Goal: Task Accomplishment & Management: Manage account settings

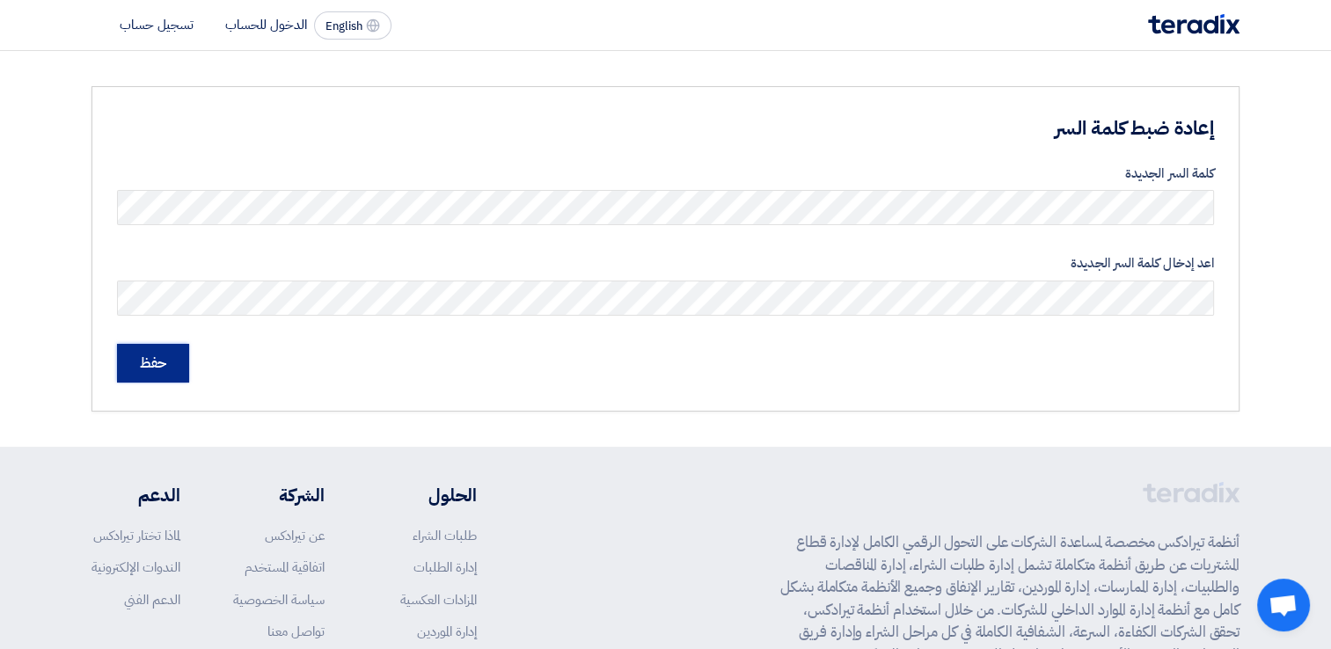
click at [154, 357] on input "حفظ" at bounding box center [153, 363] width 72 height 39
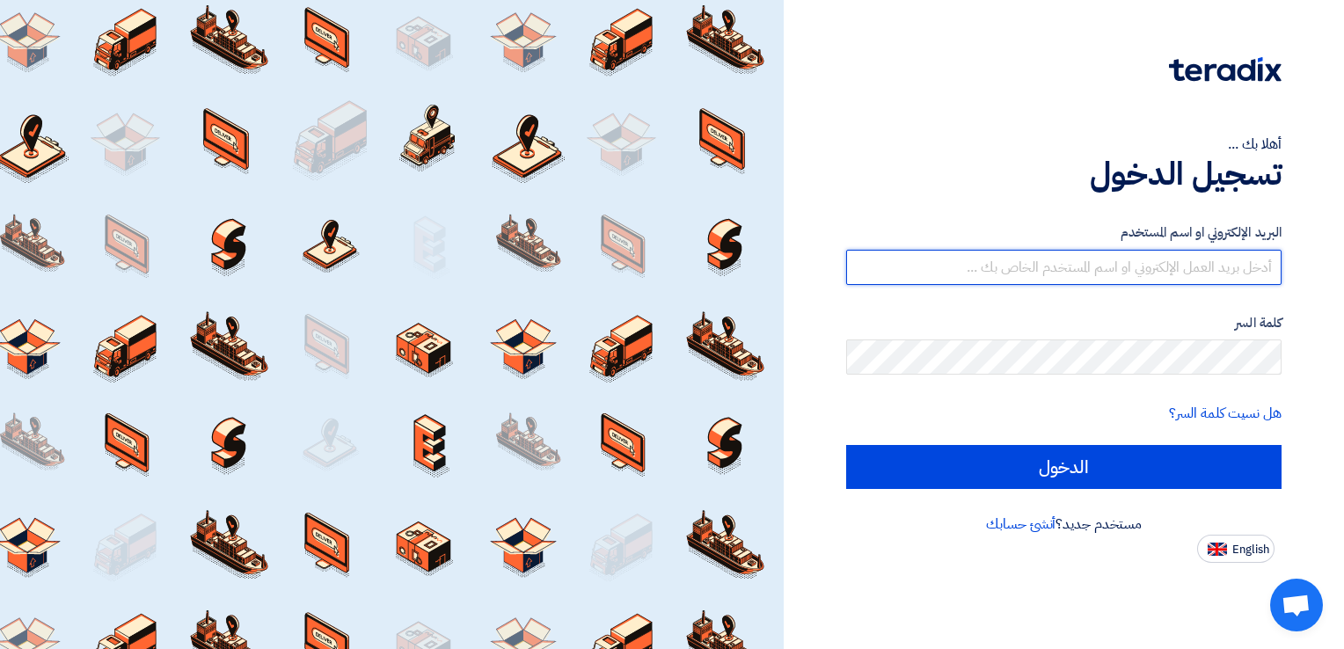
click at [1118, 269] on input "text" at bounding box center [1063, 267] width 435 height 35
type input "info@ecomaster-eg.com"
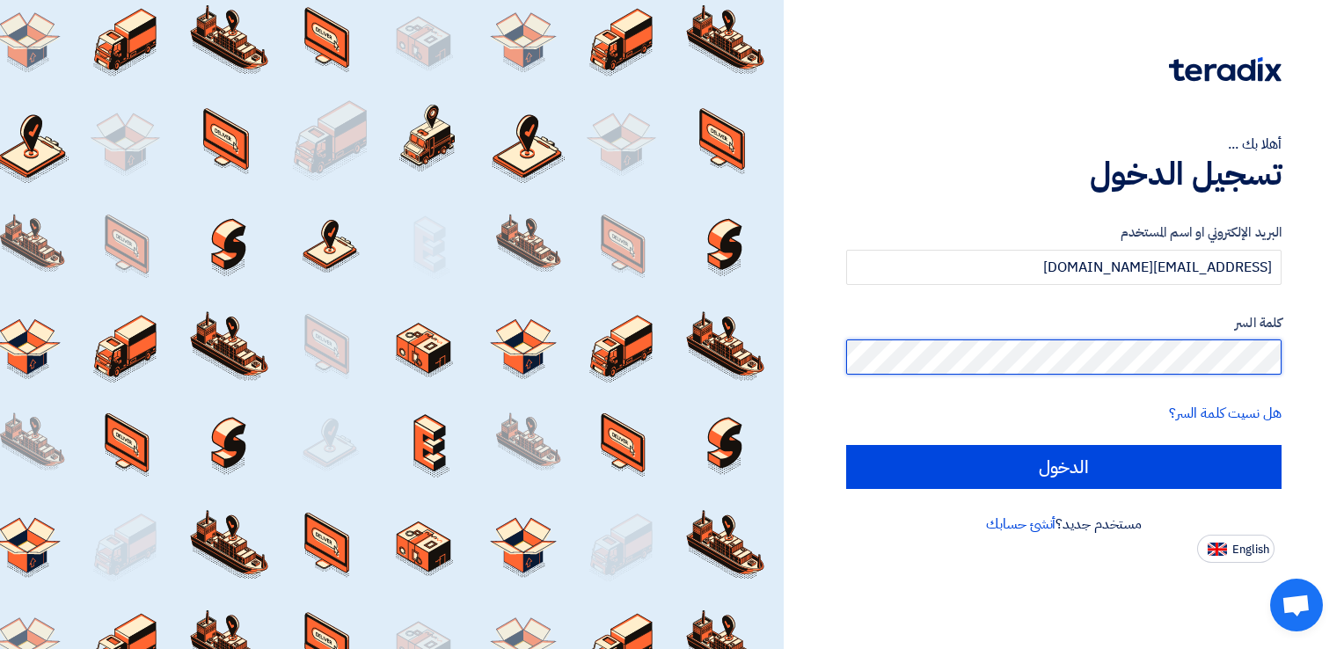
click at [846, 445] on input "الدخول" at bounding box center [1063, 467] width 435 height 44
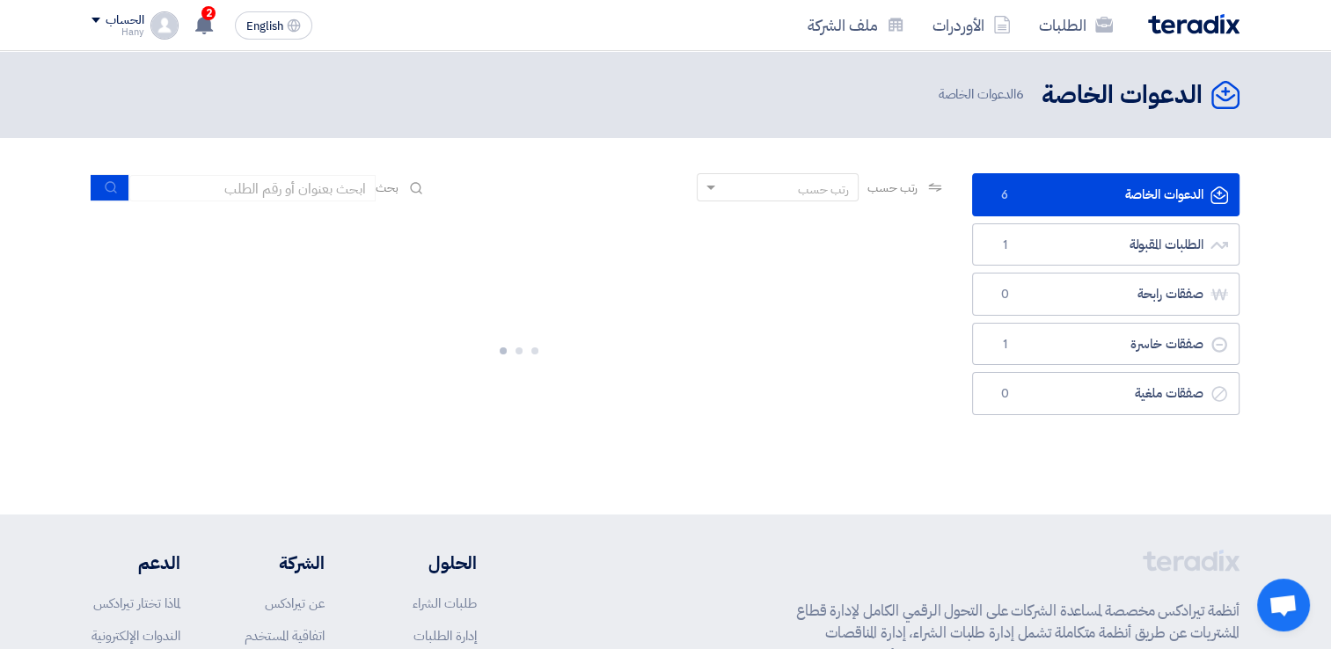
click at [896, 263] on div at bounding box center [518, 348] width 854 height 264
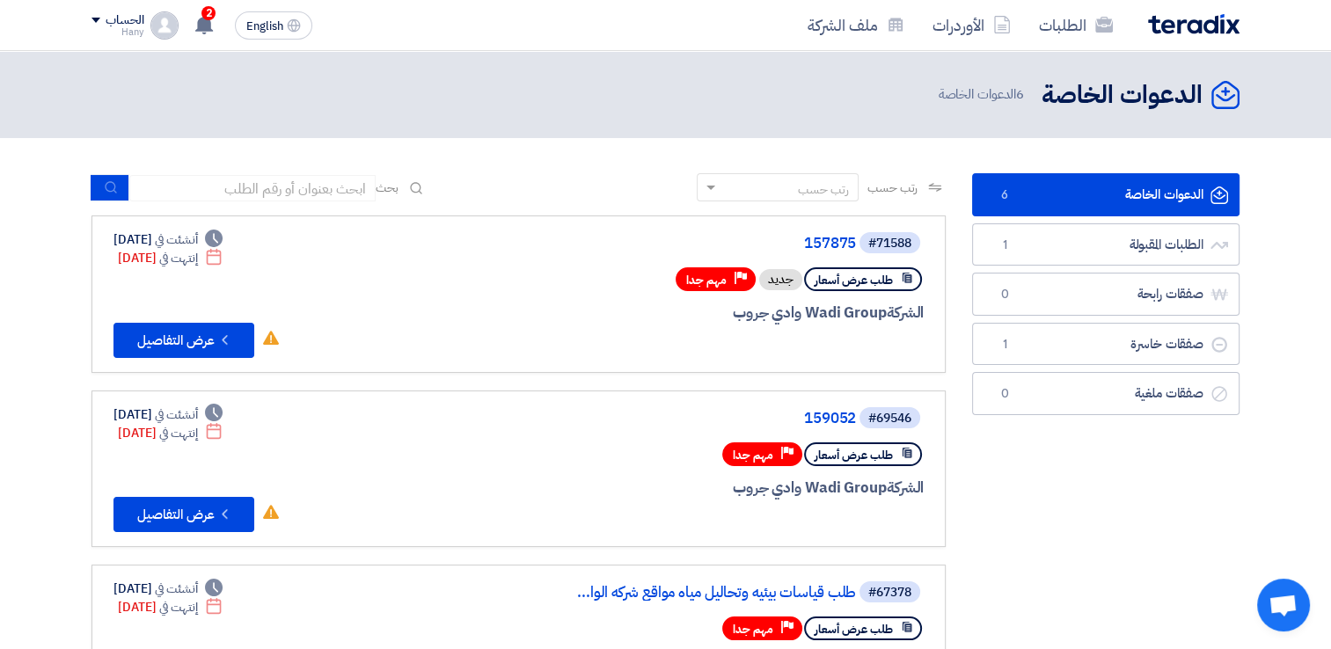
click at [1166, 252] on link "الطلبات المقبولة الطلبات المقبولة 1" at bounding box center [1105, 244] width 267 height 43
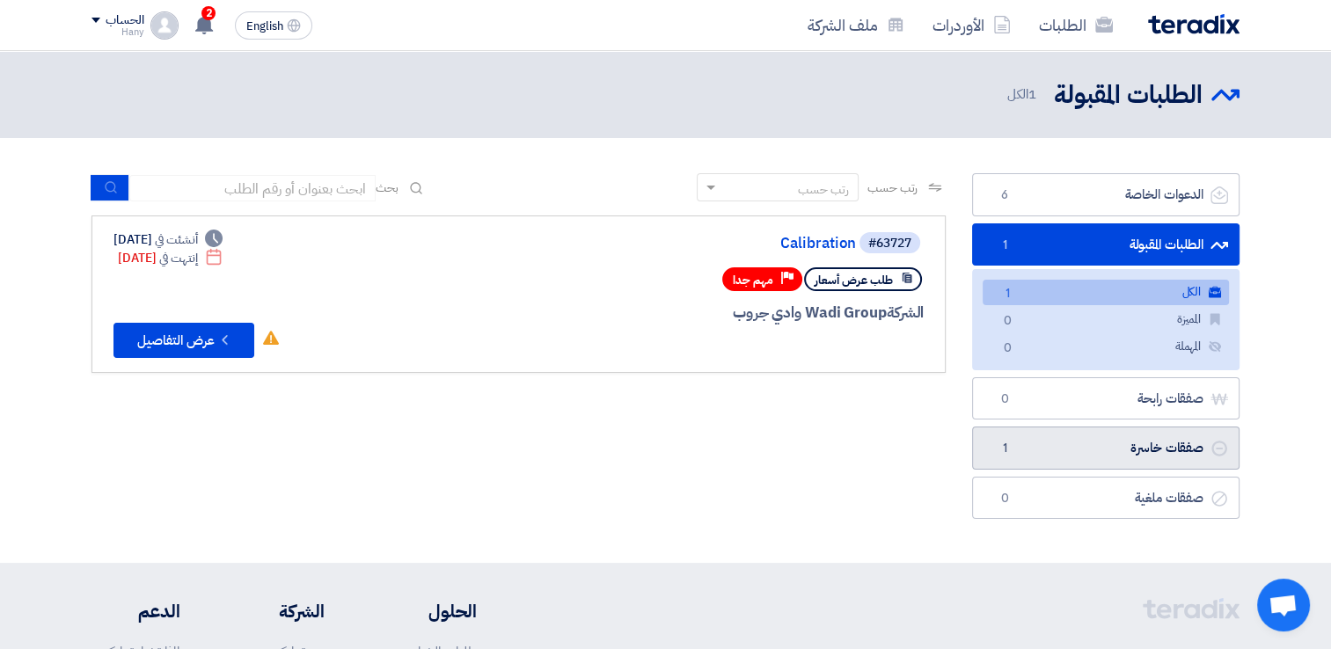
click at [1165, 448] on link "صفقات خاسرة صفقات خاسرة 1" at bounding box center [1105, 448] width 267 height 43
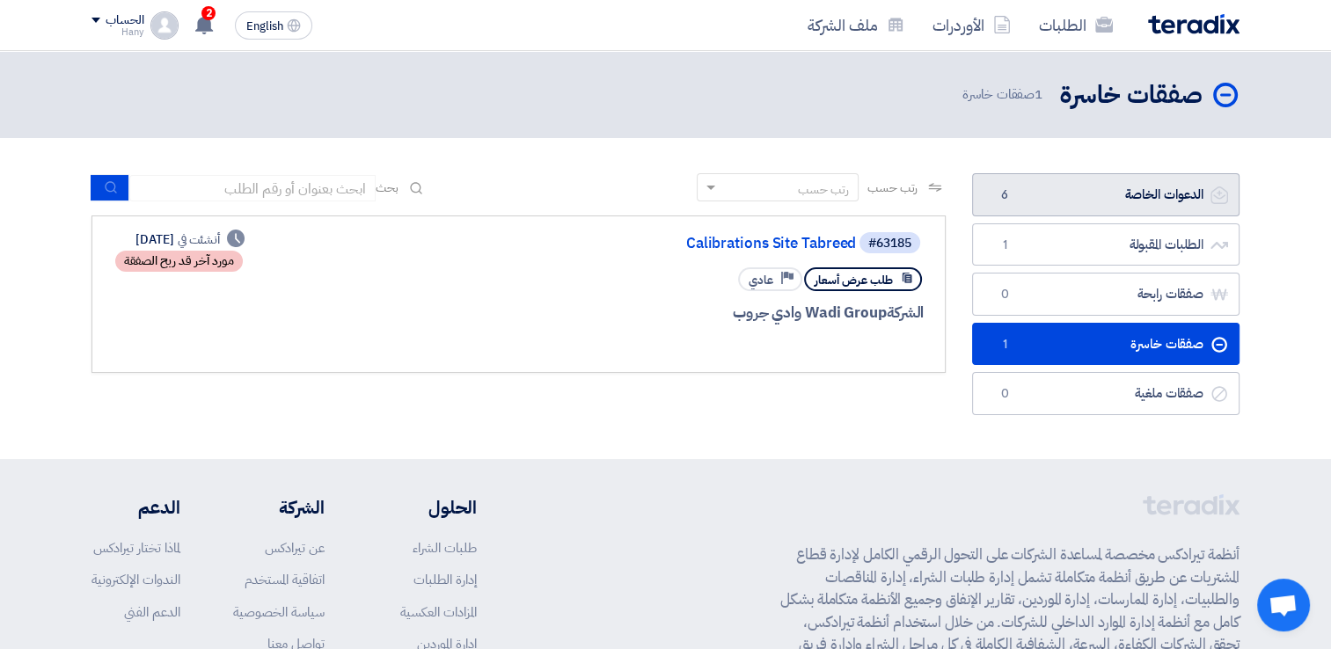
click at [1085, 187] on link "الدعوات الخاصة الدعوات الخاصة 6" at bounding box center [1105, 194] width 267 height 43
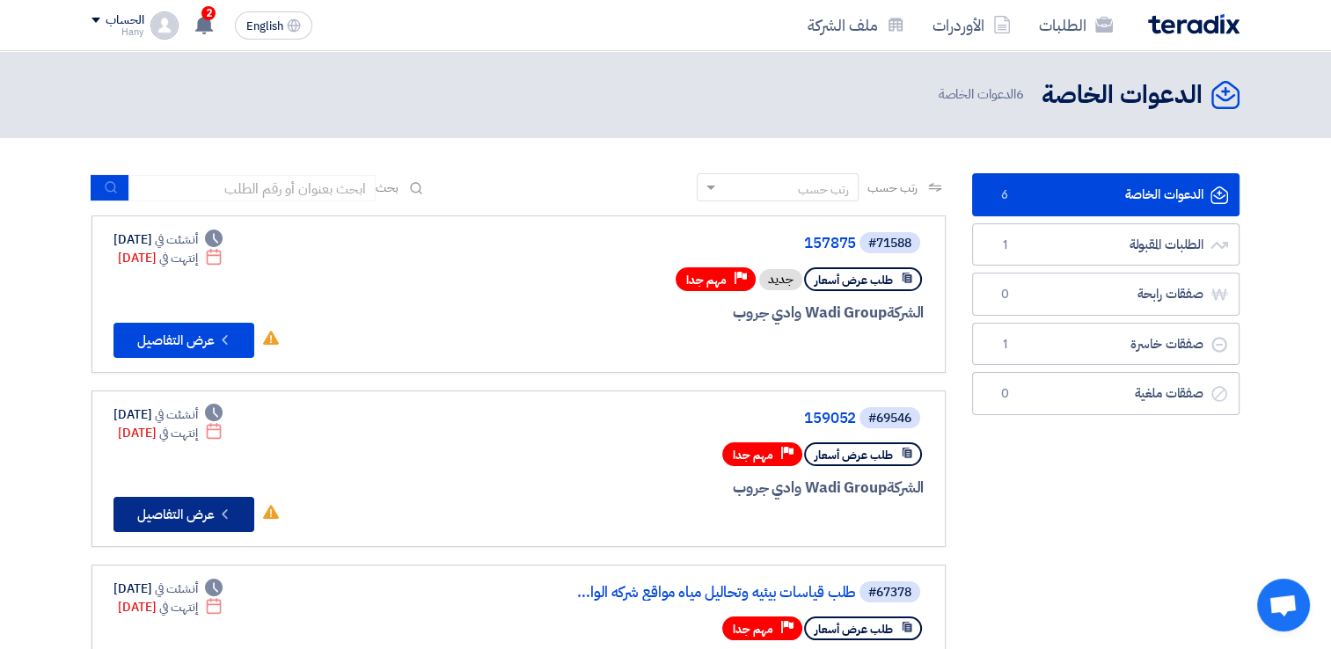
click at [191, 513] on button "Check details عرض التفاصيل" at bounding box center [183, 514] width 141 height 35
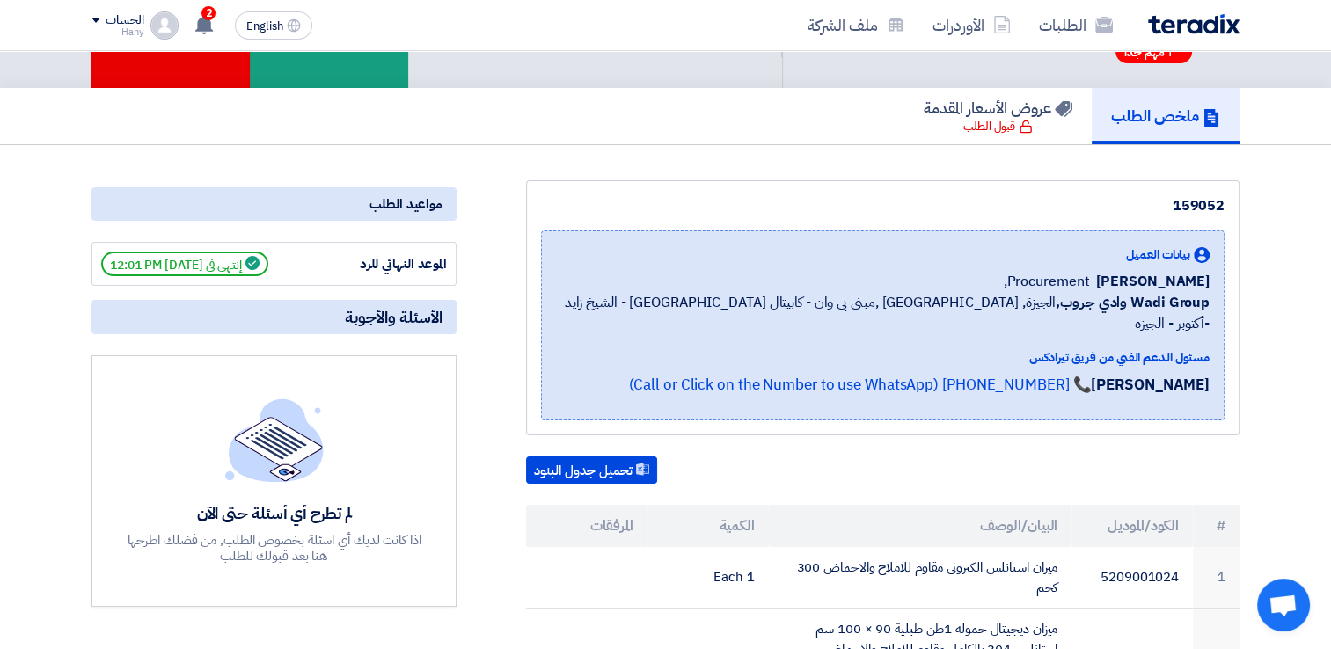
scroll to position [88, 0]
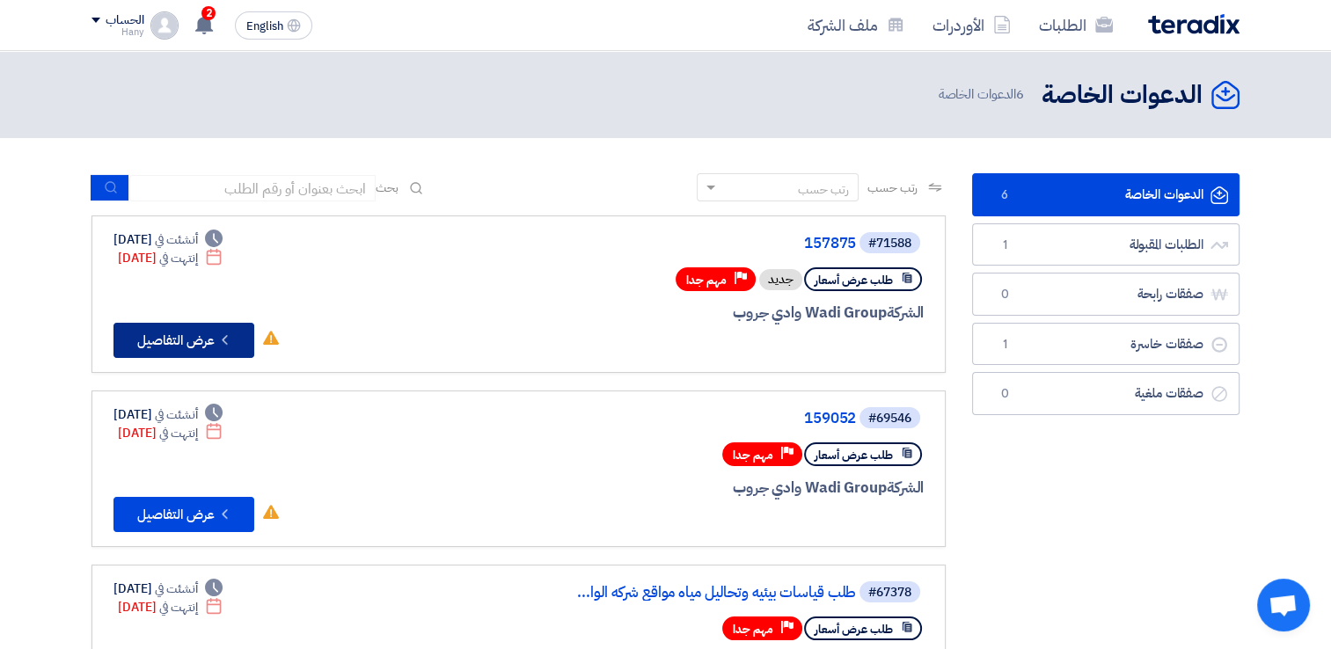
click at [187, 340] on button "Check details عرض التفاصيل" at bounding box center [183, 340] width 141 height 35
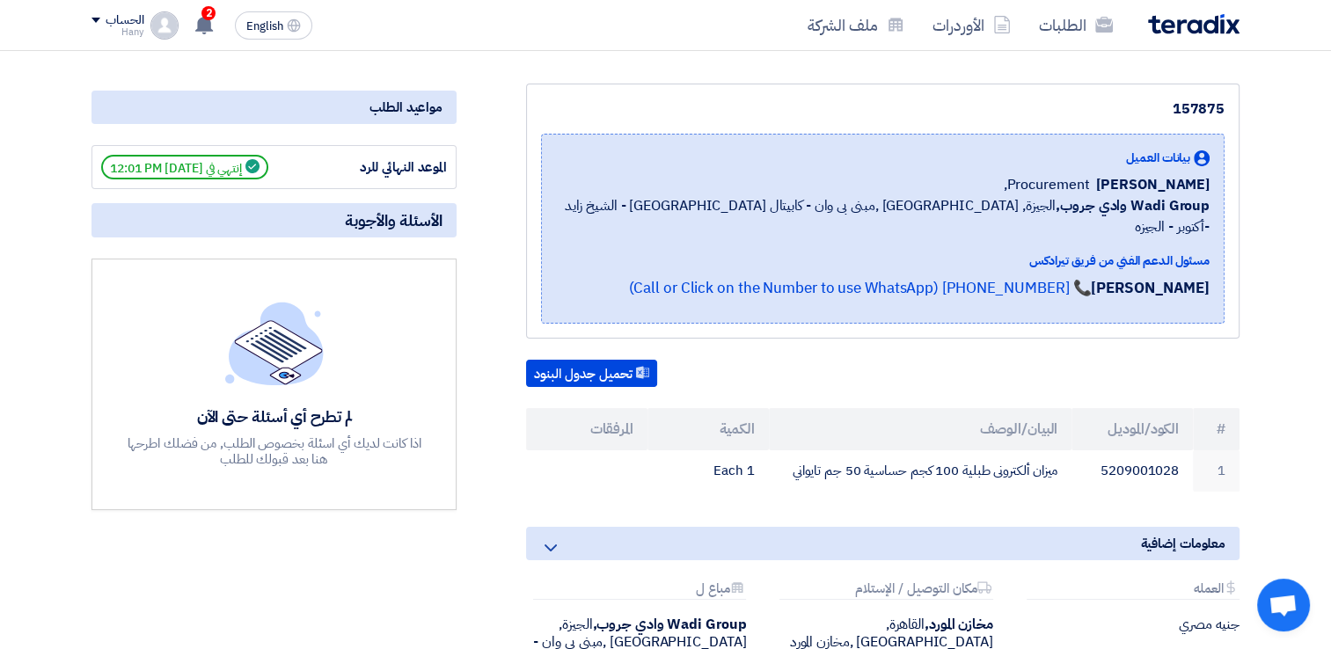
scroll to position [88, 0]
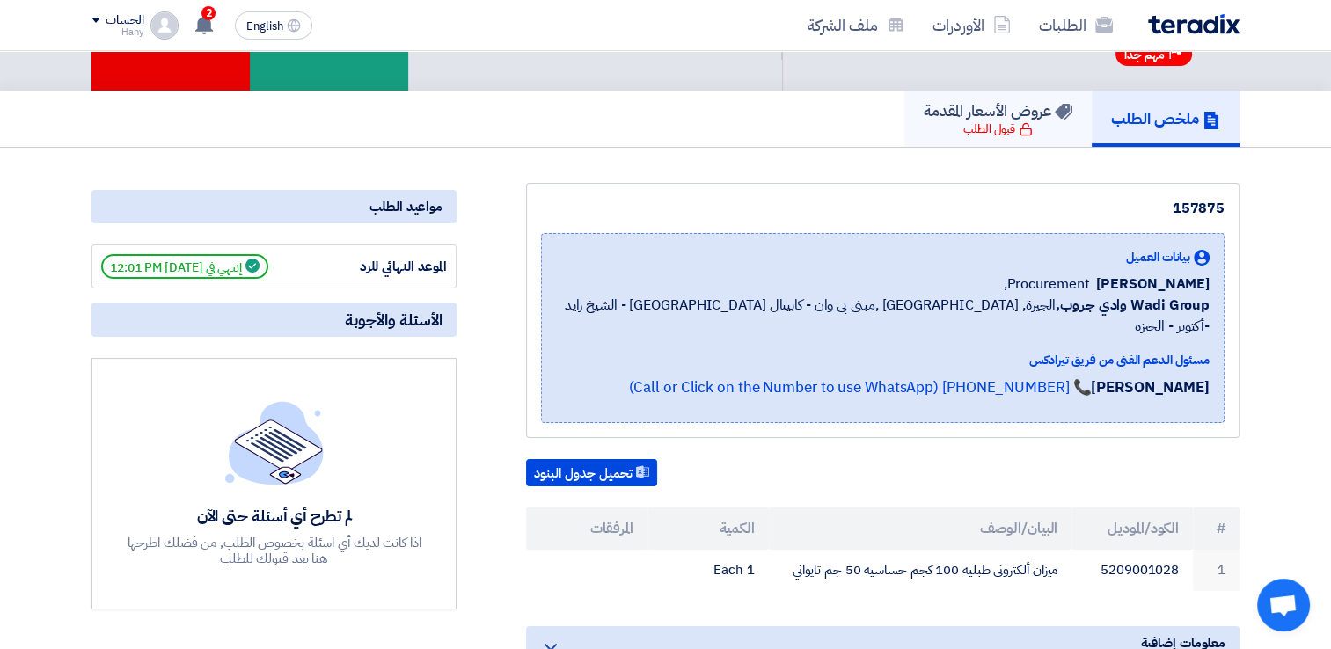
click at [994, 115] on h5 "عروض الأسعار المقدمة" at bounding box center [998, 110] width 149 height 20
click at [993, 117] on h5 "عروض الأسعار المقدمة" at bounding box center [998, 110] width 149 height 20
click at [1007, 110] on h5 "عروض الأسعار المقدمة" at bounding box center [998, 110] width 149 height 20
click at [609, 433] on div "157875 بيانات العميل Ahmed Abuelazm Procurement, Wadi Group وادي جروب, الجيزة, …" at bounding box center [861, 505] width 783 height 645
click at [605, 459] on button "تحميل جدول البنود" at bounding box center [591, 473] width 131 height 28
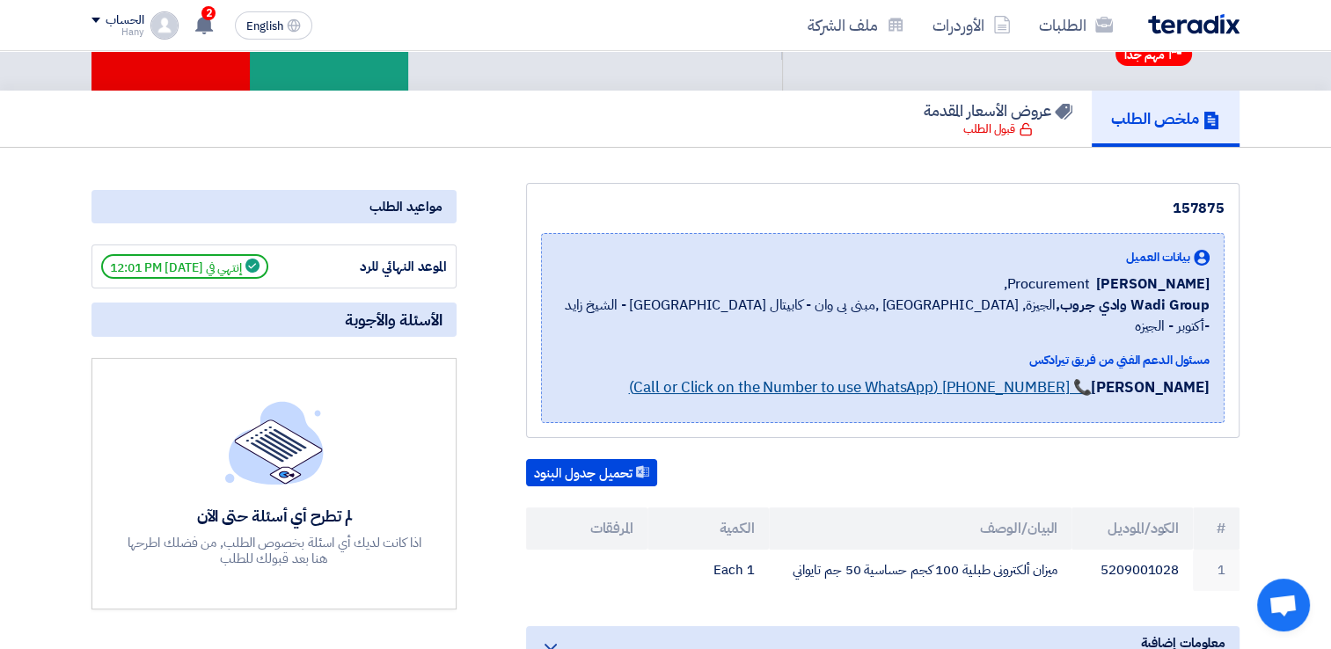
scroll to position [0, 0]
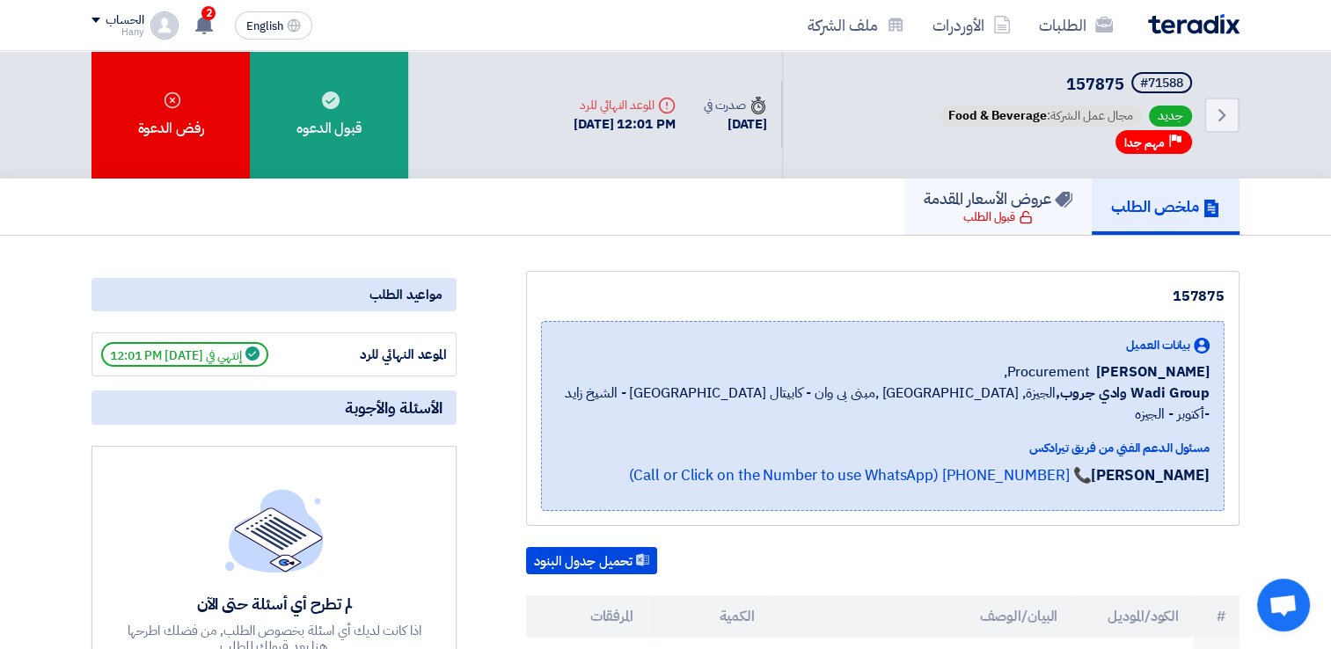
click at [989, 215] on div "قبول الطلب" at bounding box center [997, 217] width 69 height 18
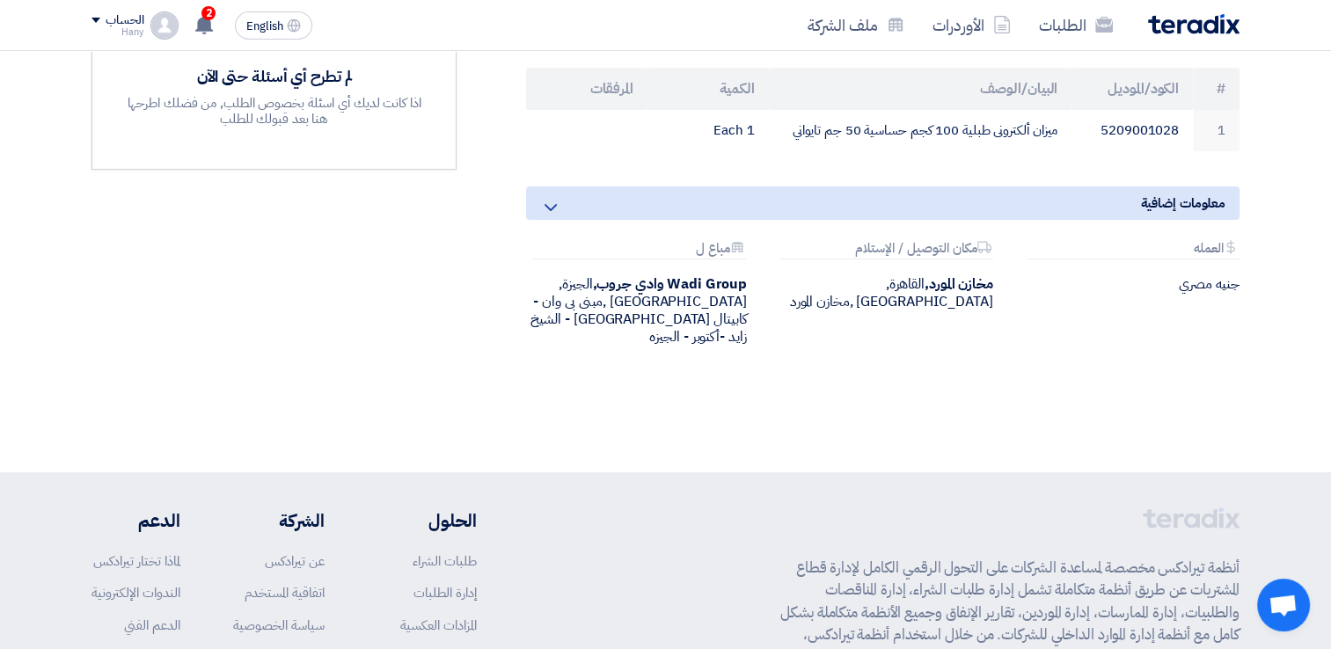
scroll to position [440, 0]
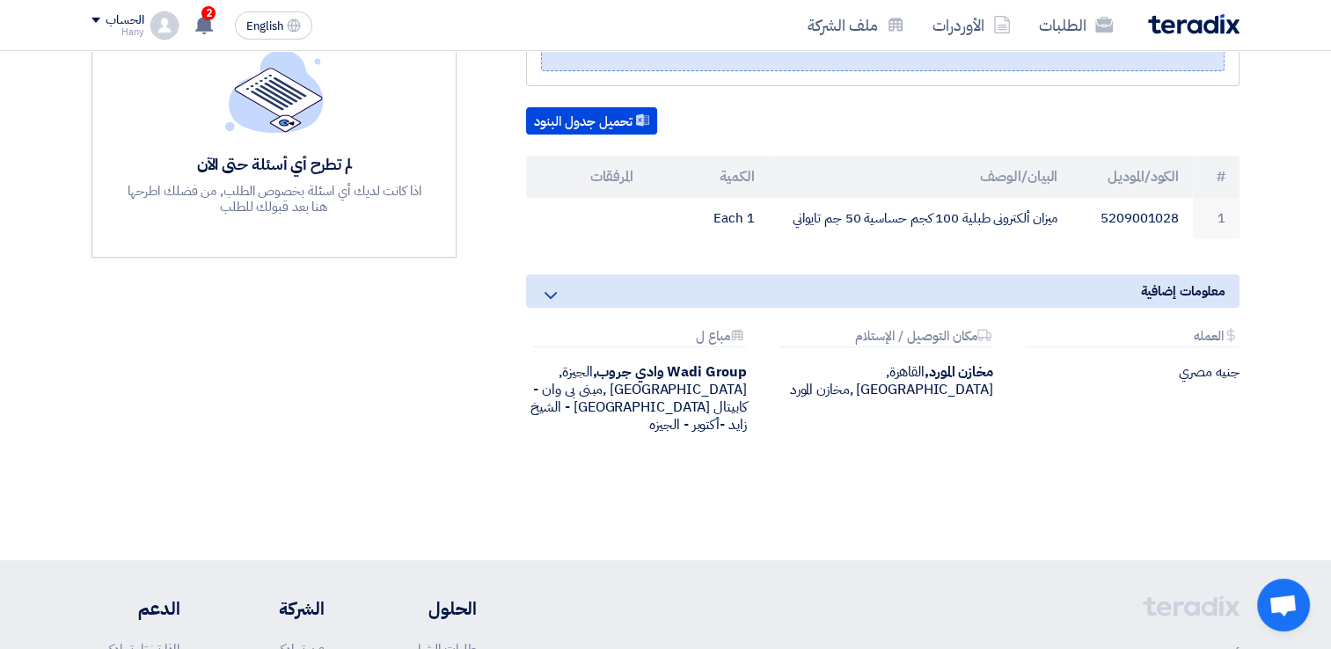
click at [545, 285] on icon at bounding box center [550, 295] width 21 height 21
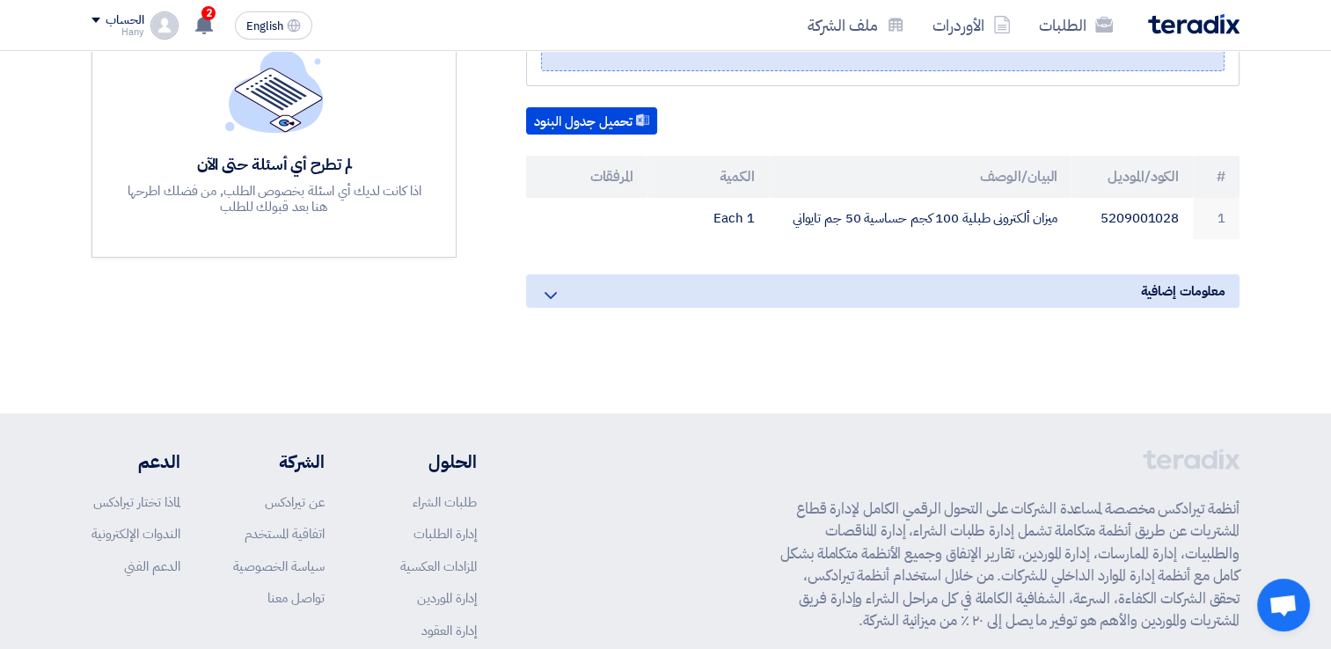
click at [545, 285] on icon at bounding box center [550, 295] width 21 height 21
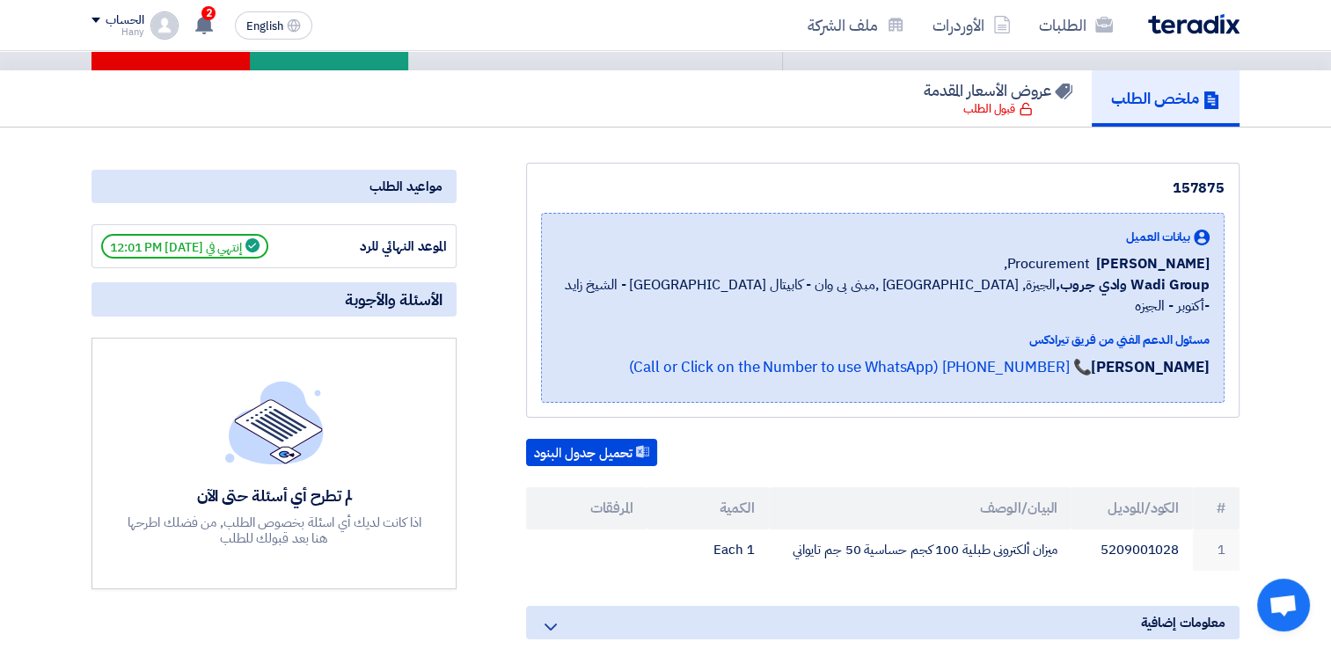
scroll to position [0, 0]
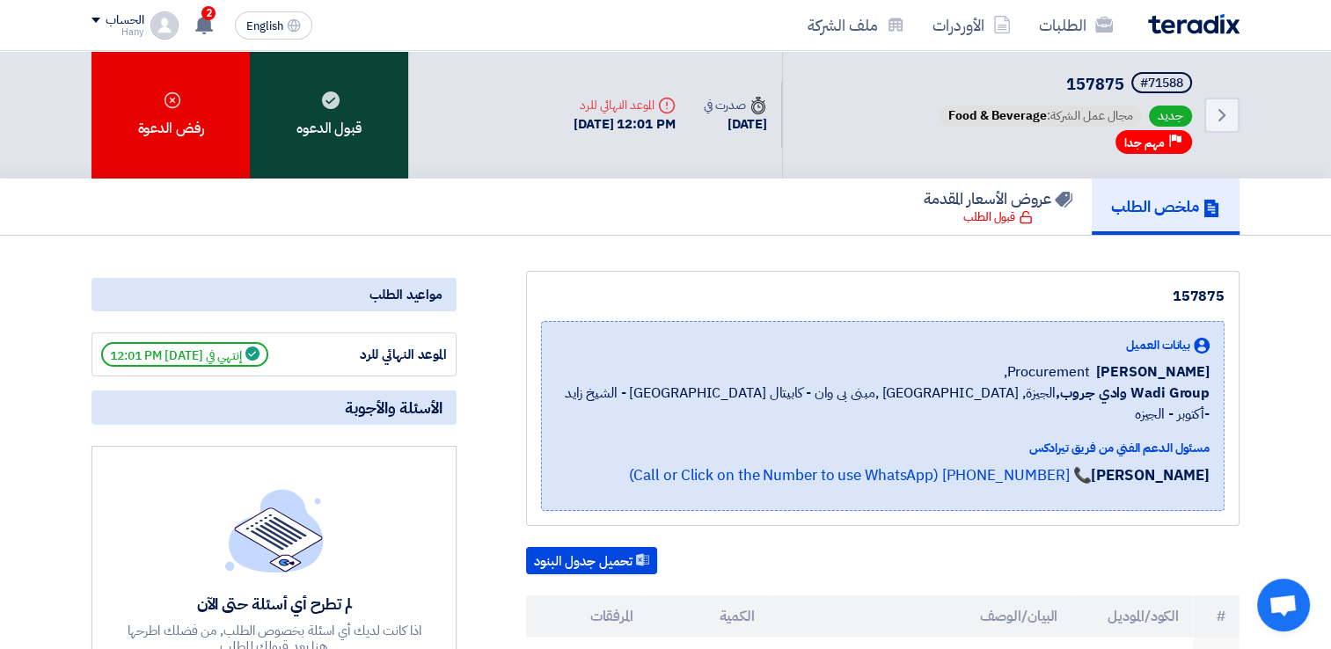
click at [325, 139] on div "قبول الدعوه" at bounding box center [329, 115] width 158 height 128
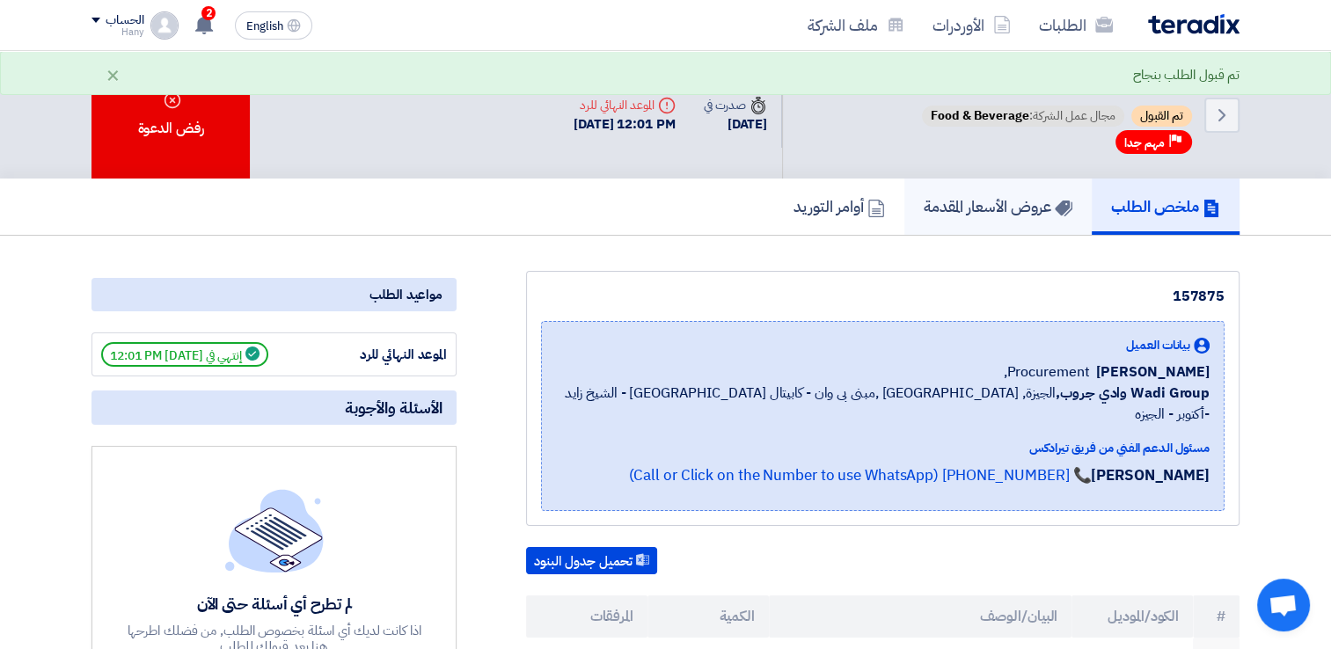
click at [1018, 202] on h5 "عروض الأسعار المقدمة" at bounding box center [998, 206] width 149 height 20
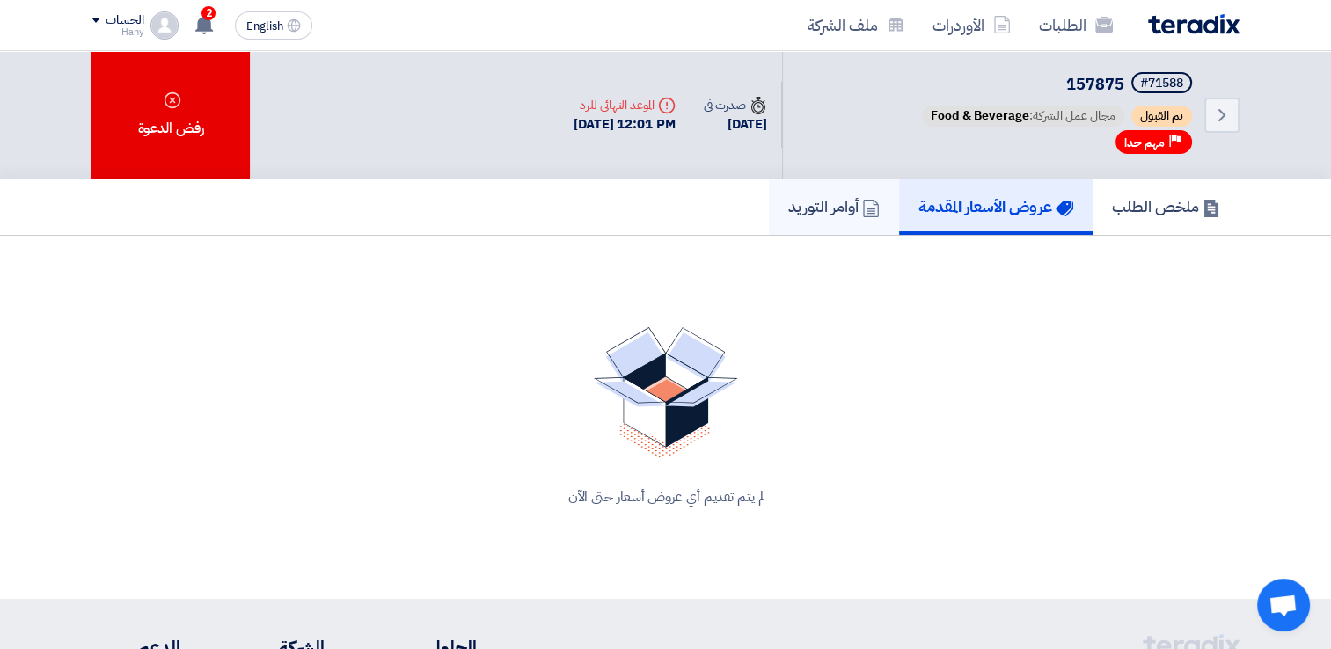
click at [823, 211] on h5 "أوامر التوريد" at bounding box center [833, 206] width 91 height 20
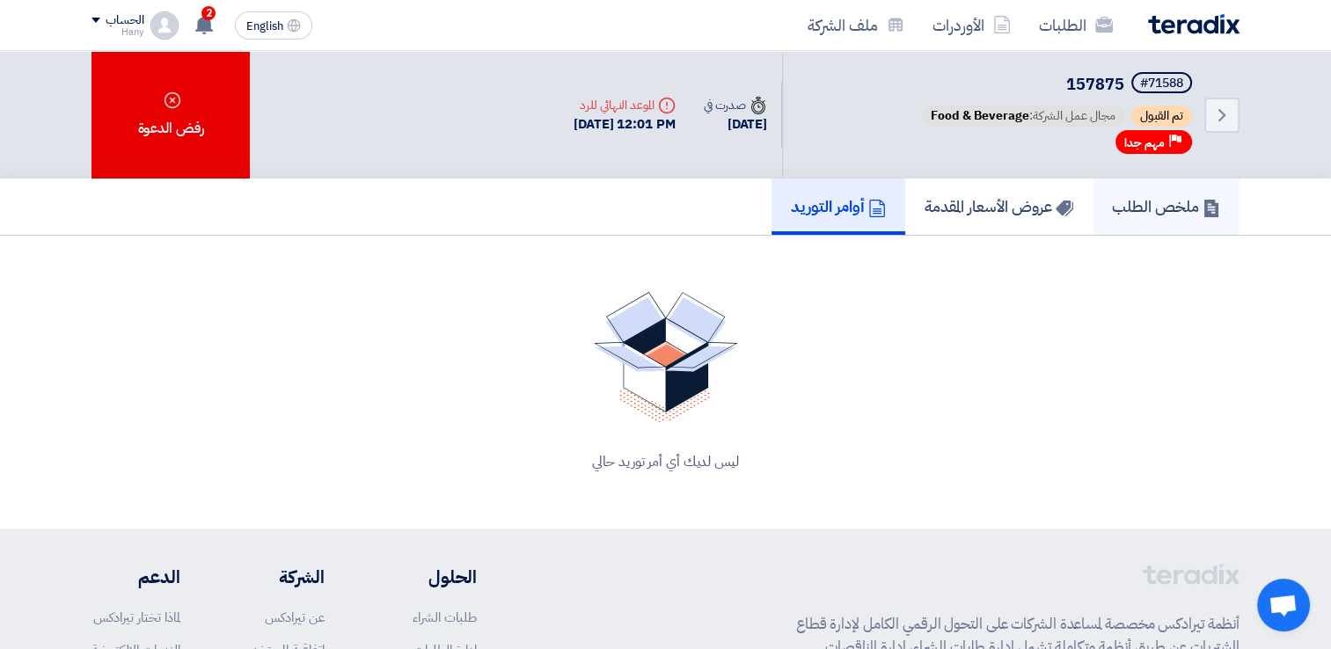
click at [1133, 211] on h5 "ملخص الطلب" at bounding box center [1166, 206] width 108 height 20
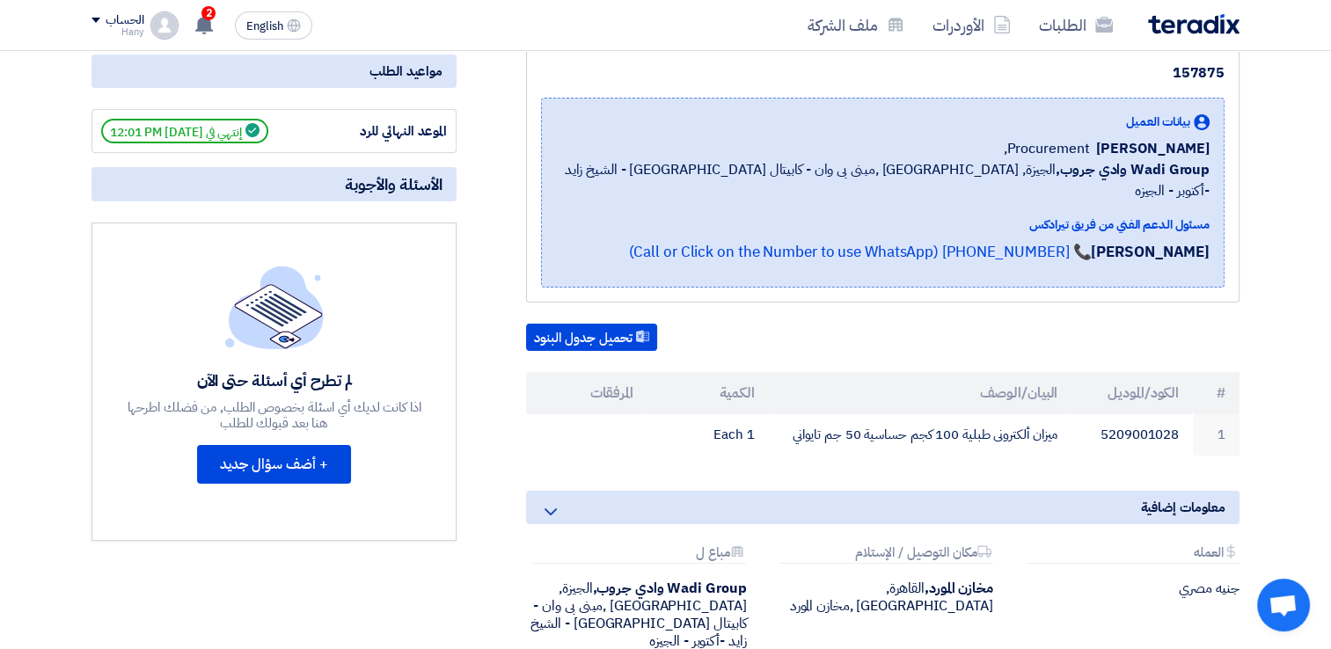
scroll to position [264, 0]
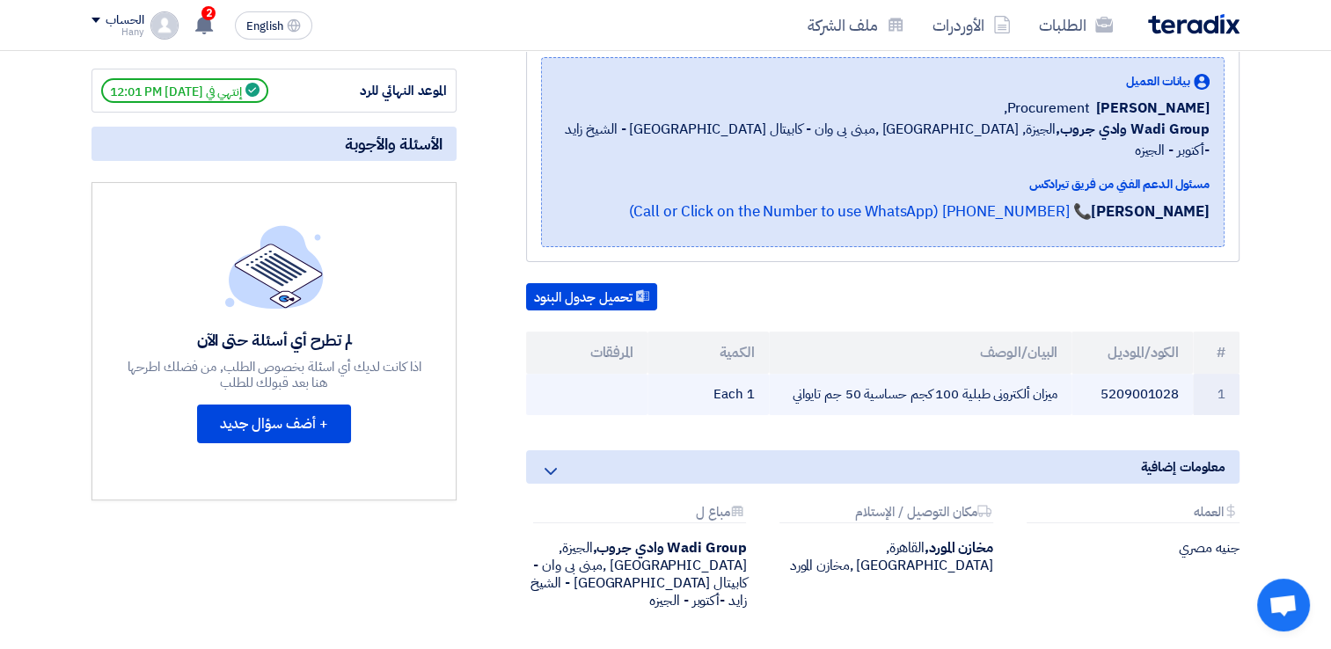
click at [1207, 379] on td "1" at bounding box center [1216, 394] width 47 height 41
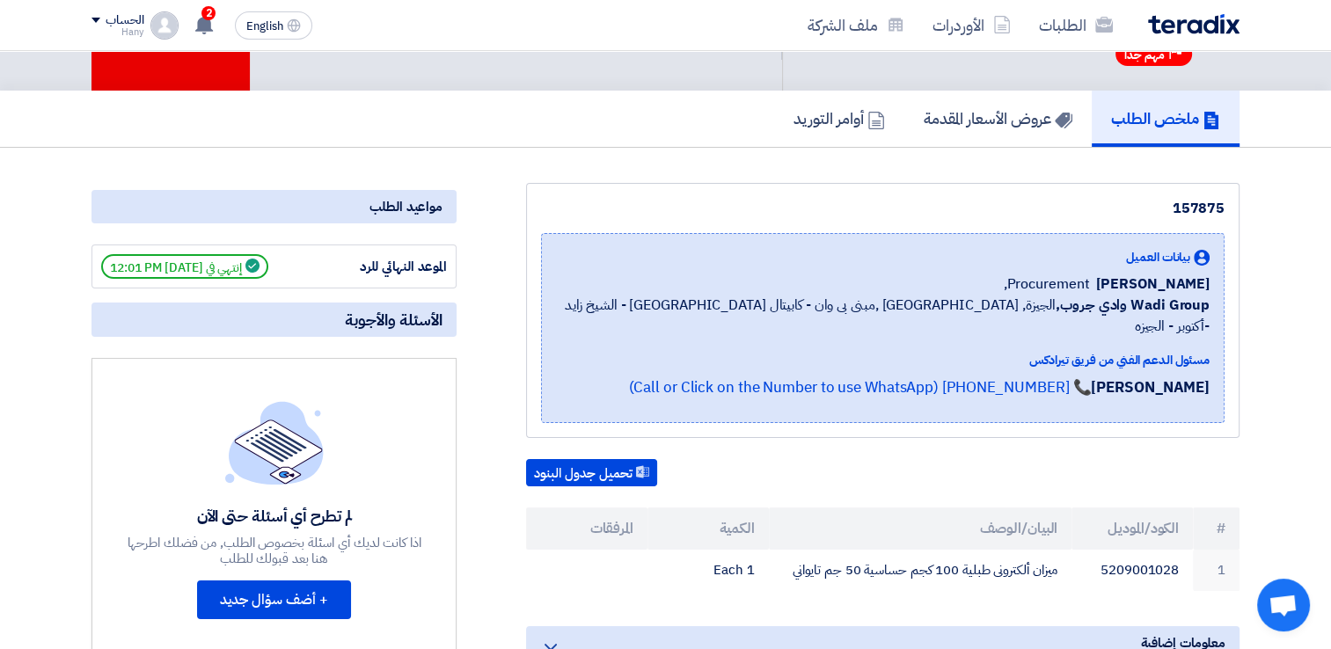
scroll to position [0, 0]
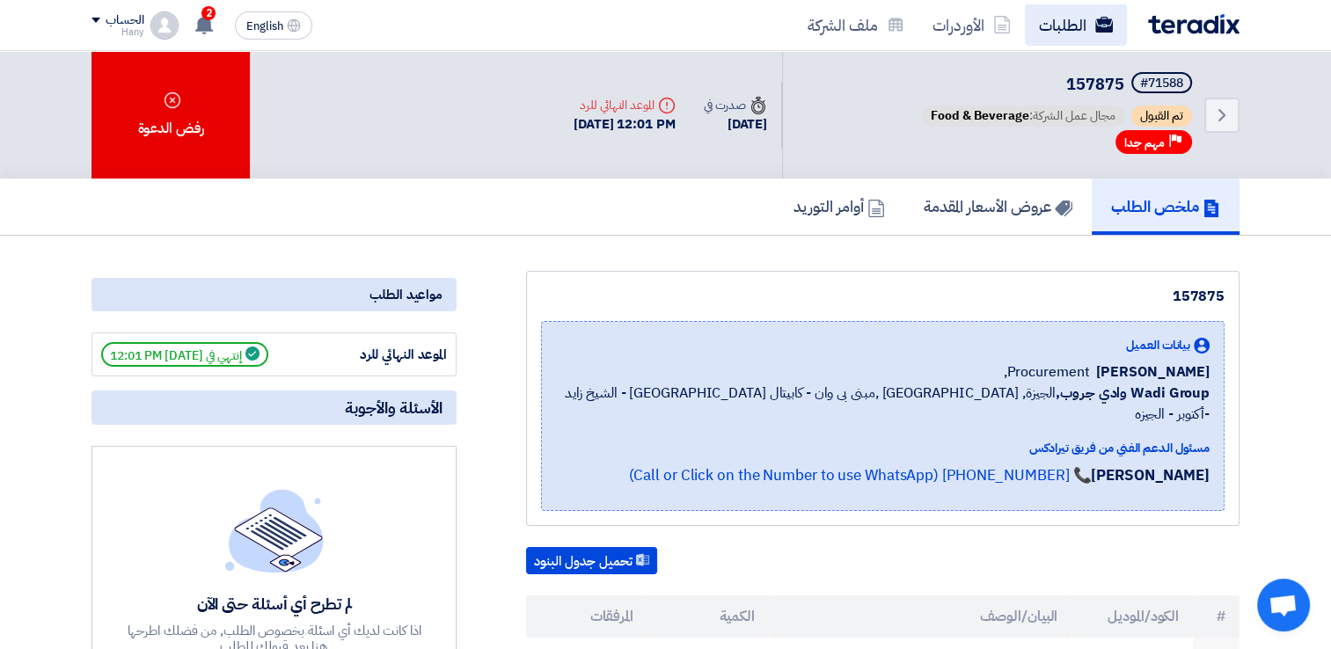
click at [1091, 36] on link "الطلبات" at bounding box center [1076, 24] width 102 height 41
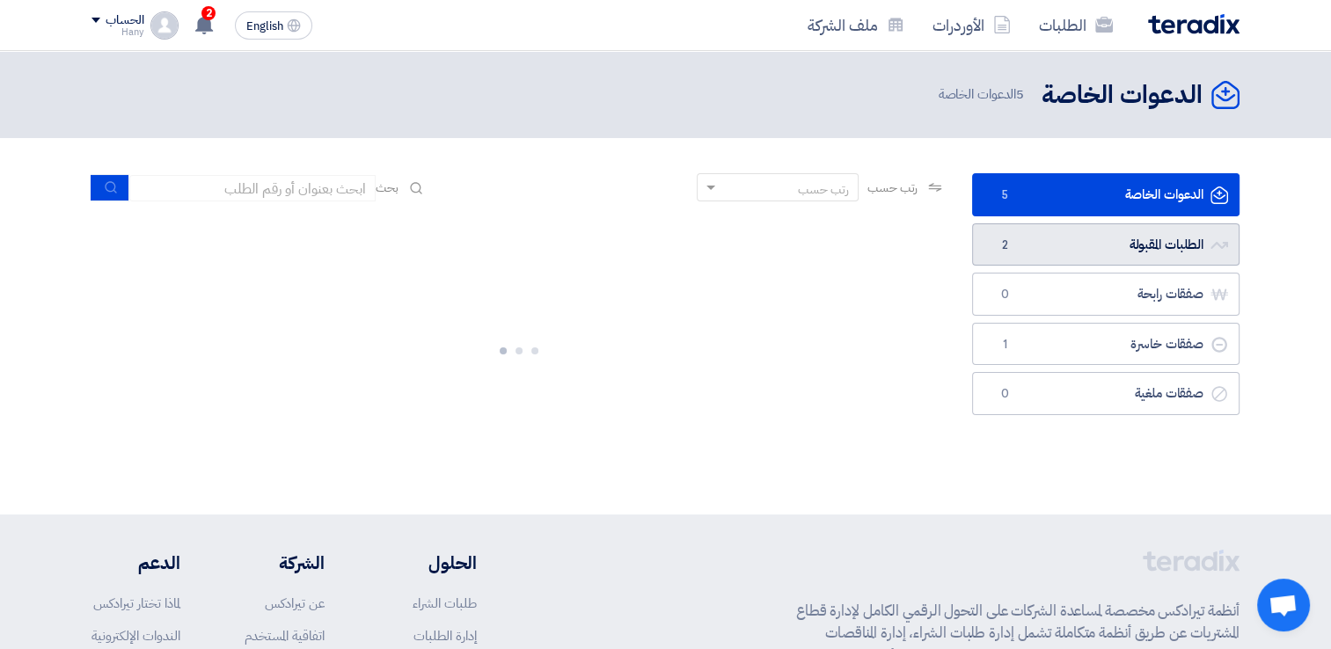
click at [1161, 248] on link "الطلبات المقبولة الطلبات المقبولة 2" at bounding box center [1105, 244] width 267 height 43
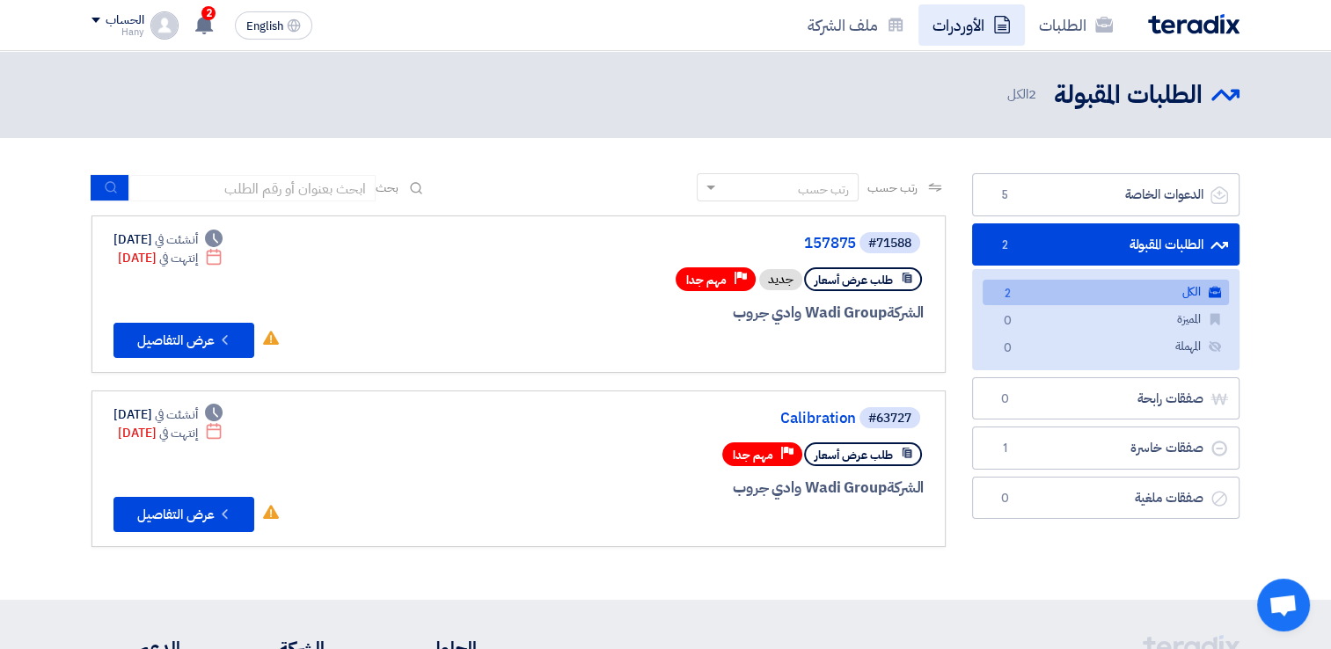
click at [966, 28] on link "الأوردرات" at bounding box center [971, 24] width 106 height 41
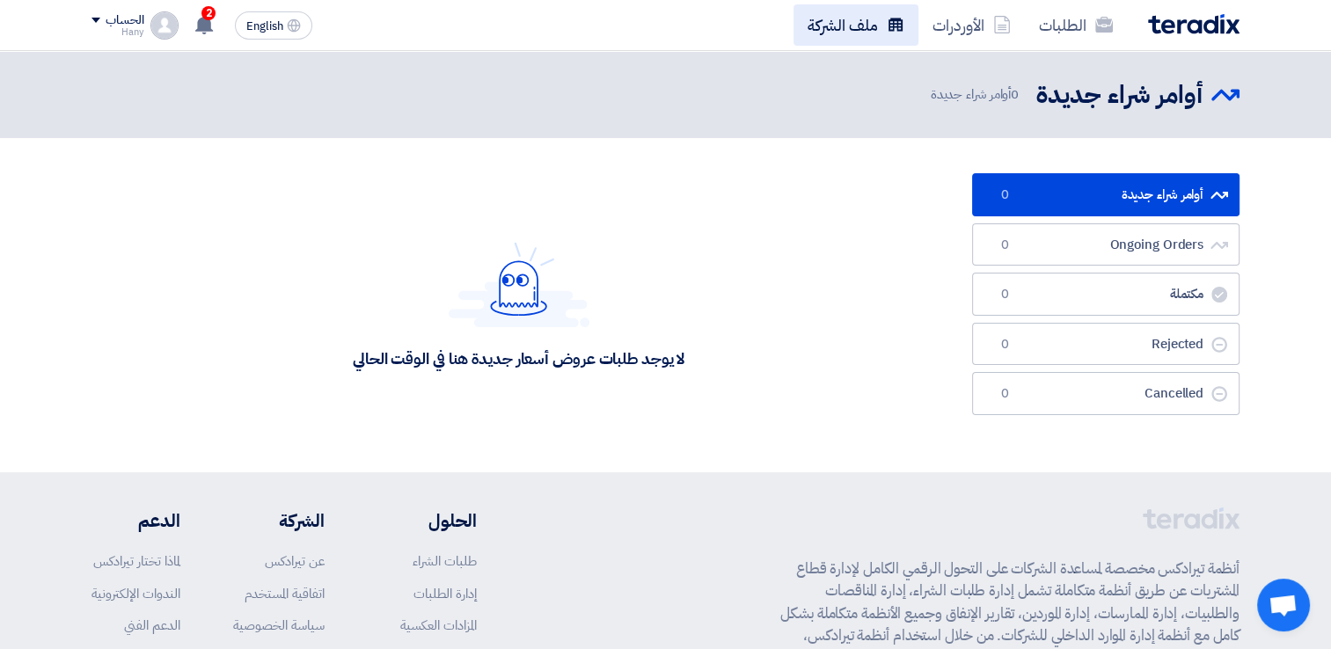
click at [840, 33] on link "ملف الشركة" at bounding box center [856, 24] width 125 height 41
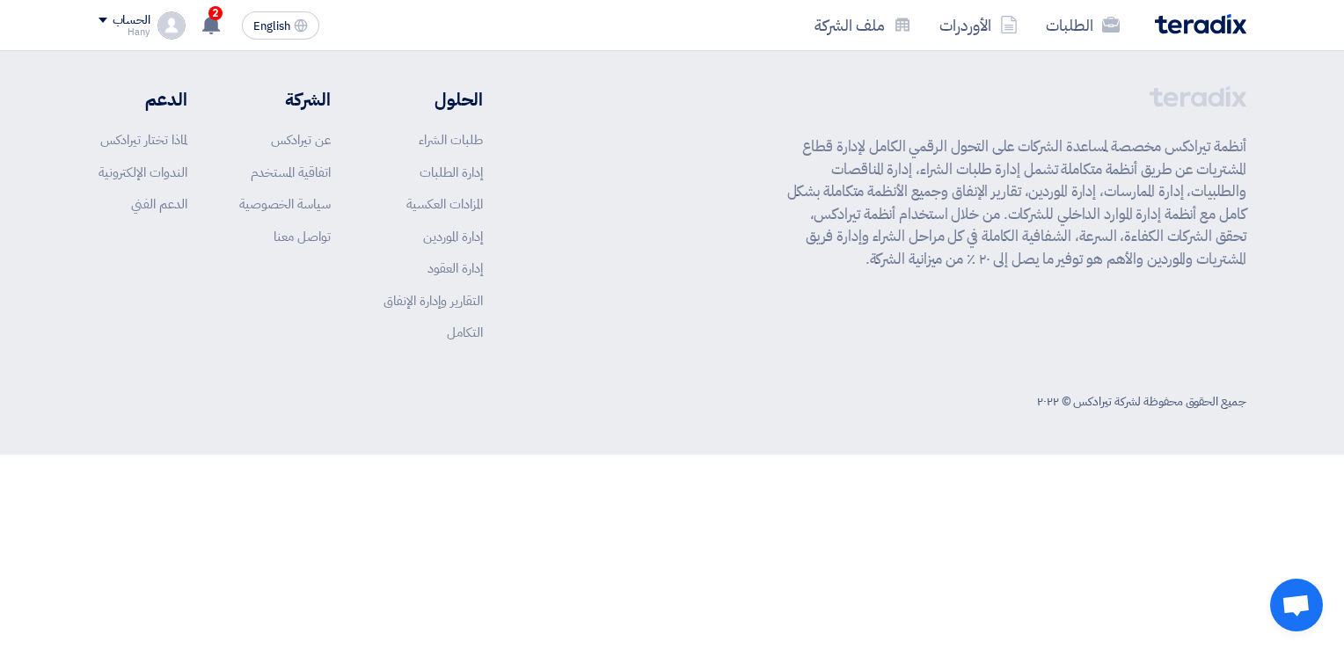
click at [116, 20] on div "الحساب" at bounding box center [132, 20] width 38 height 15
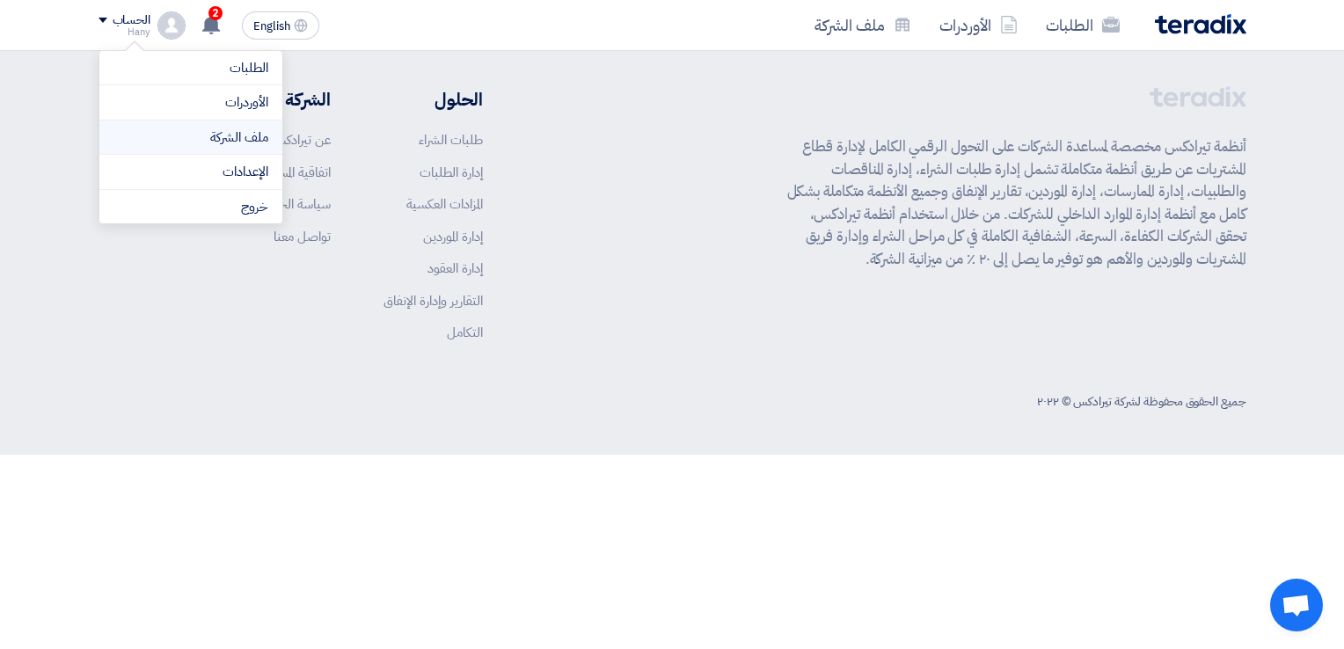
click at [250, 130] on link "ملف الشركة" at bounding box center [190, 138] width 155 height 20
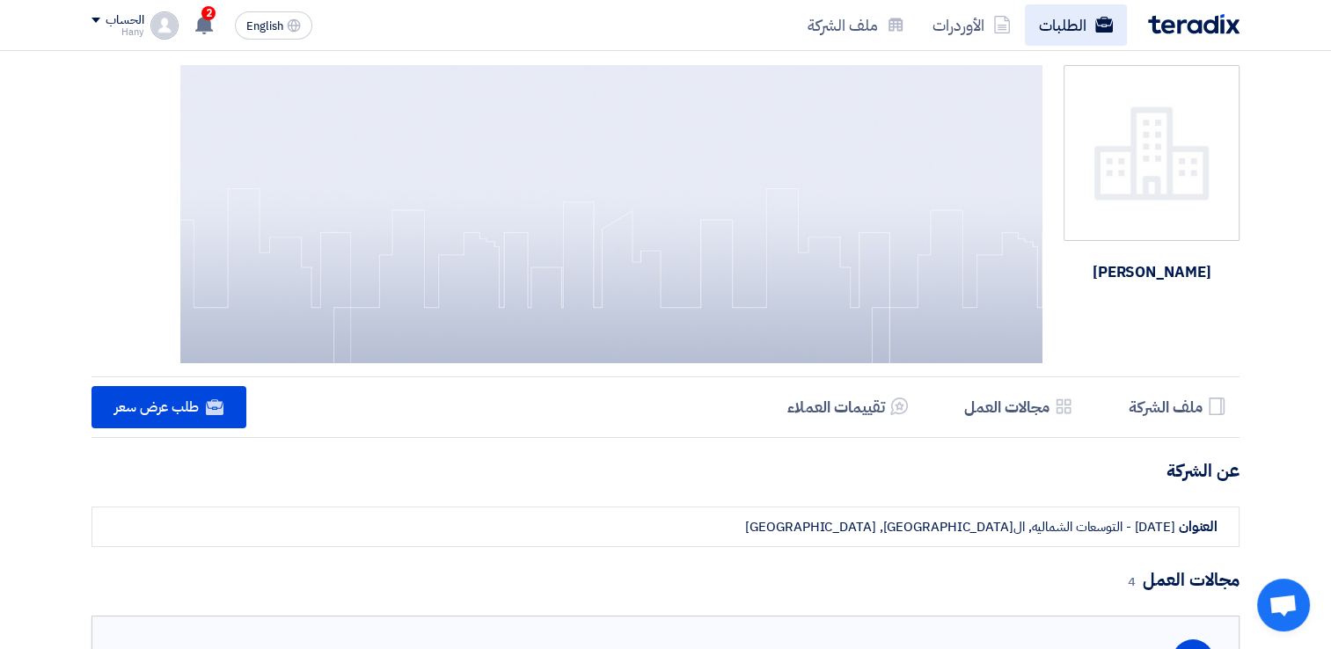
click at [1076, 33] on link "الطلبات" at bounding box center [1076, 24] width 102 height 41
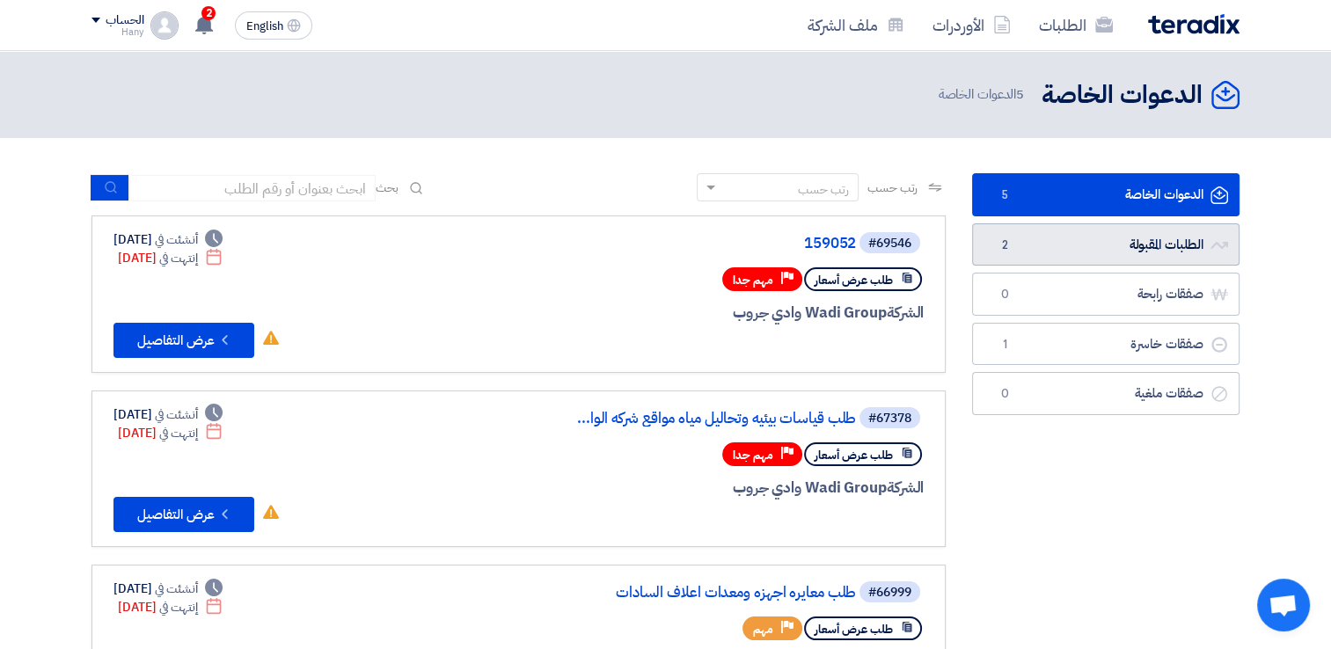
click at [1196, 236] on link "الطلبات المقبولة الطلبات المقبولة 2" at bounding box center [1105, 244] width 267 height 43
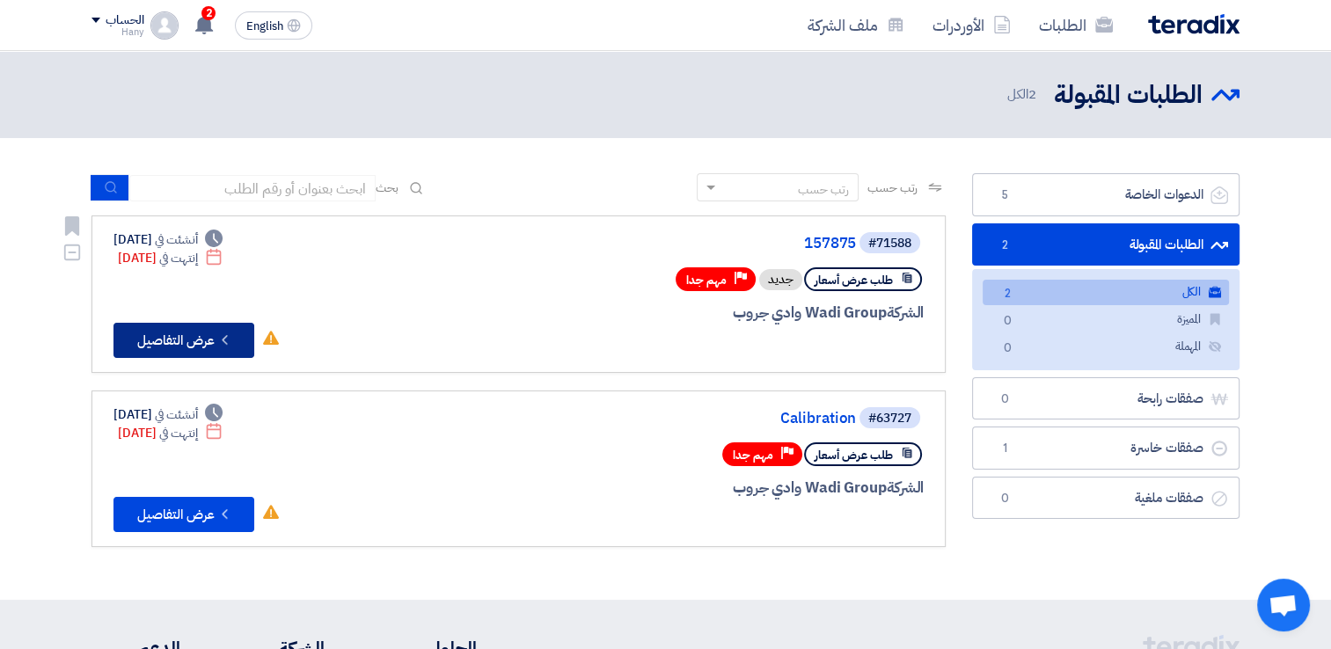
click at [208, 347] on button "Check details عرض التفاصيل" at bounding box center [183, 340] width 141 height 35
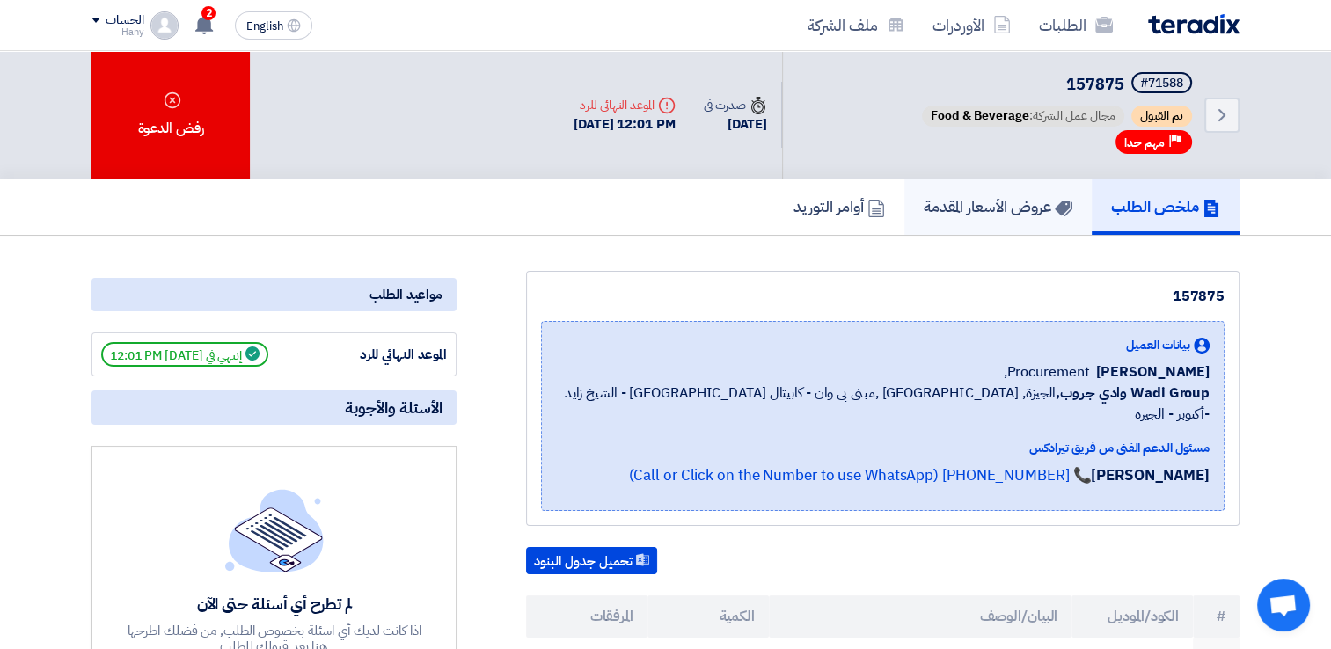
click at [951, 192] on link "عروض الأسعار المقدمة" at bounding box center [997, 207] width 187 height 56
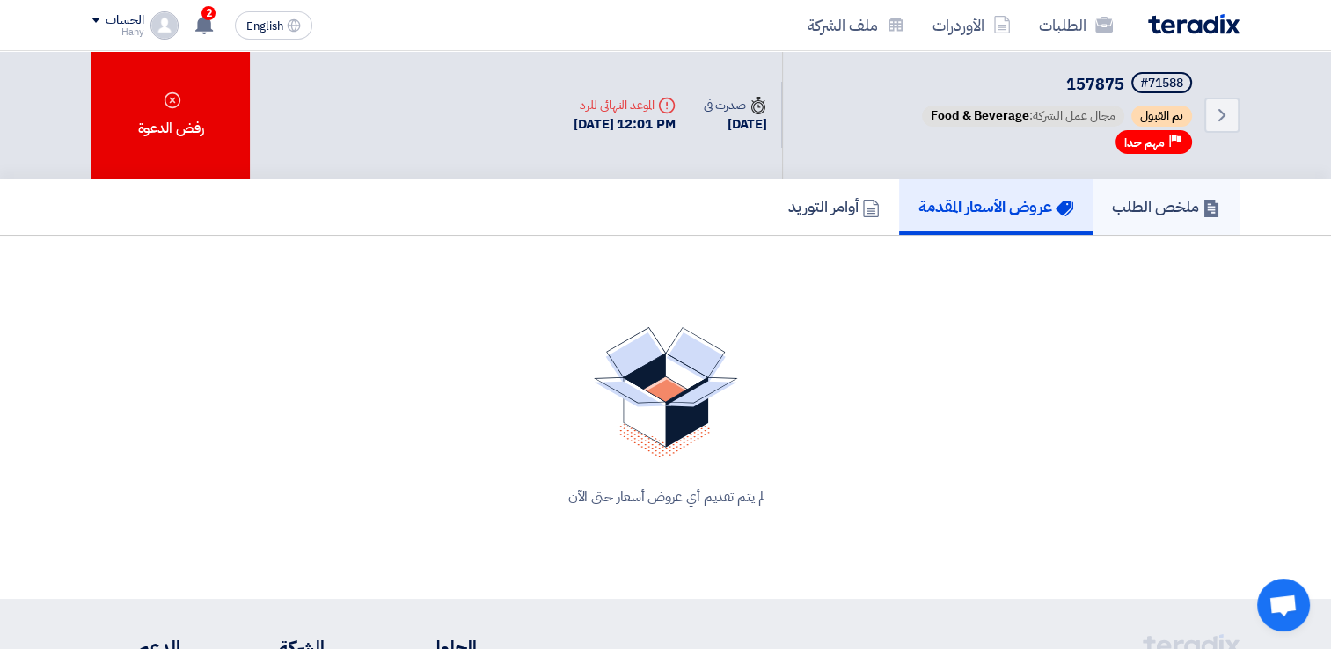
click at [1147, 198] on h5 "ملخص الطلب" at bounding box center [1166, 206] width 108 height 20
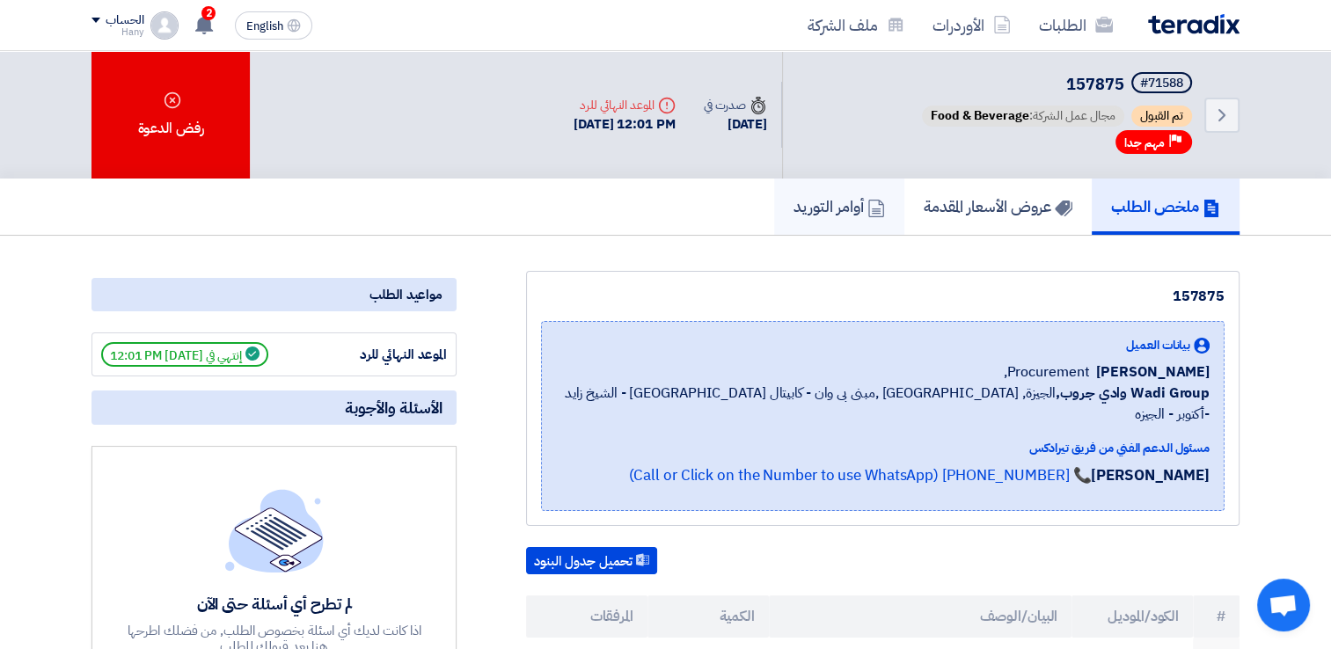
click at [872, 200] on icon at bounding box center [876, 209] width 18 height 18
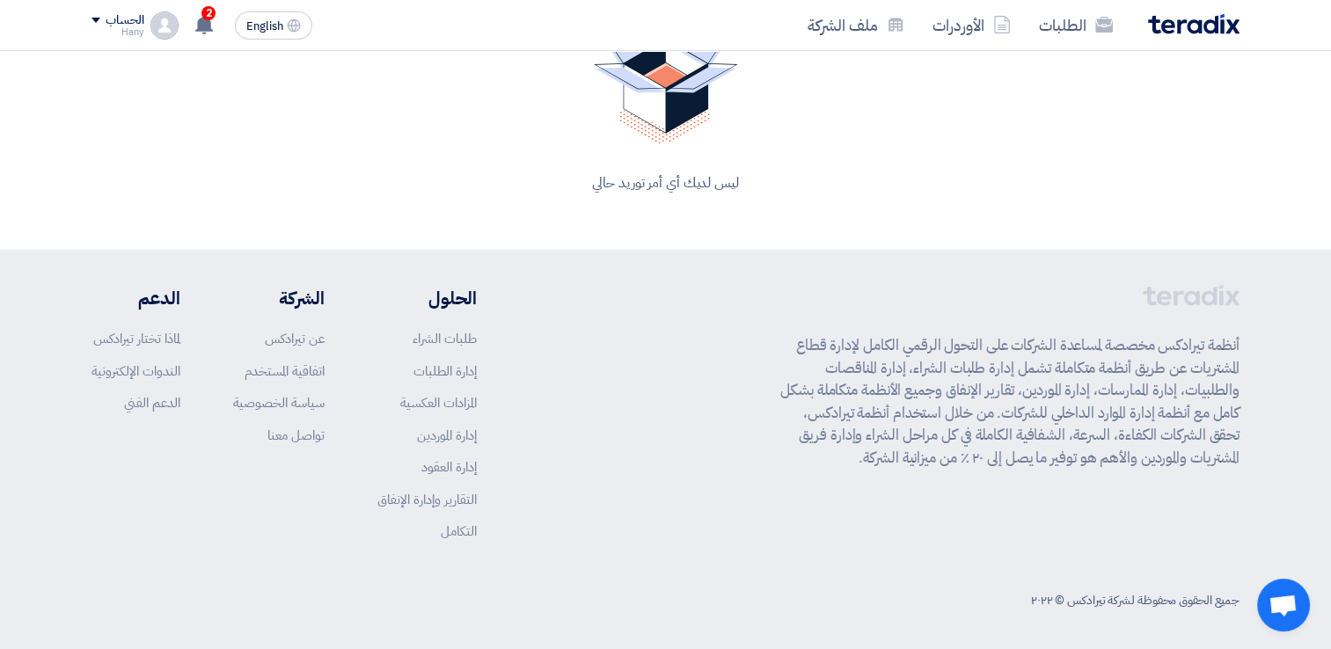
scroll to position [280, 0]
click at [438, 340] on link "طلبات الشراء" at bounding box center [445, 337] width 64 height 19
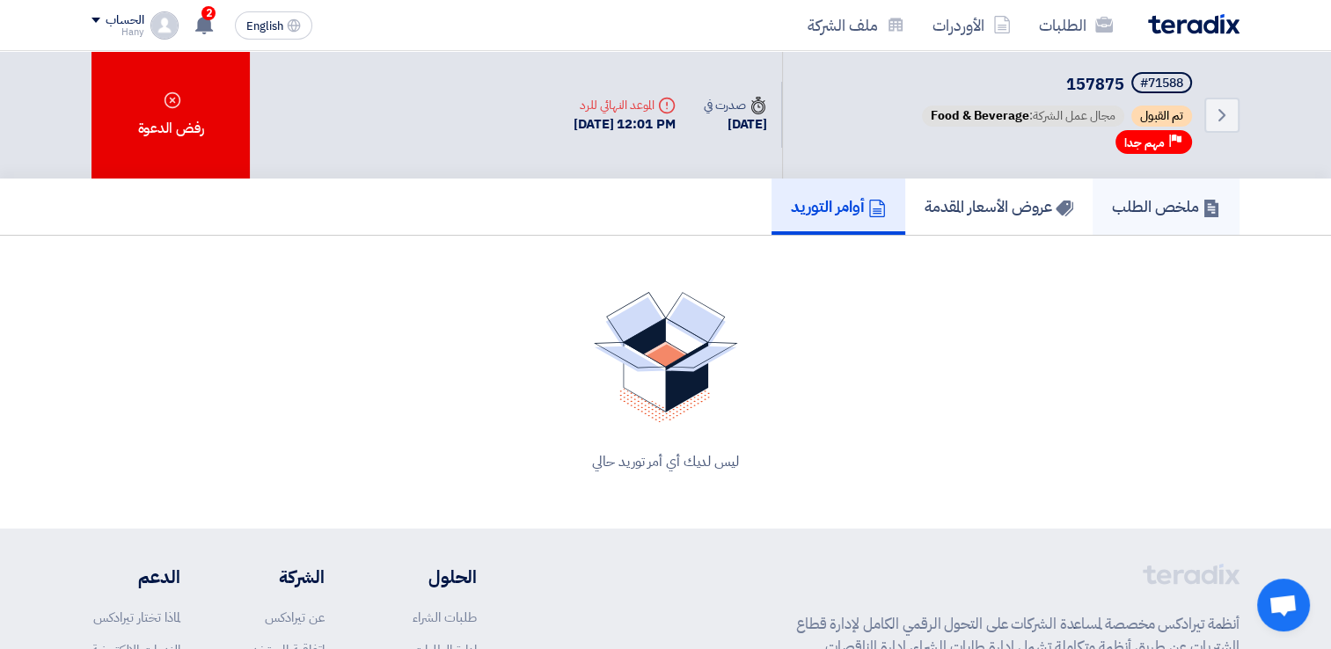
click at [1152, 199] on h5 "ملخص الطلب" at bounding box center [1166, 206] width 108 height 20
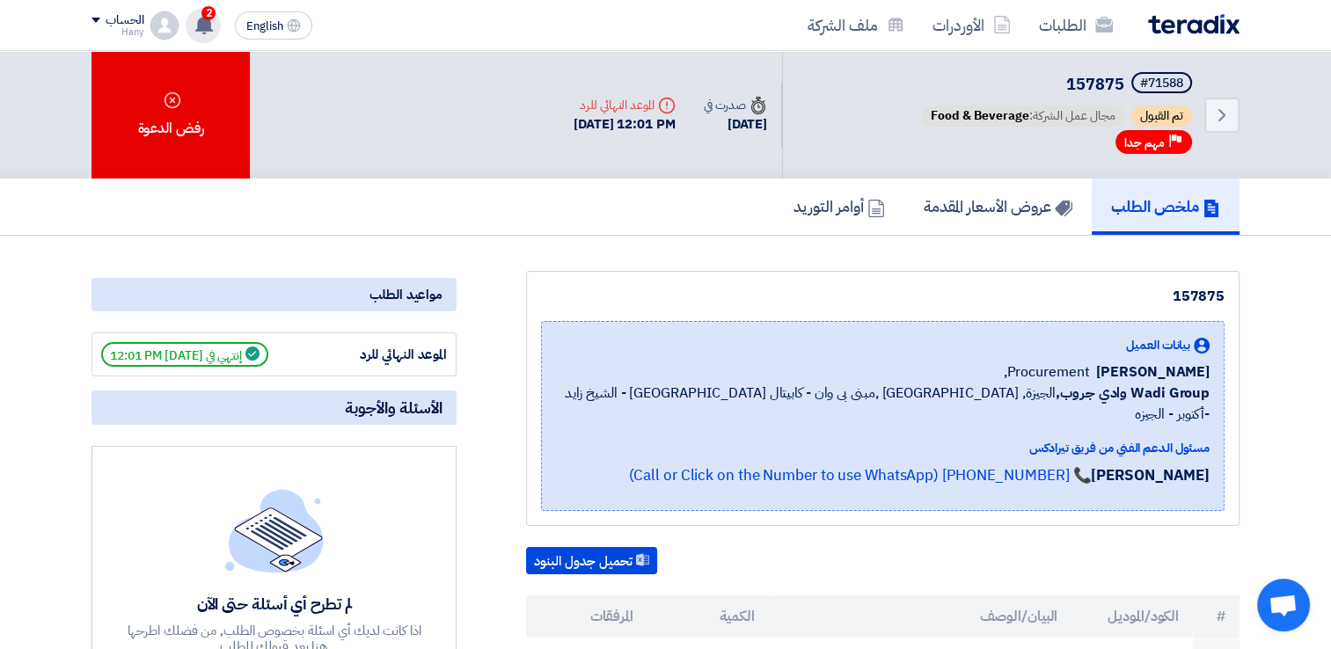
click at [199, 41] on div "2 تم نشر طلب عروض أسعار جديد - شاهد التفاصيل 508 days ago تم نشر طلب عروض أسعار…" at bounding box center [203, 25] width 35 height 35
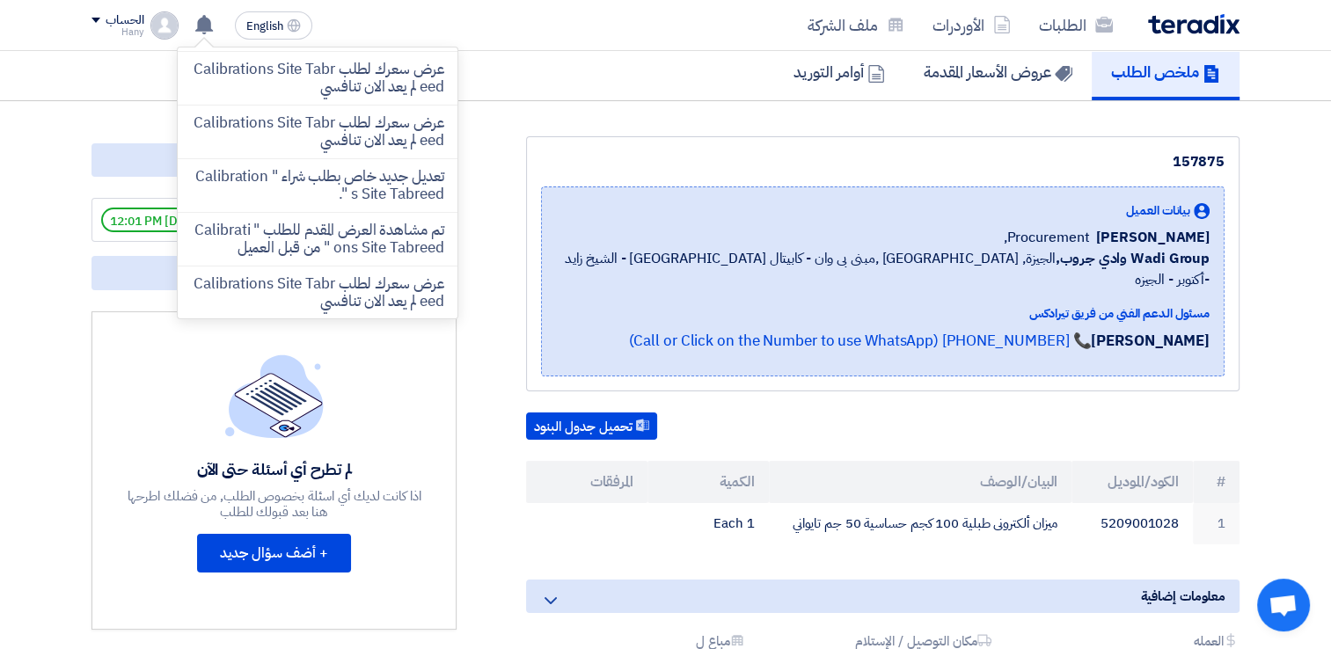
scroll to position [176, 0]
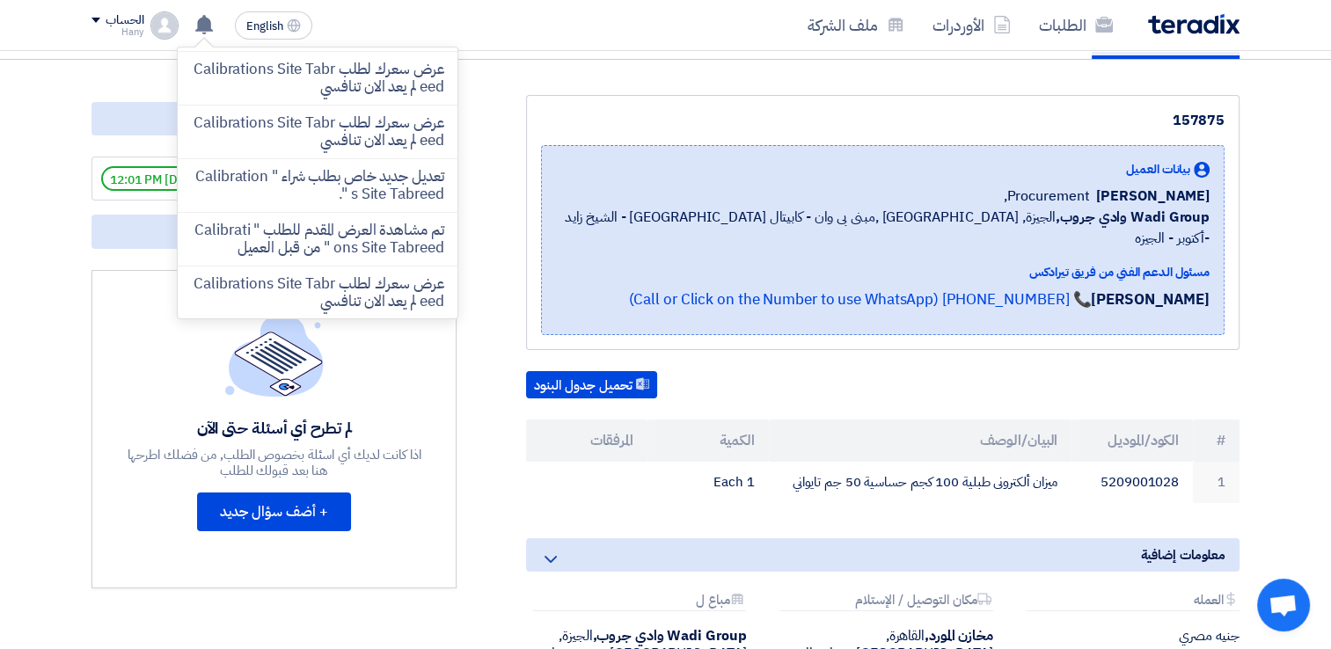
click at [521, 171] on div "157875 بيانات العميل Ahmed Abuelazm Procurement, Wadi Group وادي جروب, الجيزة, …" at bounding box center [861, 417] width 783 height 645
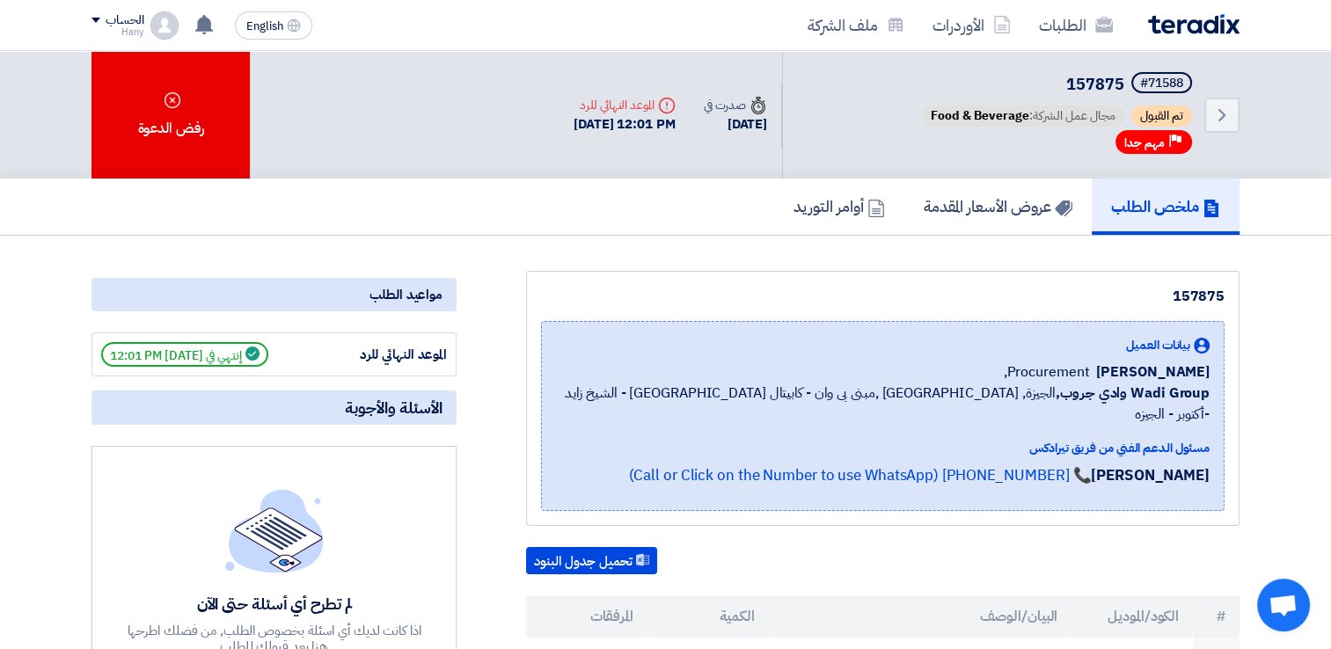
scroll to position [0, 0]
click at [135, 27] on div "Hany" at bounding box center [117, 32] width 52 height 10
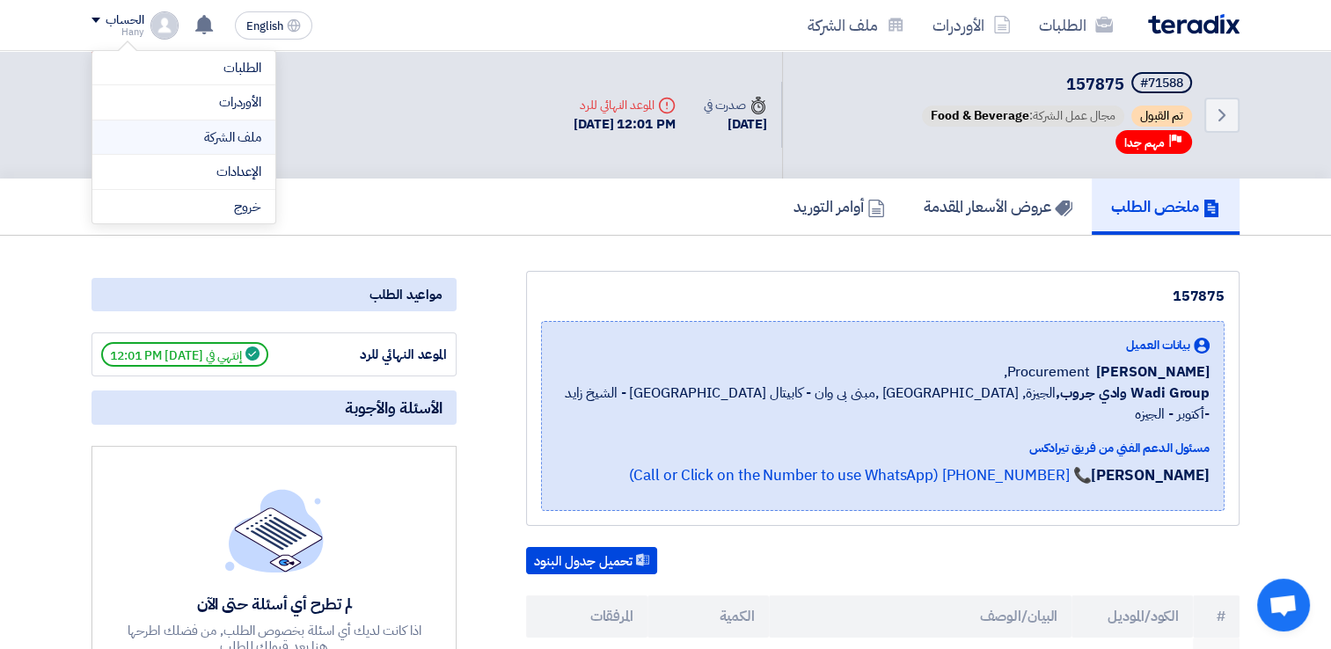
click at [252, 135] on link "ملف الشركة" at bounding box center [183, 138] width 155 height 20
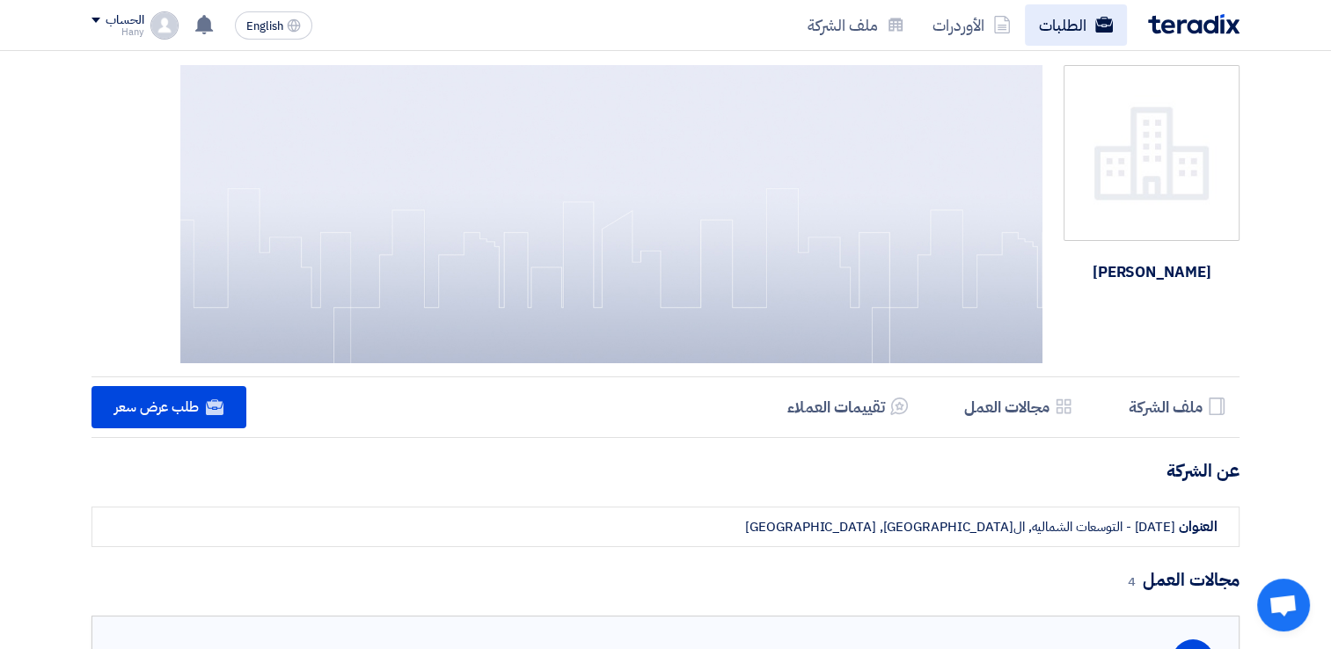
click at [1072, 23] on link "الطلبات" at bounding box center [1076, 24] width 102 height 41
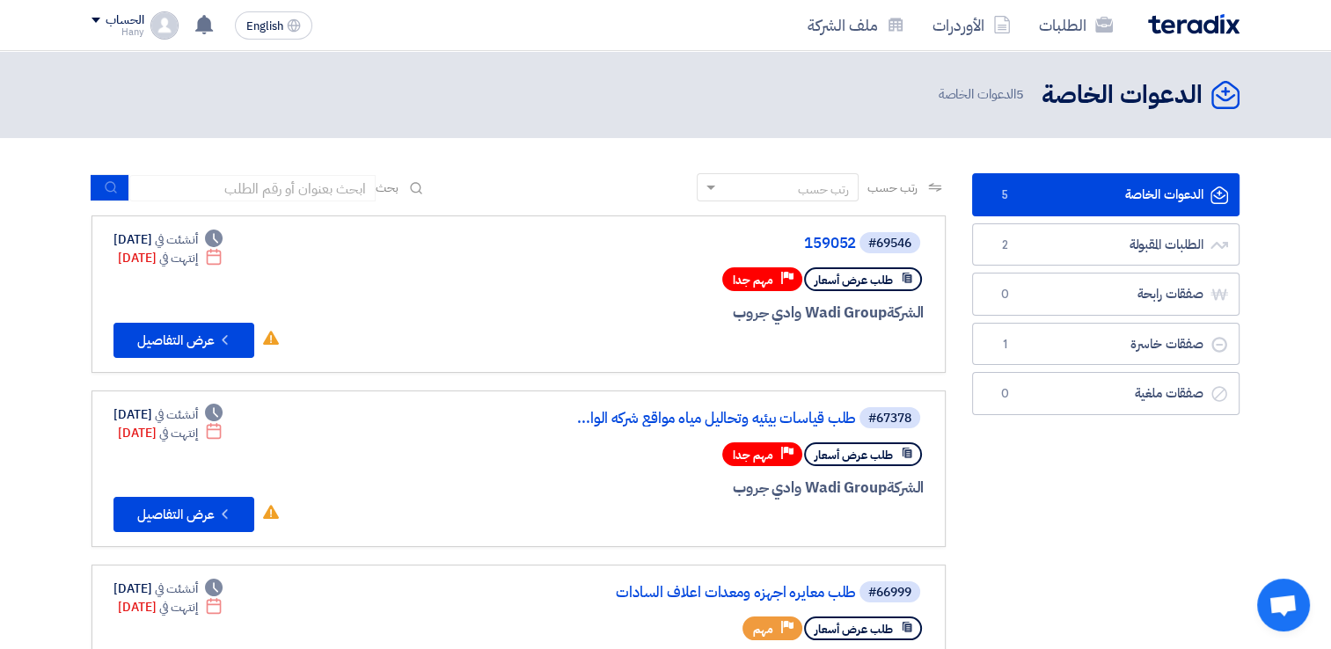
click at [135, 33] on div "Hany" at bounding box center [117, 32] width 52 height 10
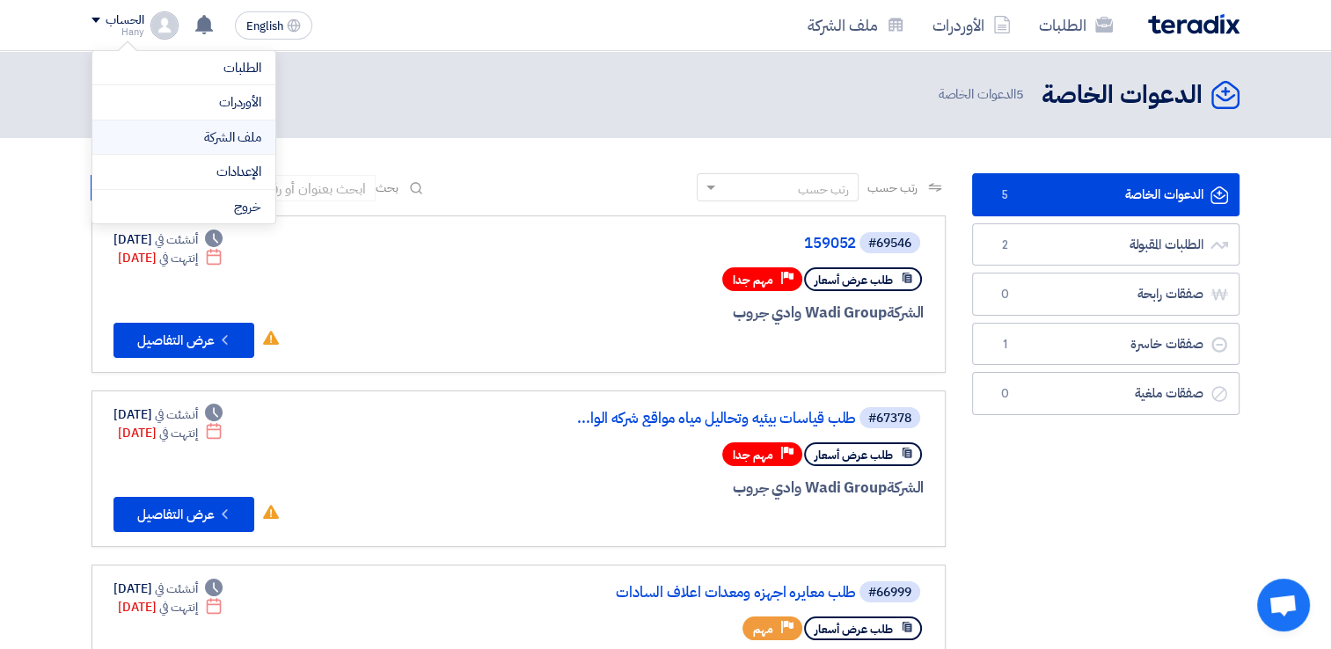
click at [232, 131] on link "ملف الشركة" at bounding box center [183, 138] width 155 height 20
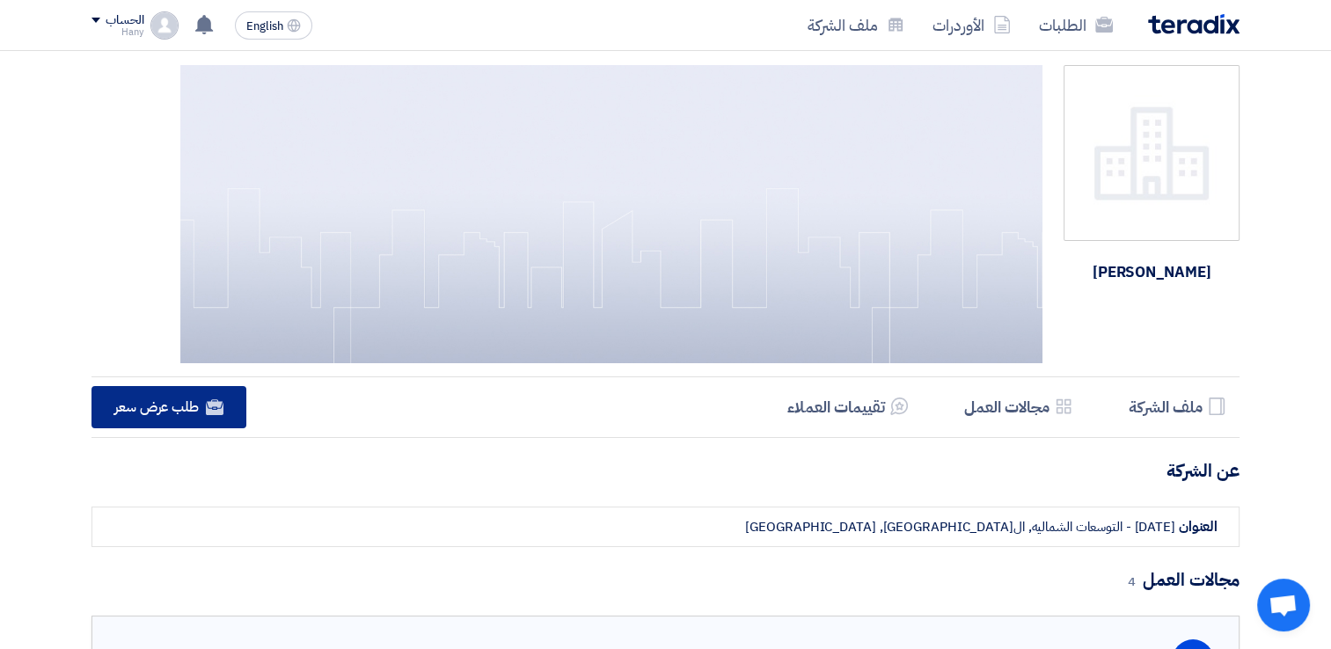
click at [194, 418] on link "Website طلب عرض سعر" at bounding box center [168, 407] width 155 height 42
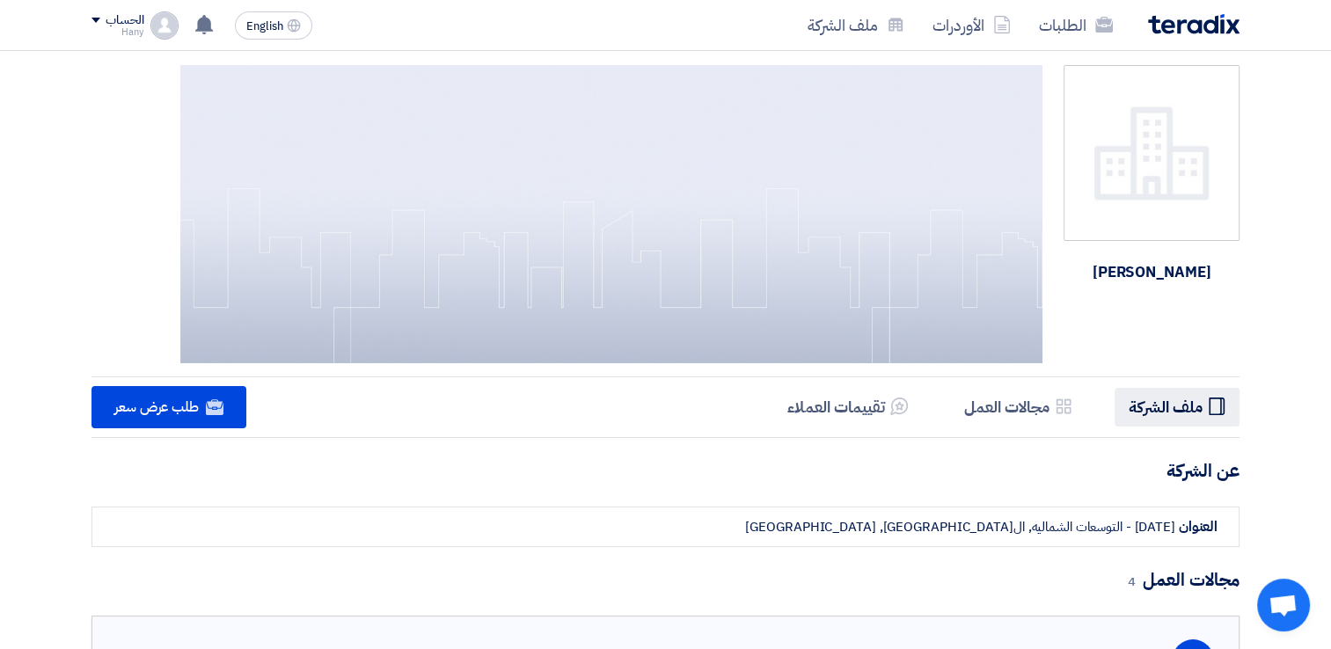
click at [1196, 406] on h5 "ملف الشركة" at bounding box center [1166, 407] width 74 height 20
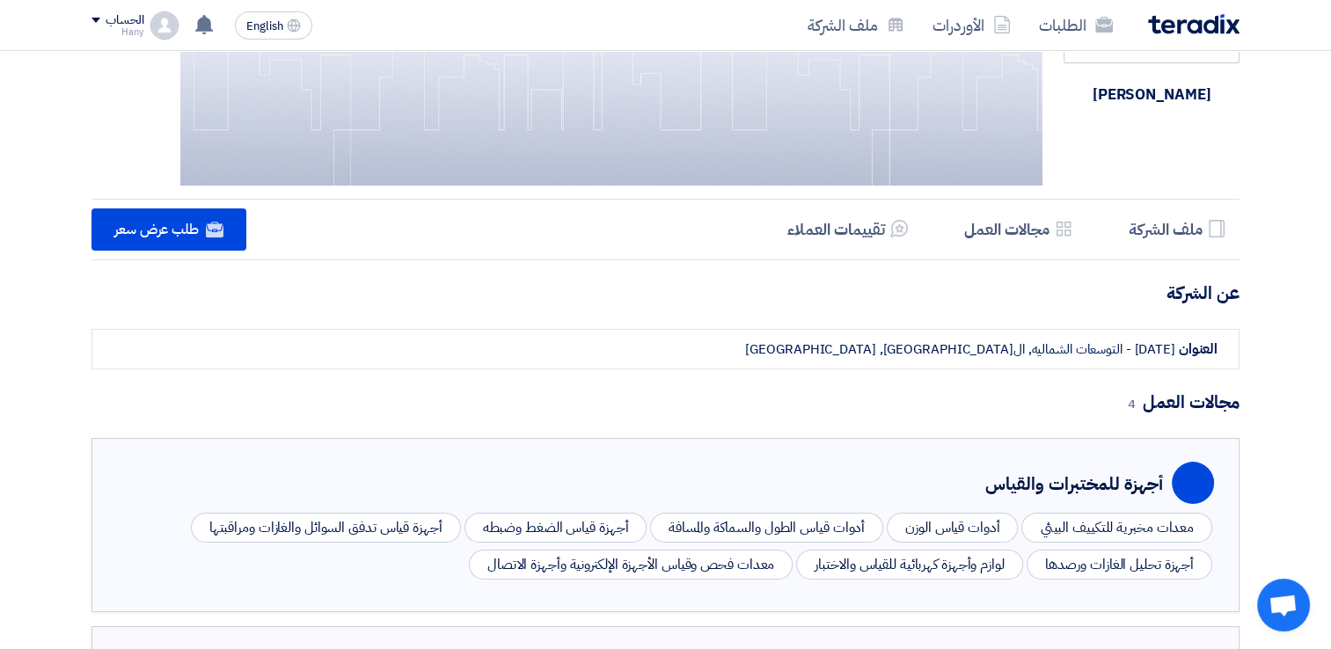
scroll to position [176, 0]
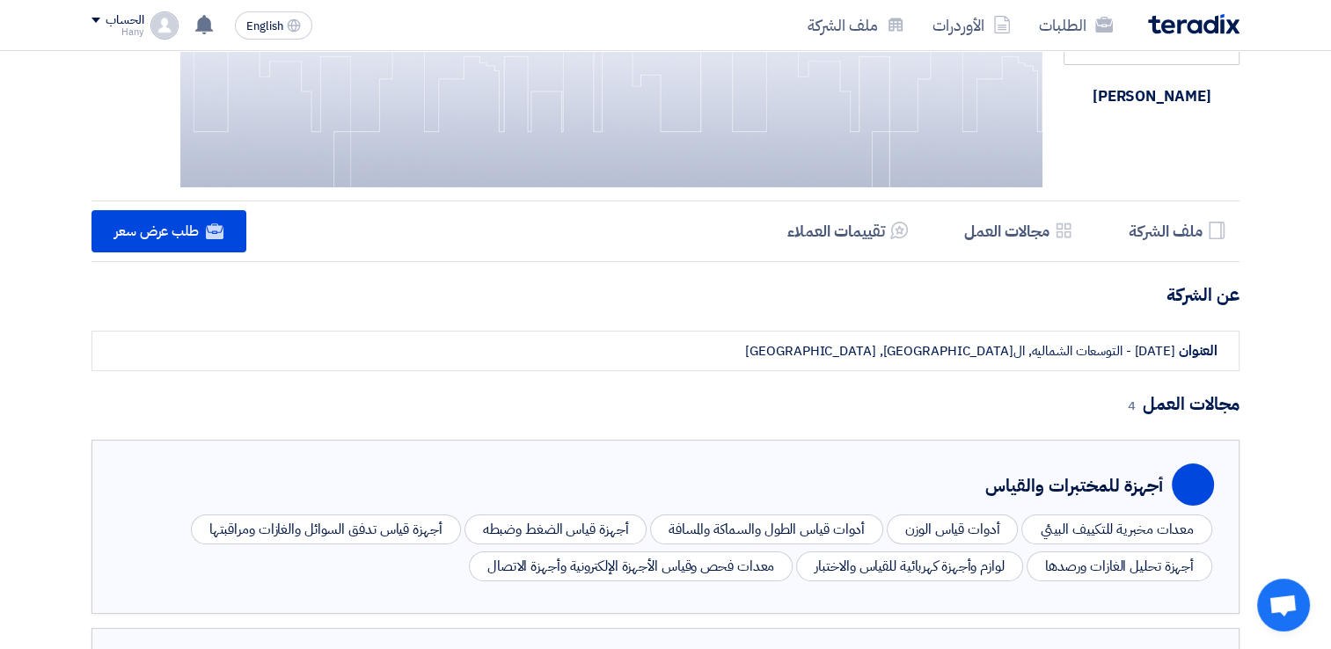
click at [1006, 223] on h5 "مجالات العمل" at bounding box center [1006, 231] width 85 height 20
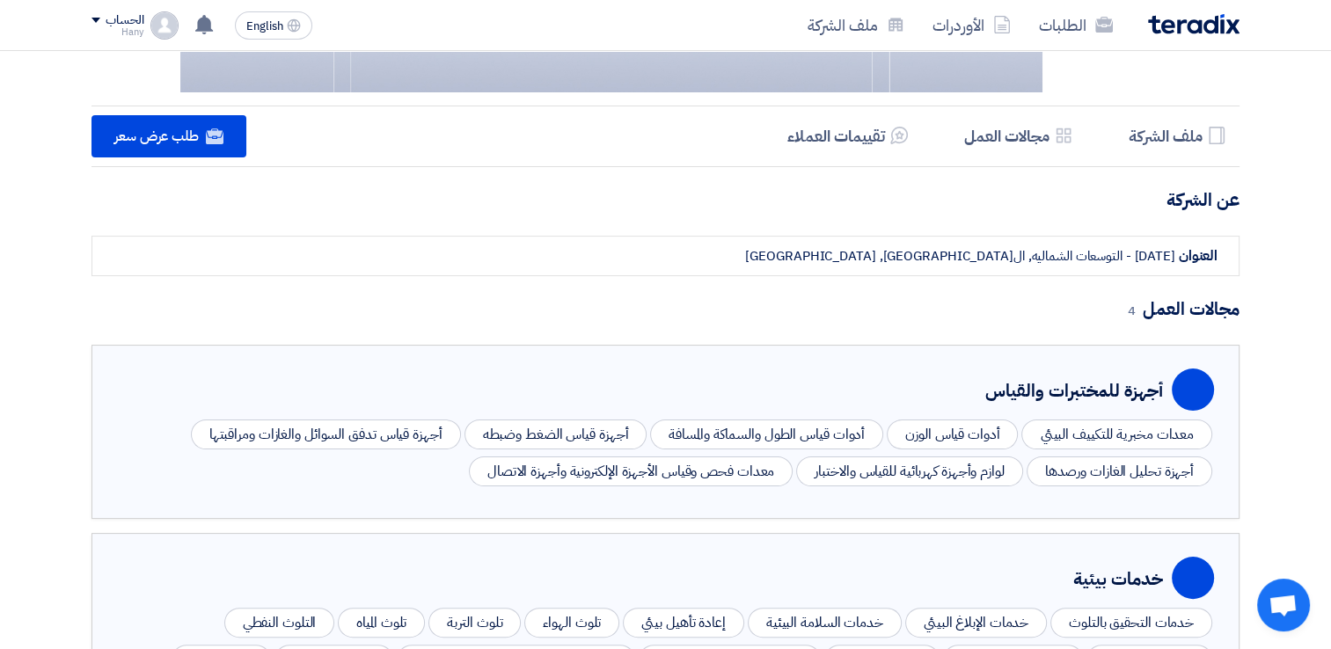
scroll to position [241, 0]
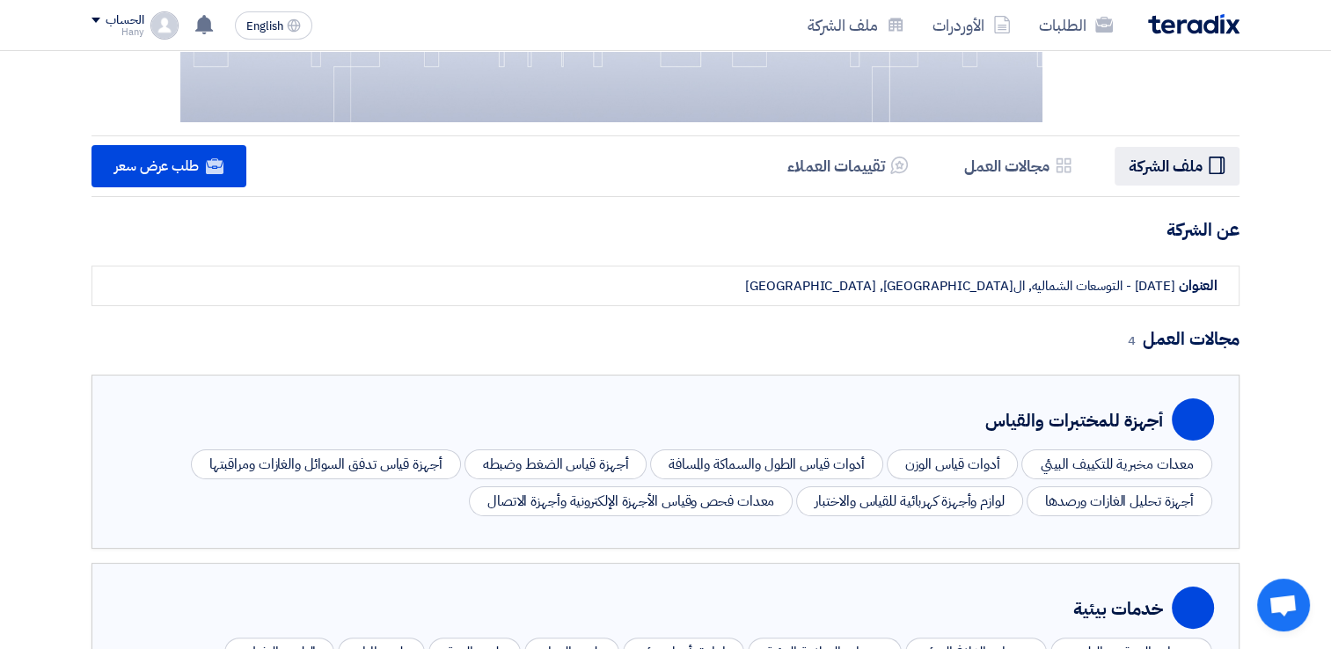
click at [1179, 168] on h5 "ملف الشركة" at bounding box center [1166, 166] width 74 height 20
click at [853, 157] on h5 "تقييمات العملاء" at bounding box center [836, 166] width 98 height 20
click at [1181, 168] on h5 "ملف الشركة" at bounding box center [1166, 166] width 74 height 20
drag, startPoint x: 1181, startPoint y: 168, endPoint x: 1173, endPoint y: 166, distance: 9.0
click at [1173, 166] on h5 "ملف الشركة" at bounding box center [1166, 166] width 74 height 20
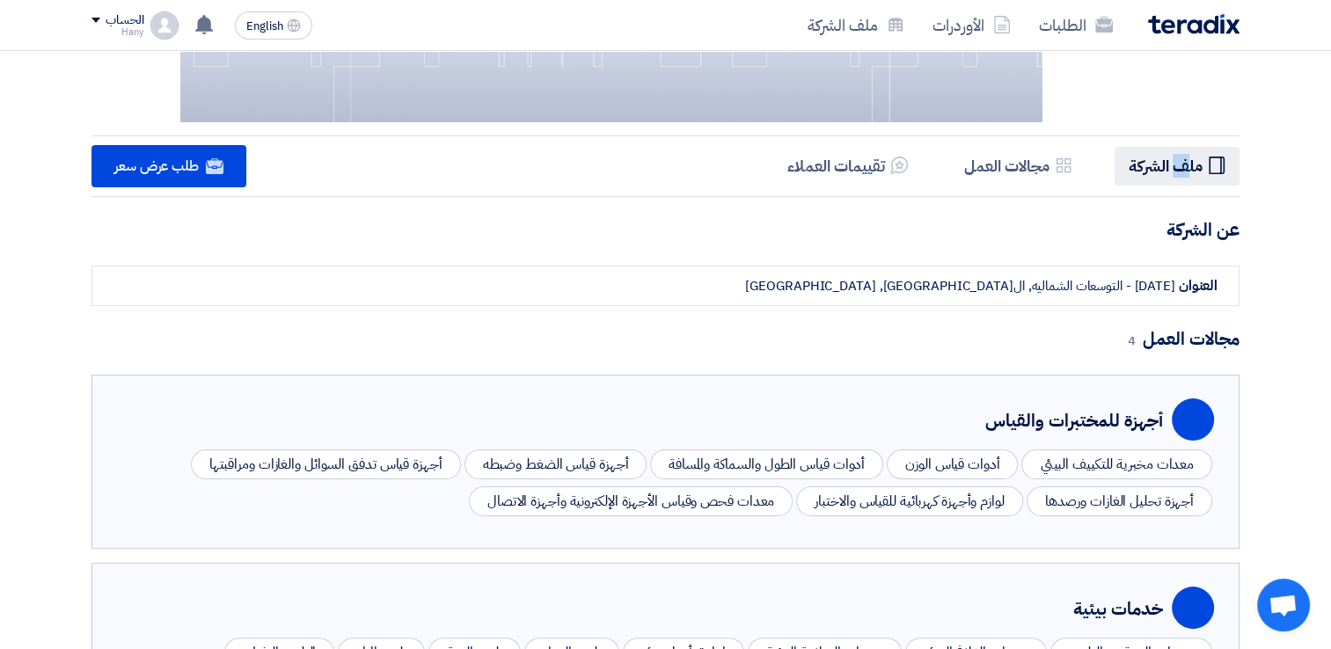
click at [1173, 166] on h5 "ملف الشركة" at bounding box center [1166, 166] width 74 height 20
drag, startPoint x: 1173, startPoint y: 166, endPoint x: 1203, endPoint y: 160, distance: 30.5
click at [1203, 160] on li "Profile ملف الشركة" at bounding box center [1177, 166] width 125 height 38
click at [1203, 164] on li "Profile ملف الشركة" at bounding box center [1177, 166] width 125 height 38
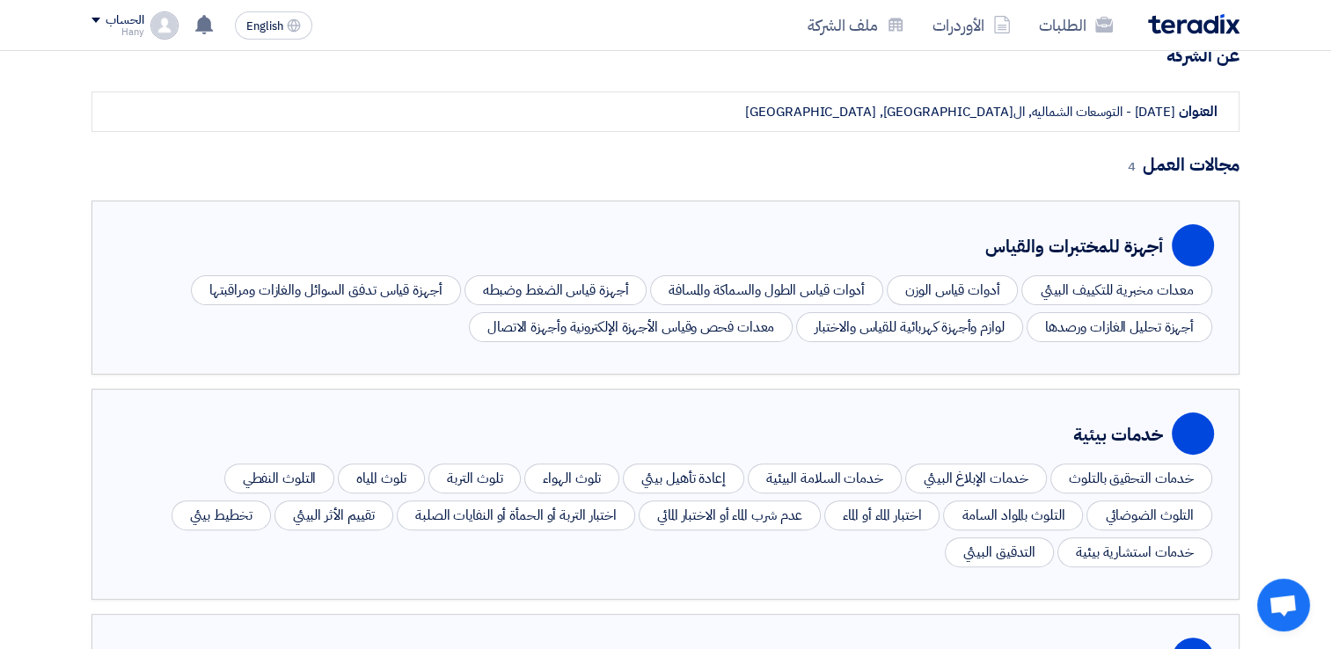
scroll to position [417, 0]
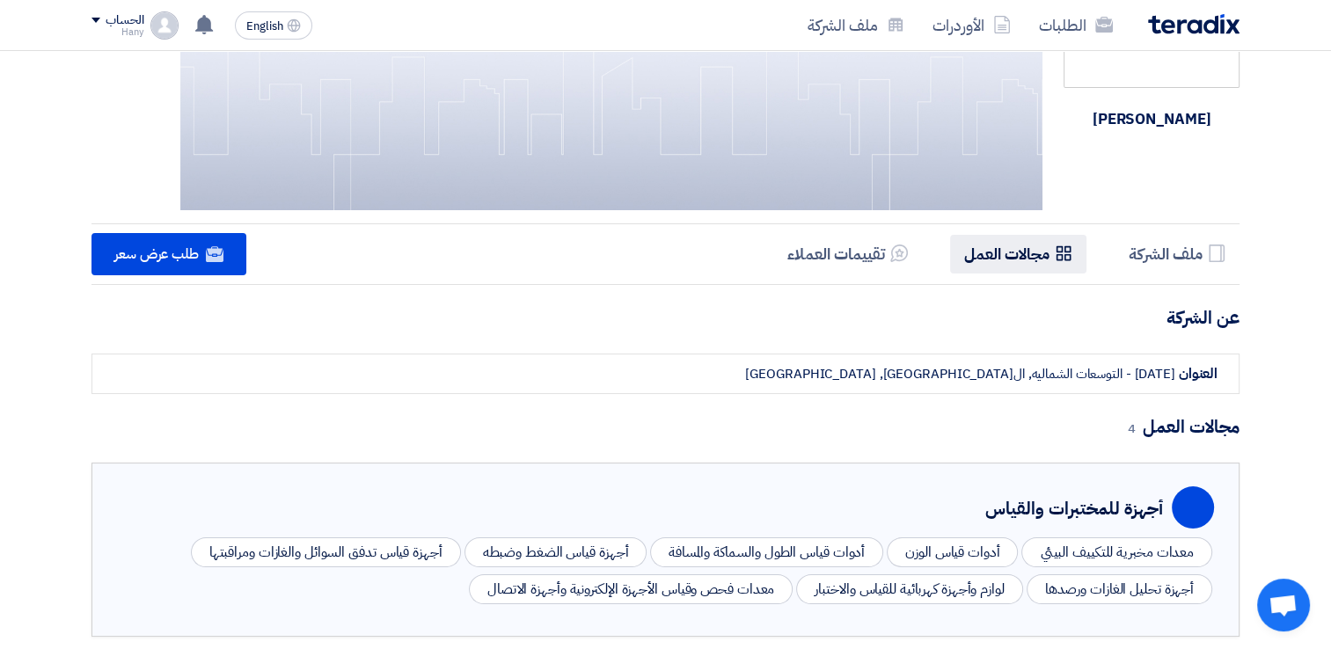
click at [1020, 269] on li "Services & Activities مجالات العمل" at bounding box center [1018, 254] width 136 height 38
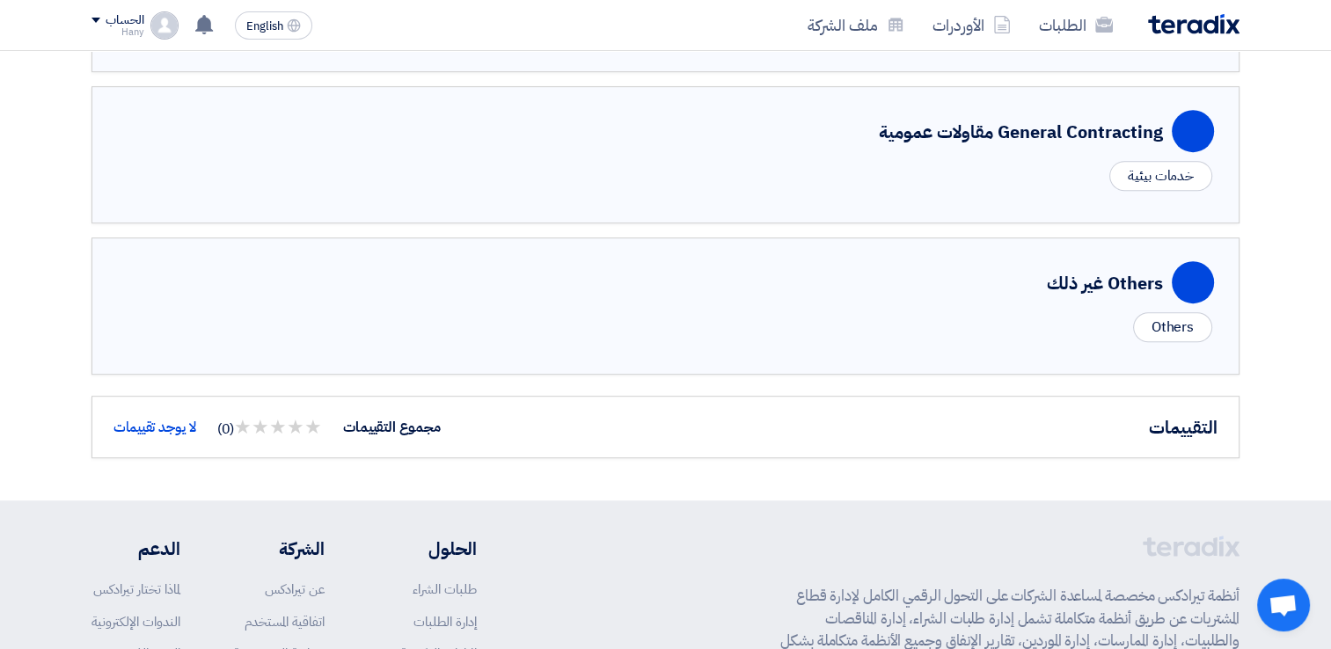
scroll to position [945, 0]
click at [1160, 329] on div "Others" at bounding box center [1172, 326] width 79 height 30
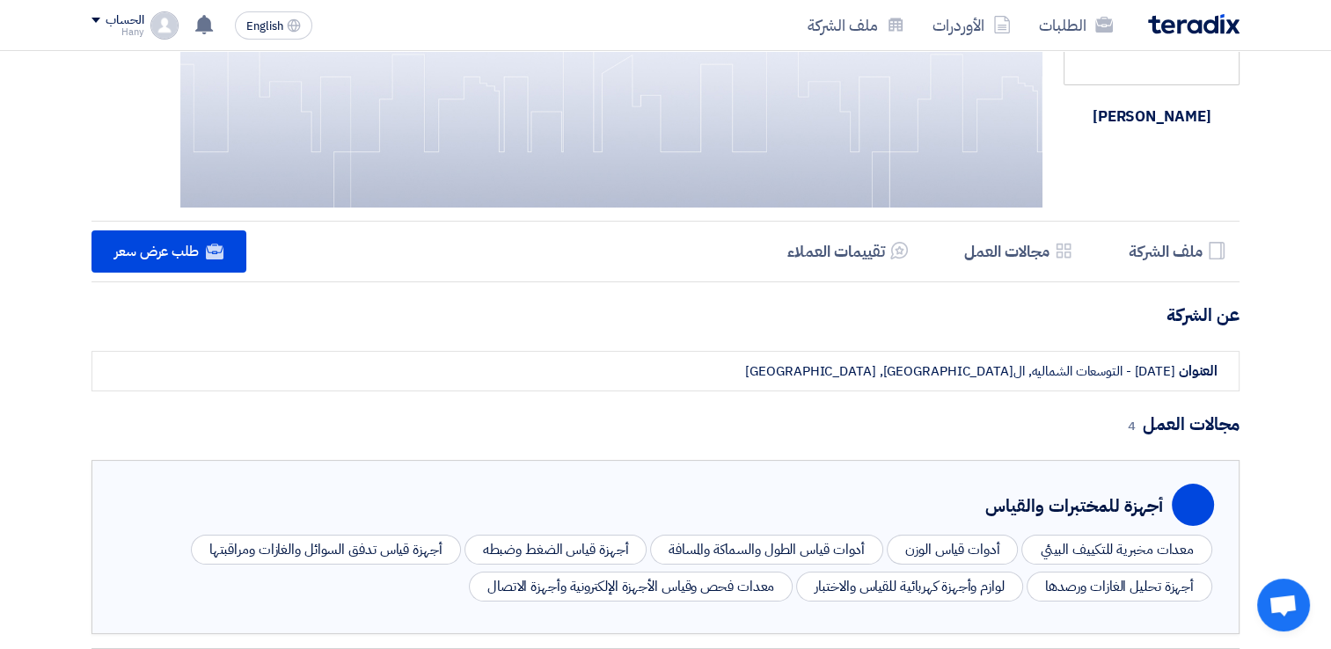
scroll to position [153, 0]
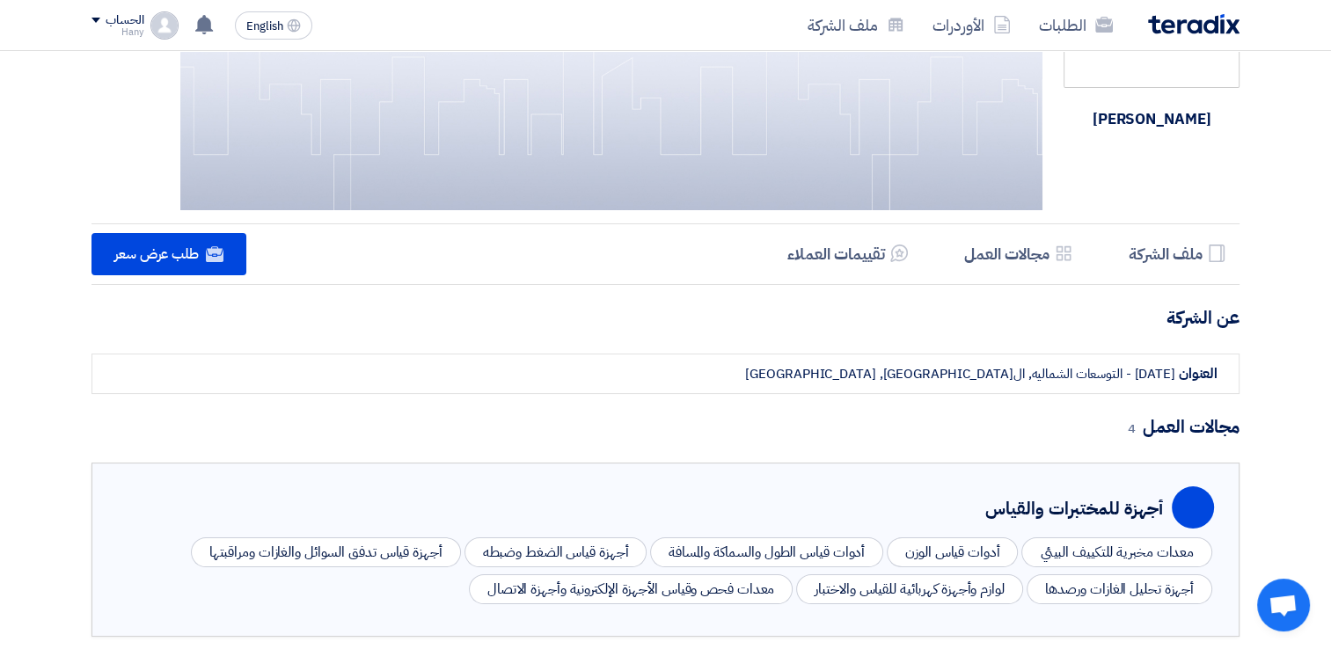
click at [114, 25] on div "الحساب" at bounding box center [125, 20] width 38 height 15
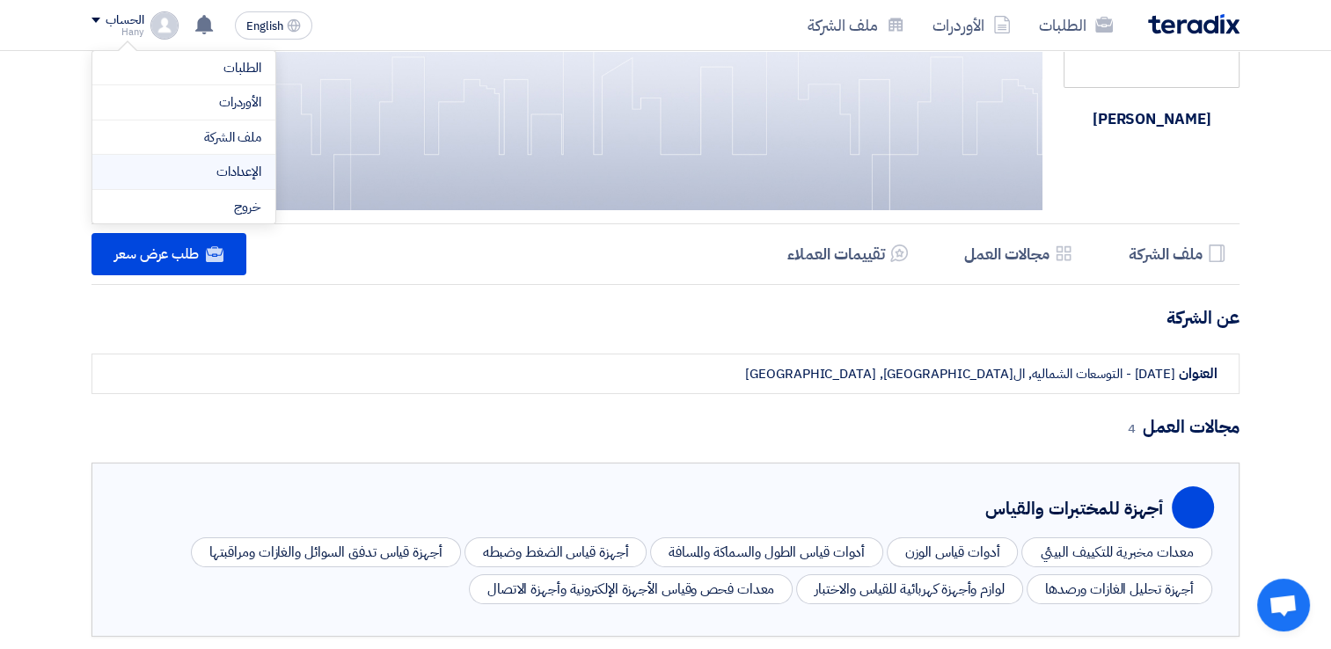
click at [225, 176] on link "الإعدادات" at bounding box center [183, 172] width 155 height 20
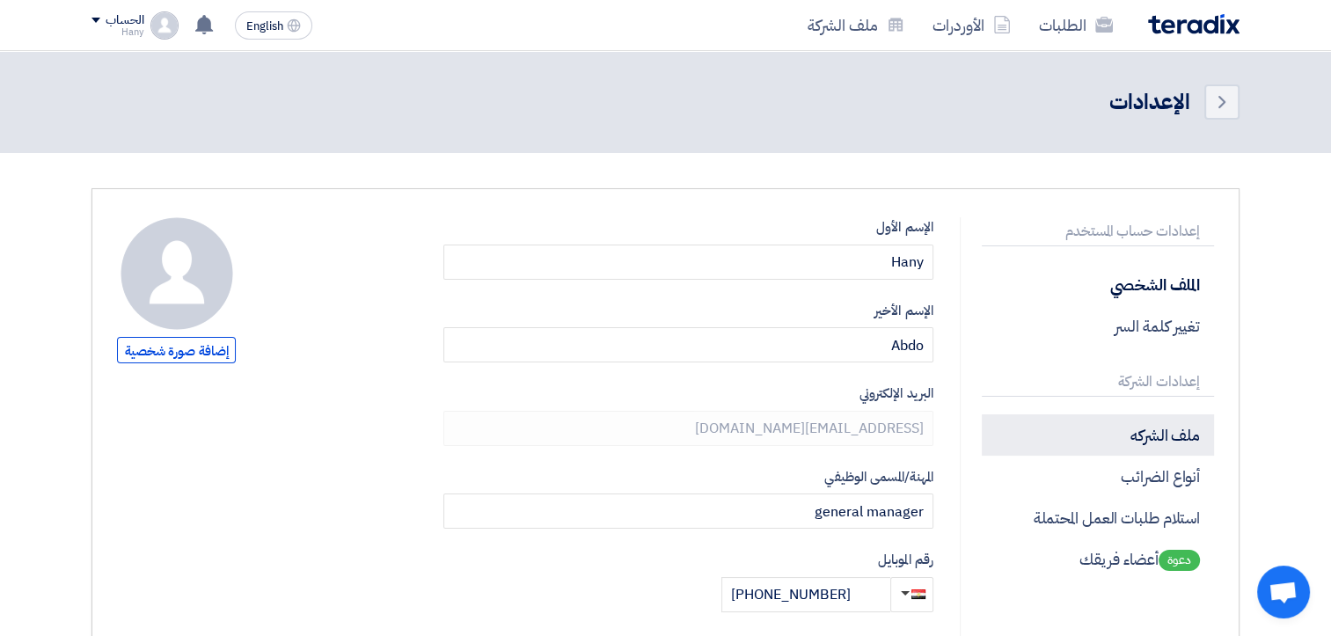
click at [1161, 427] on p "ملف الشركه" at bounding box center [1098, 434] width 232 height 41
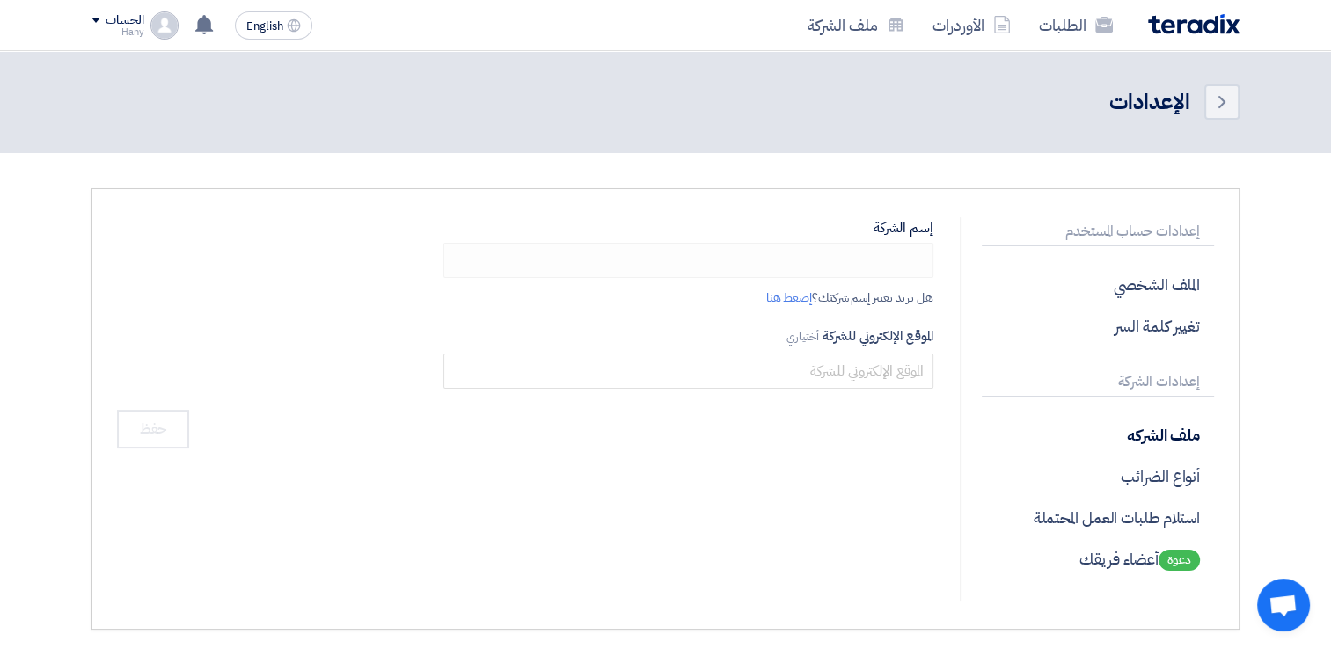
type input "ايكو ماستر"
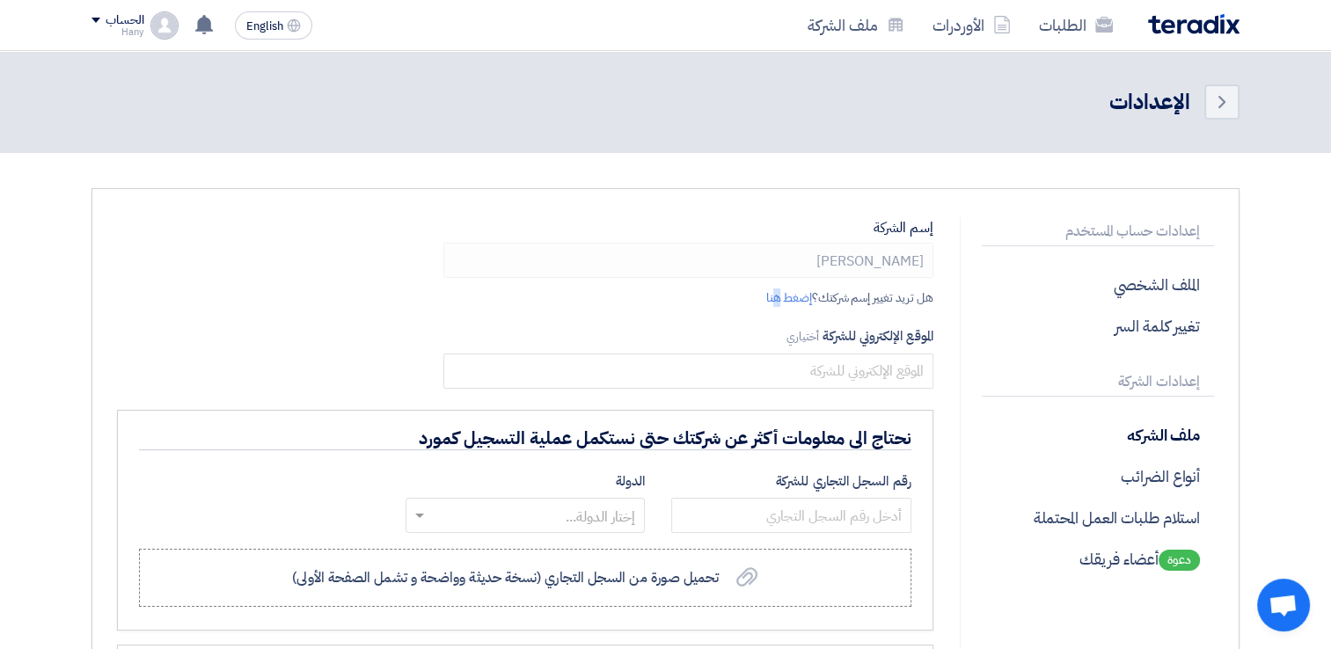
click at [771, 304] on link "إضغط هنا" at bounding box center [789, 298] width 46 height 18
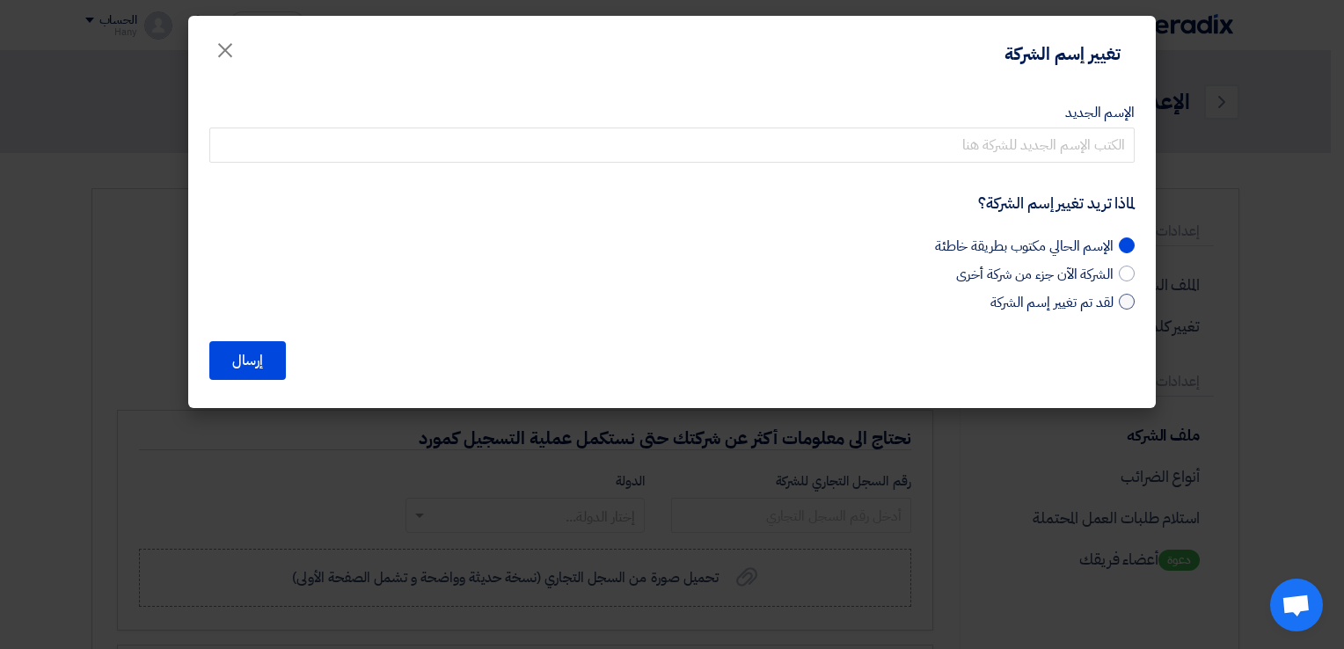
click at [1103, 304] on span "لقد تم تغيير إسم الشركة" at bounding box center [1052, 302] width 123 height 21
click at [1103, 304] on input "لقد تم تغيير إسم الشركة" at bounding box center [1107, 297] width 11 height 11
radio input "true"
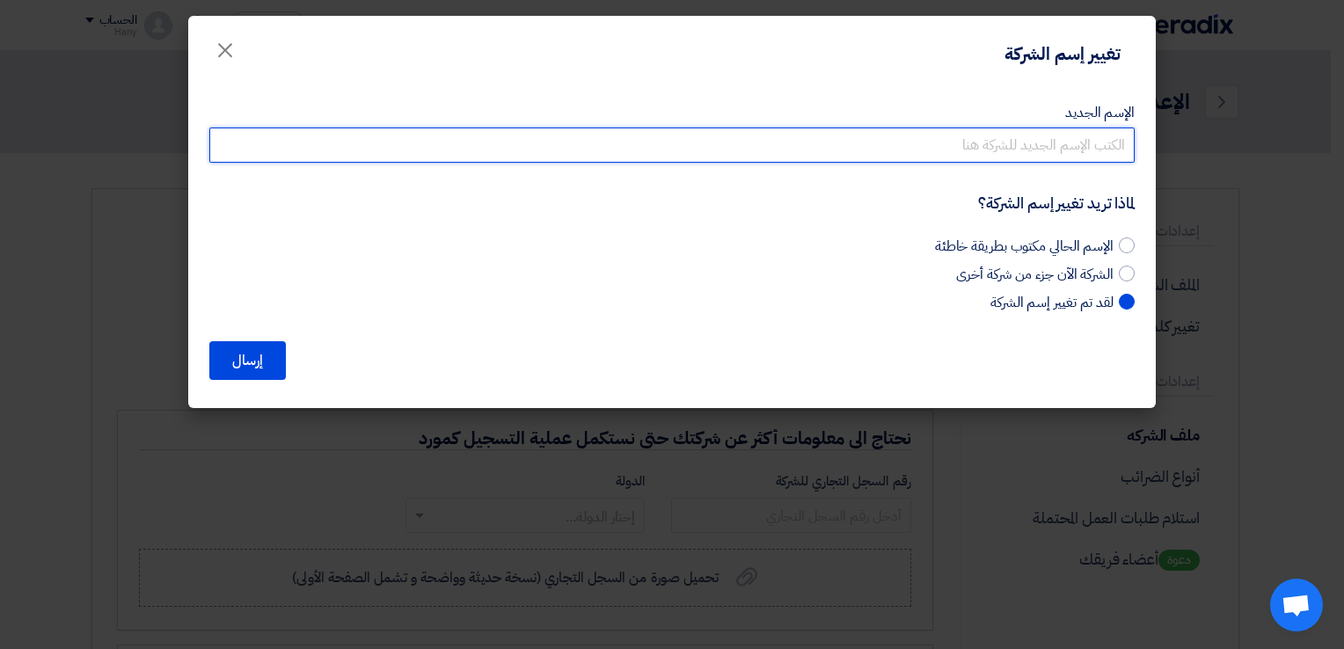
click at [1027, 136] on input "الإسم الجديد" at bounding box center [671, 145] width 925 height 35
type input "h"
type input "ايكو ماستر جلوبال"
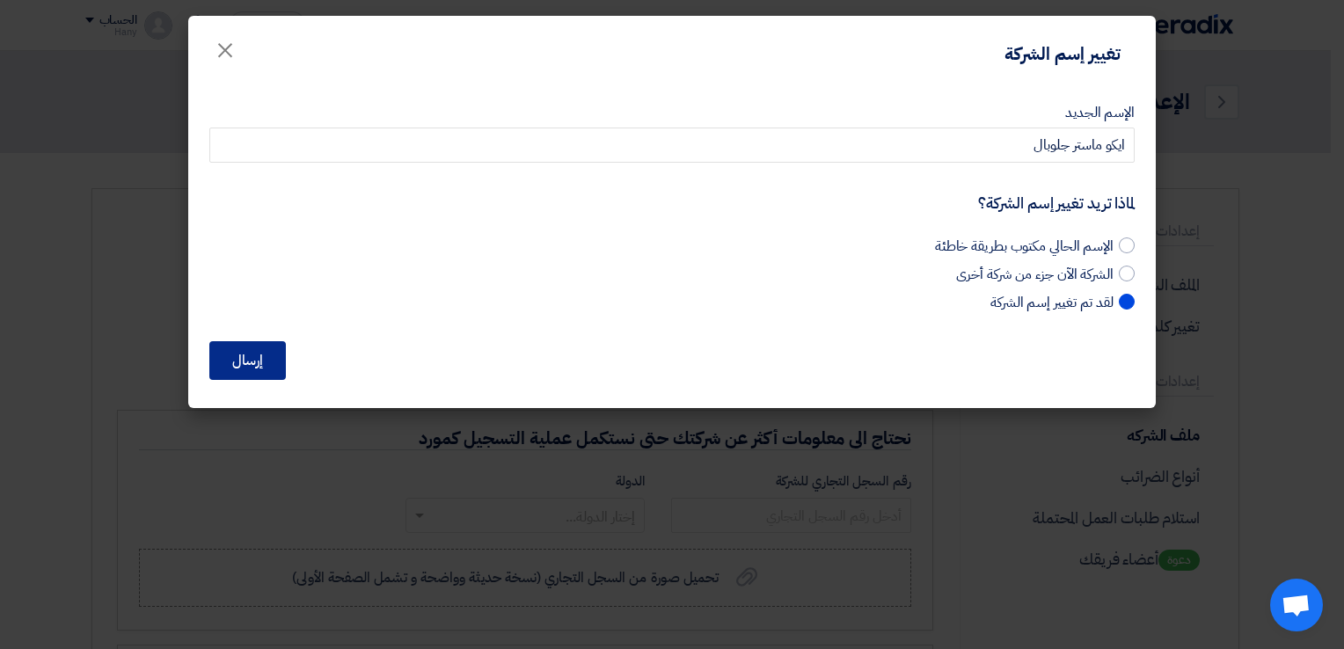
click at [256, 369] on button "إرسال" at bounding box center [247, 360] width 77 height 39
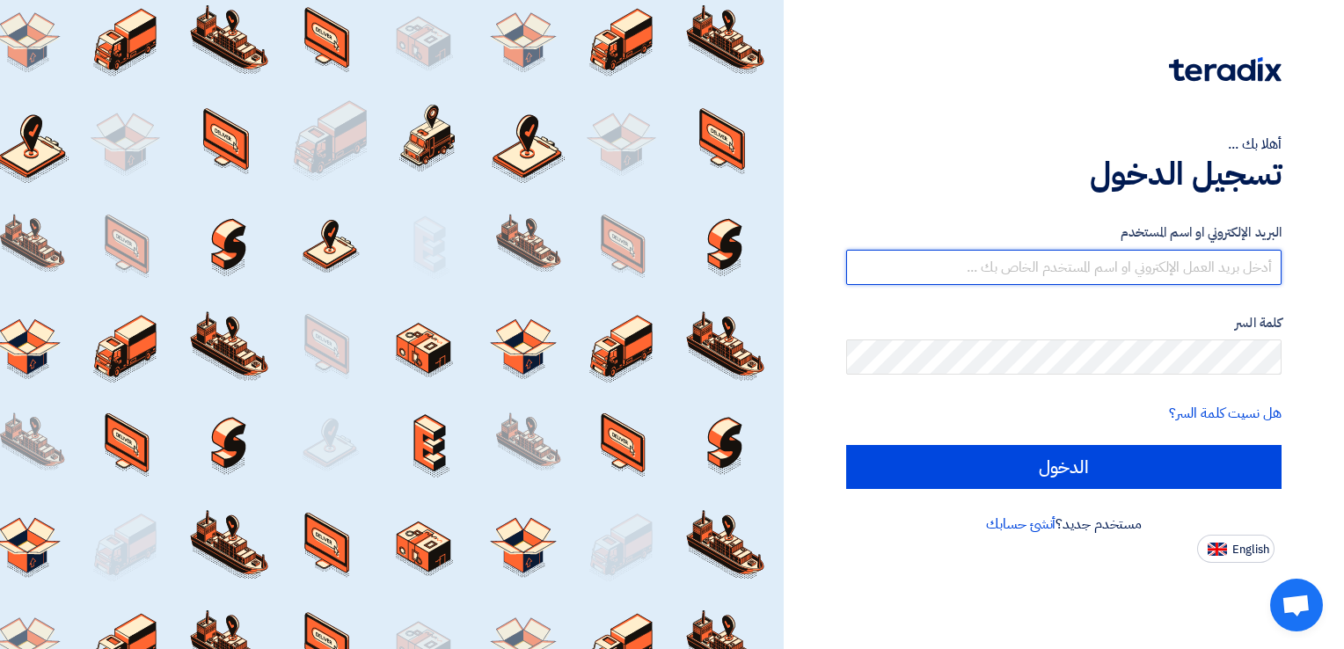
click at [1021, 271] on input "text" at bounding box center [1063, 267] width 435 height 35
type input "info@ecomaster-eg.com"
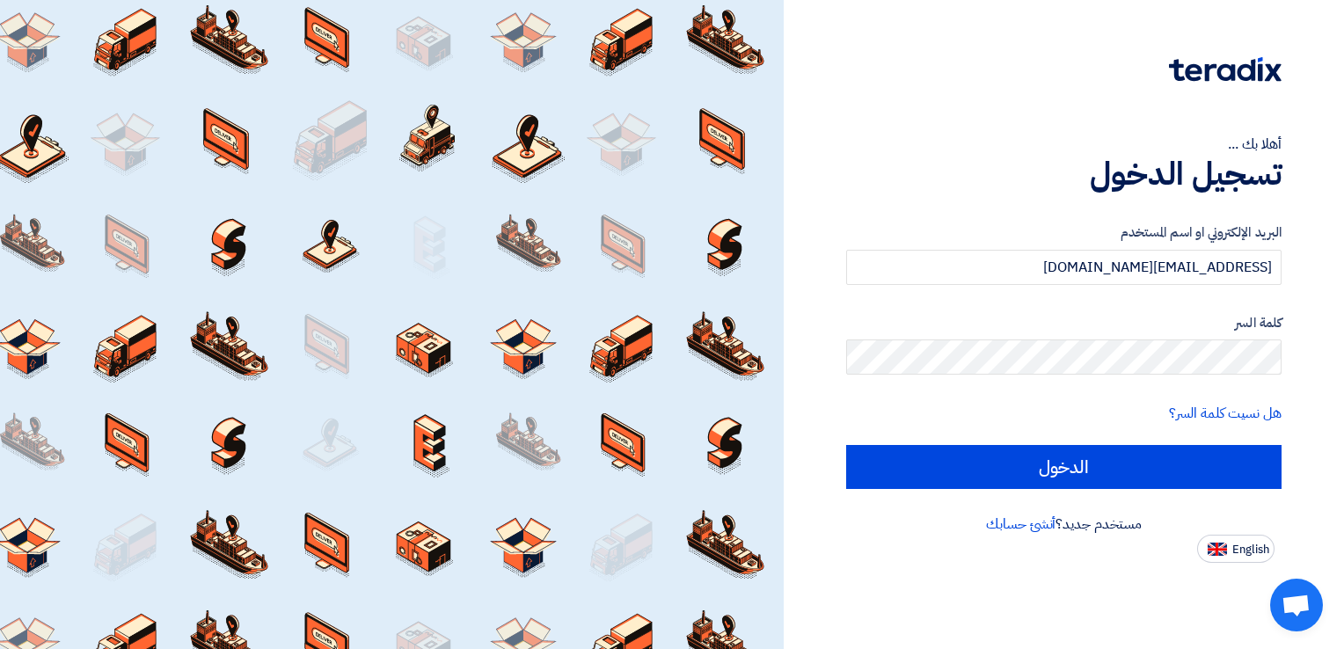
click at [1037, 376] on form "البريد الإلكتروني او اسم المستخدم info@ecomaster-eg.com كلمة السر هل نسيت كلمة …" at bounding box center [1063, 356] width 435 height 267
click at [846, 445] on input "الدخول" at bounding box center [1063, 467] width 435 height 44
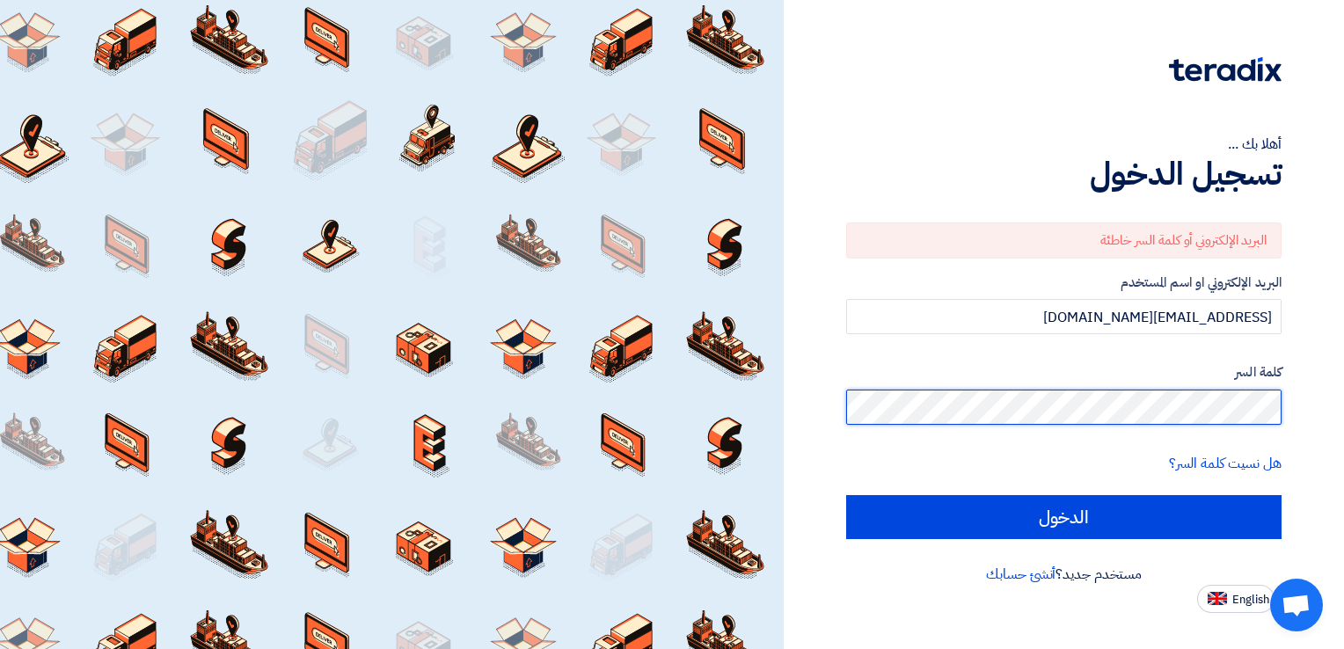
click at [846, 495] on input "الدخول" at bounding box center [1063, 517] width 435 height 44
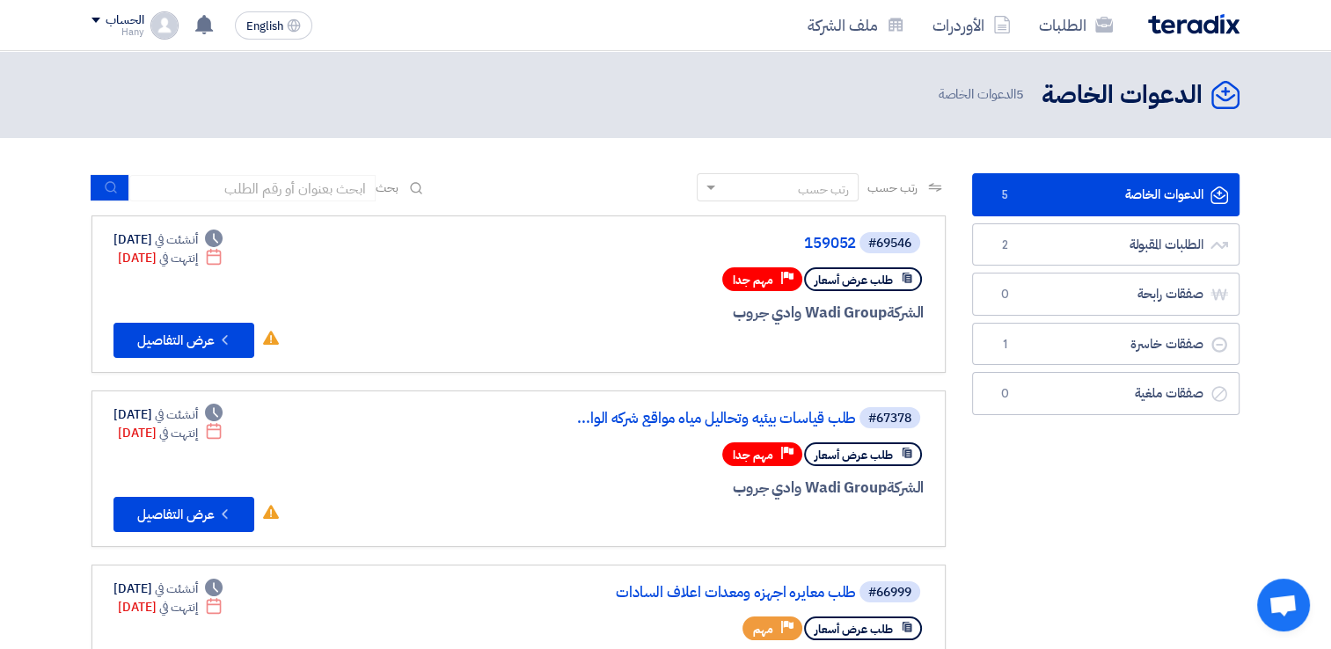
click at [601, 185] on div "رتب حسب رتب حسب بحث" at bounding box center [518, 194] width 854 height 42
click at [113, 15] on div "الحساب" at bounding box center [125, 20] width 38 height 15
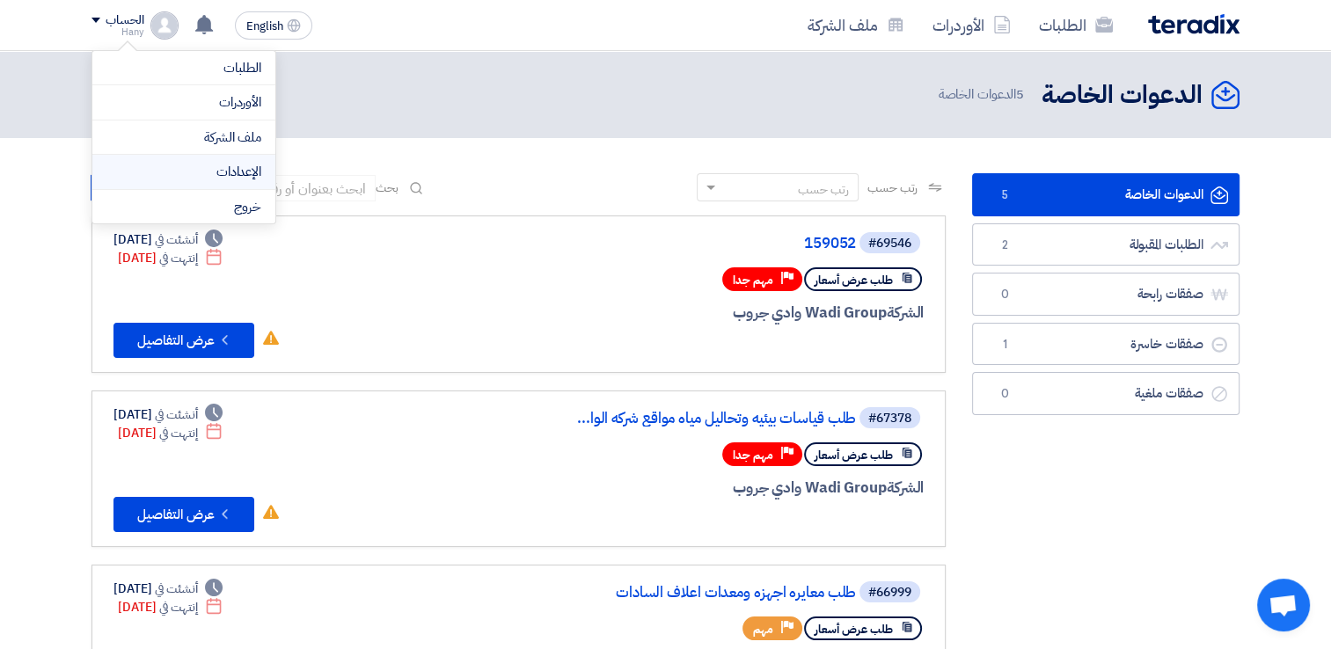
click at [235, 176] on link "الإعدادات" at bounding box center [183, 172] width 155 height 20
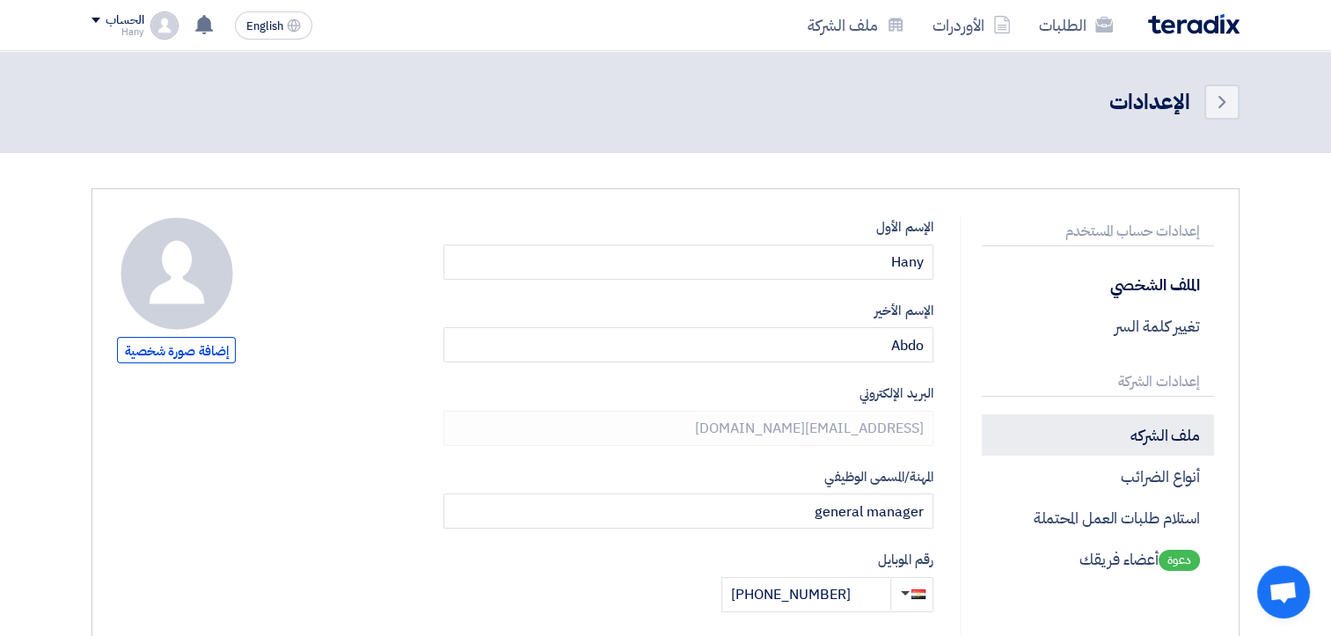
click at [1201, 415] on p "ملف الشركه" at bounding box center [1098, 434] width 232 height 41
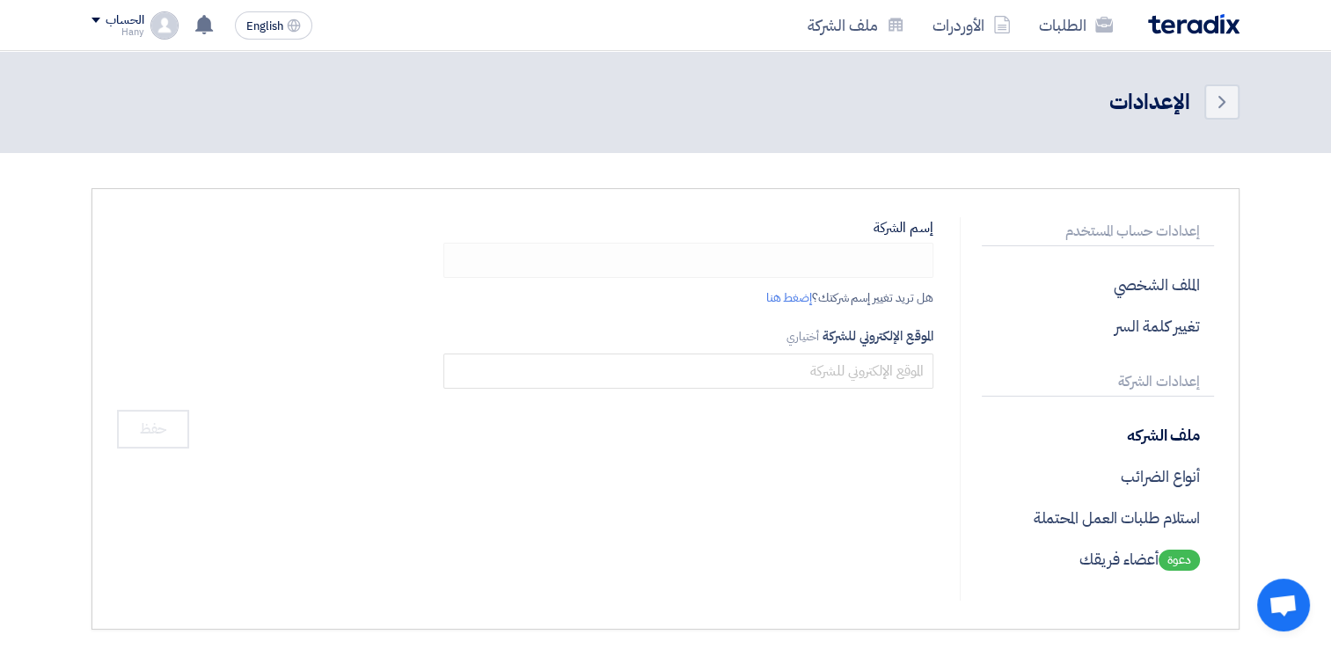
type input "ايكو ماستر"
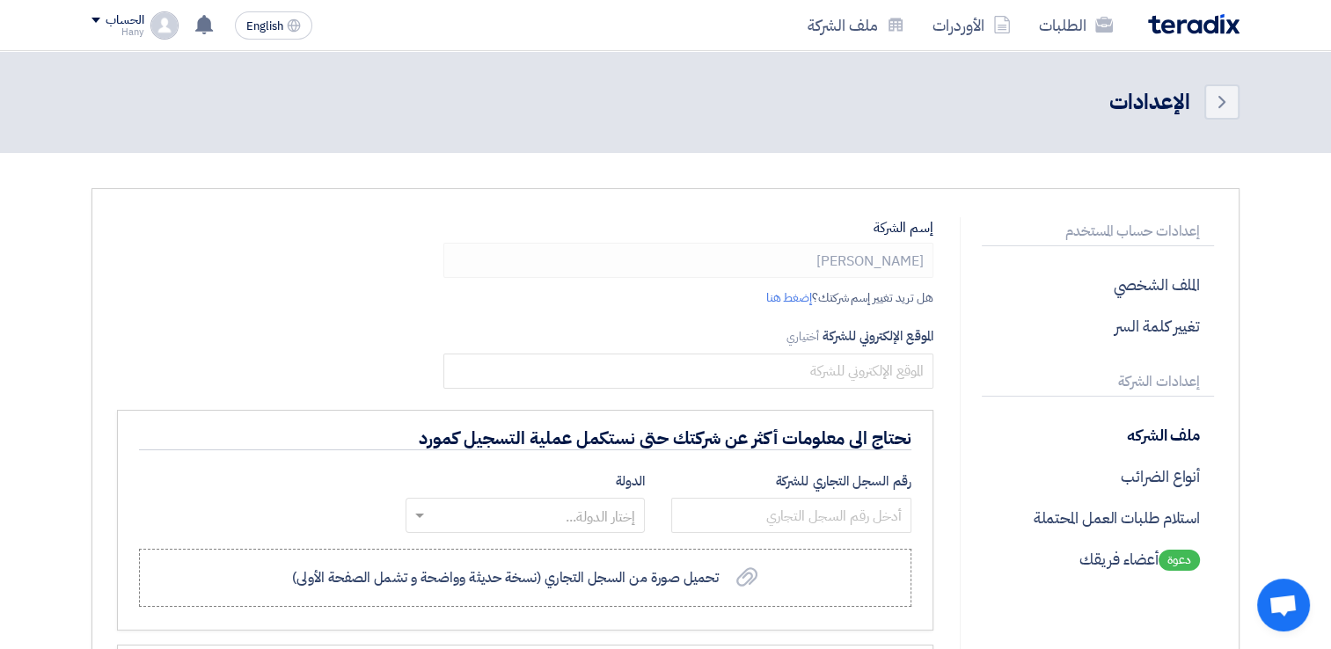
click at [87, 16] on div "الطلبات الأوردرات ملف الشركة English EN تم نشر طلب عروض أسعار جديد - شاهد التفا…" at bounding box center [665, 25] width 1174 height 50
click at [95, 23] on div "الحساب" at bounding box center [117, 20] width 52 height 15
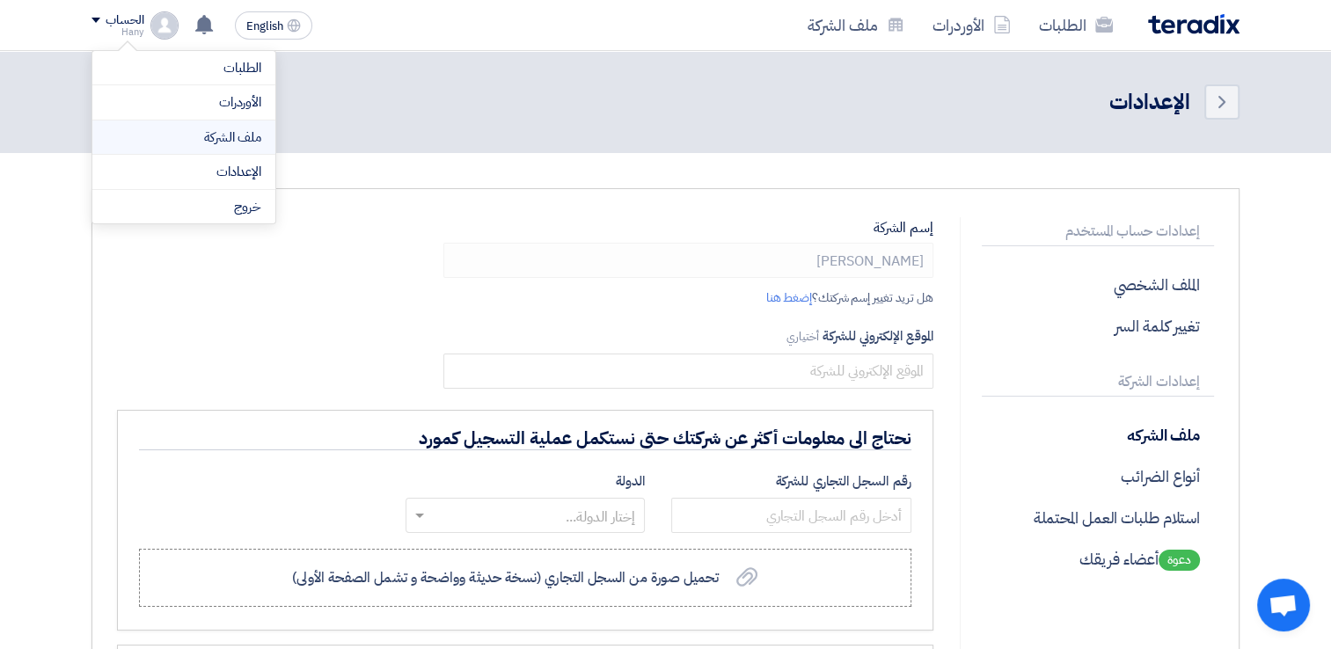
click at [190, 125] on li "ملف الشركة" at bounding box center [183, 138] width 183 height 35
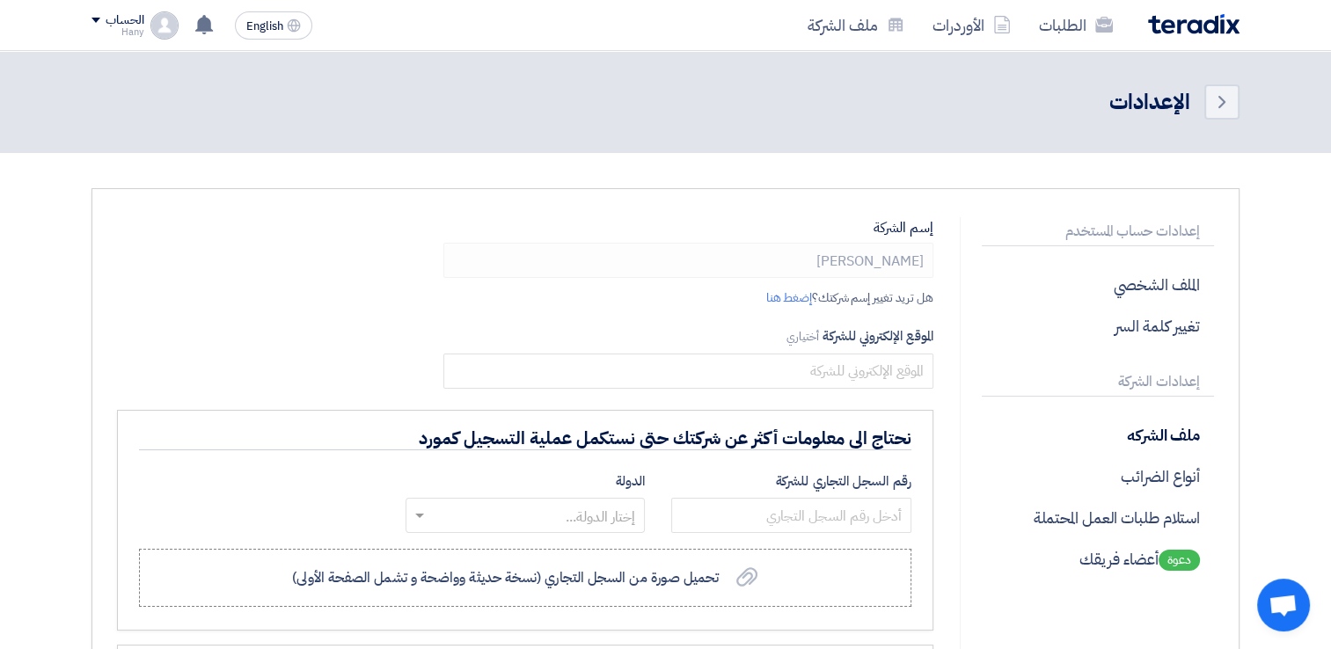
click at [784, 306] on link "إضغط هنا" at bounding box center [789, 298] width 46 height 18
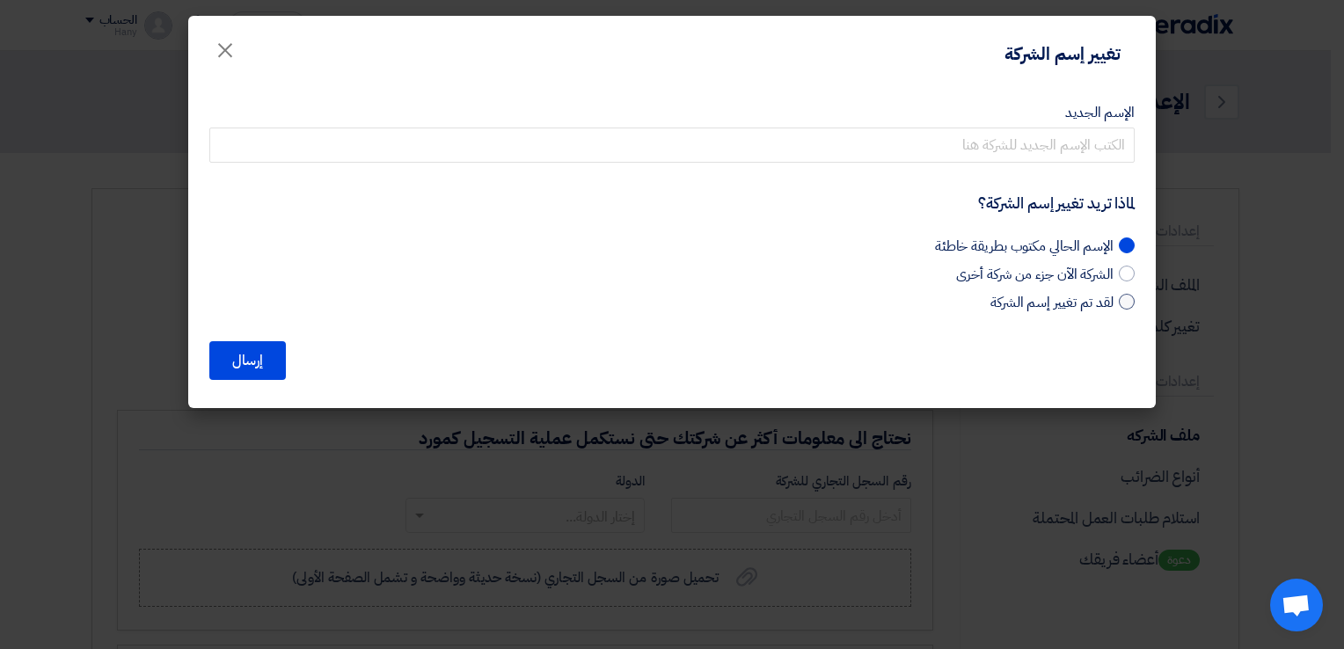
click at [1055, 308] on span "لقد تم تغيير إسم الشركة" at bounding box center [1052, 302] width 123 height 21
click at [1102, 304] on input "لقد تم تغيير إسم الشركة" at bounding box center [1107, 297] width 11 height 11
radio input "true"
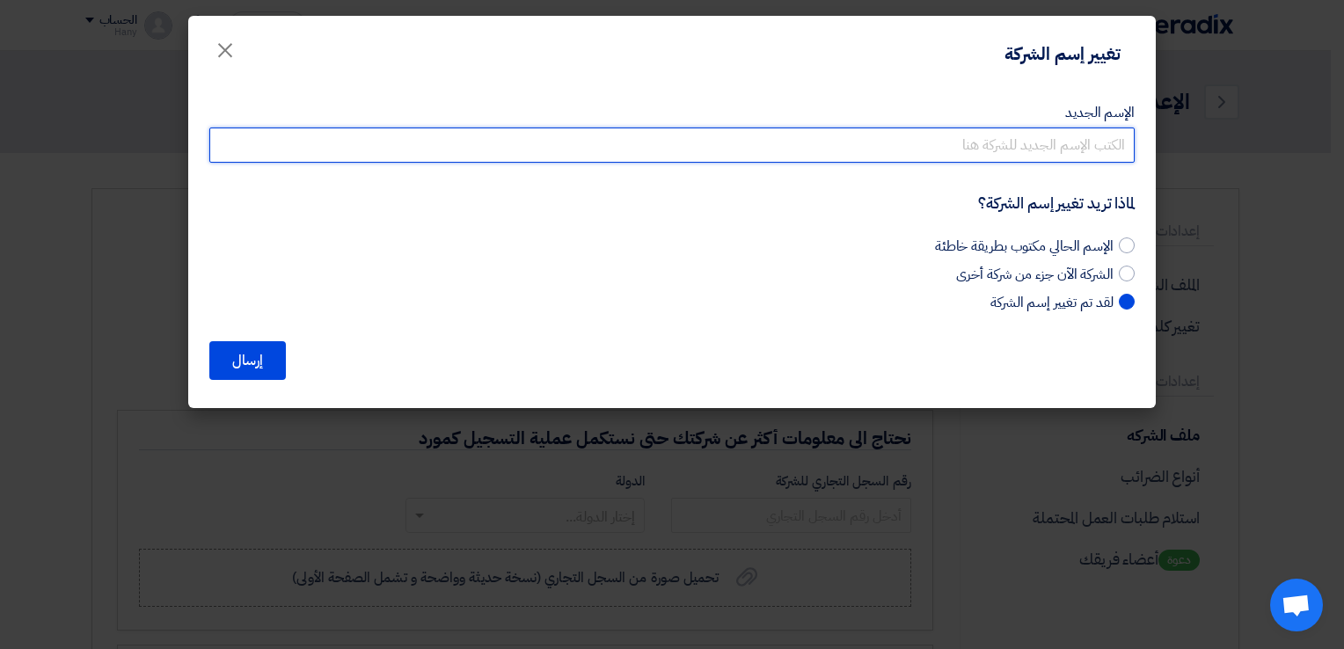
click at [934, 132] on input "الإسم الجديد" at bounding box center [671, 145] width 925 height 35
type input "ايكو ماستر جلوبال"
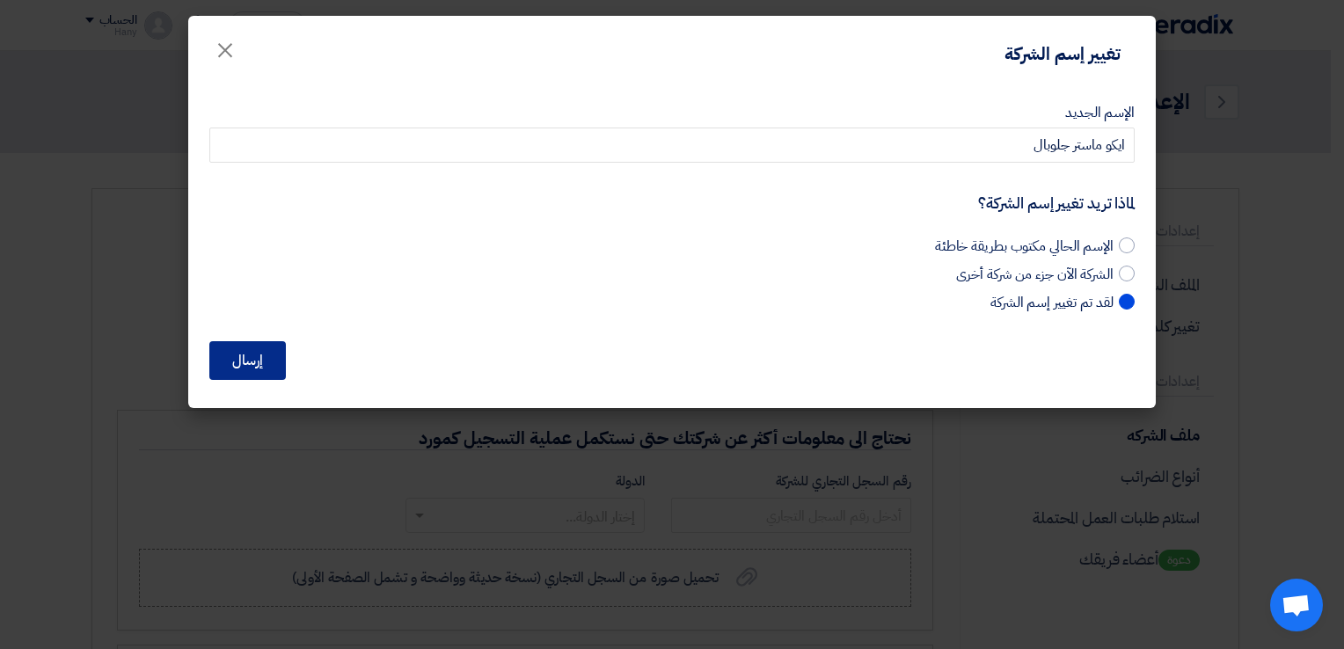
click at [257, 361] on button "إرسال" at bounding box center [247, 360] width 77 height 39
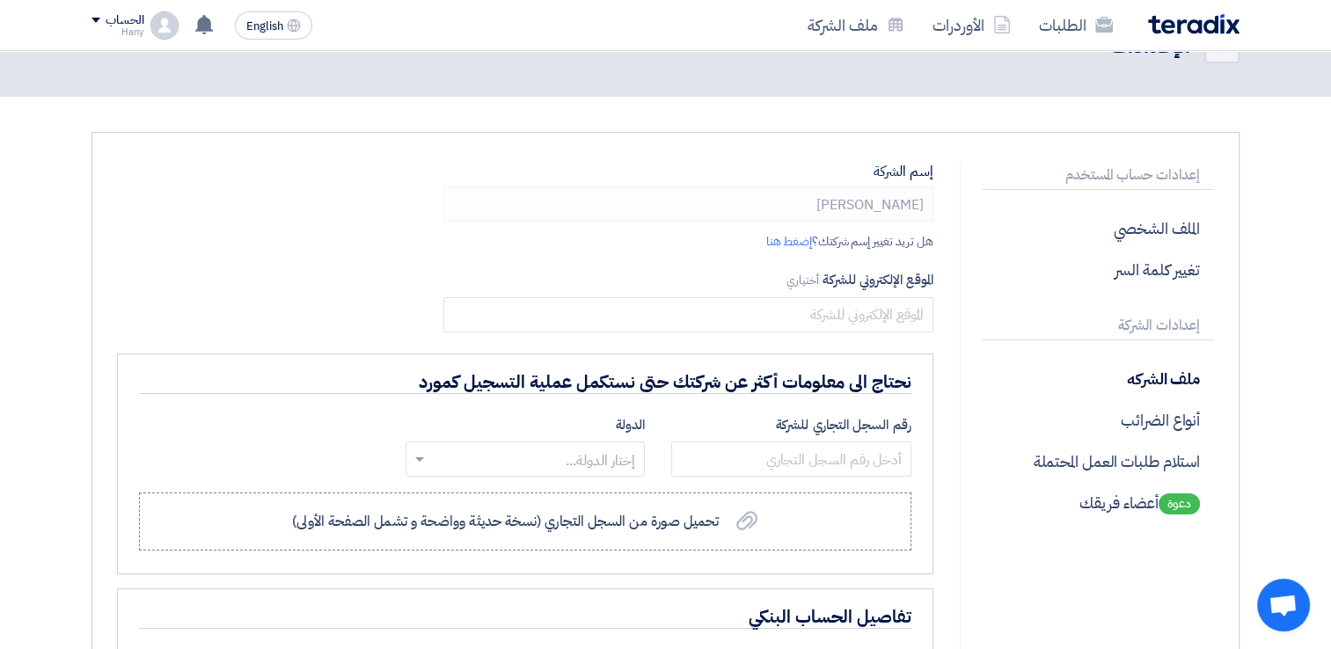
scroll to position [88, 0]
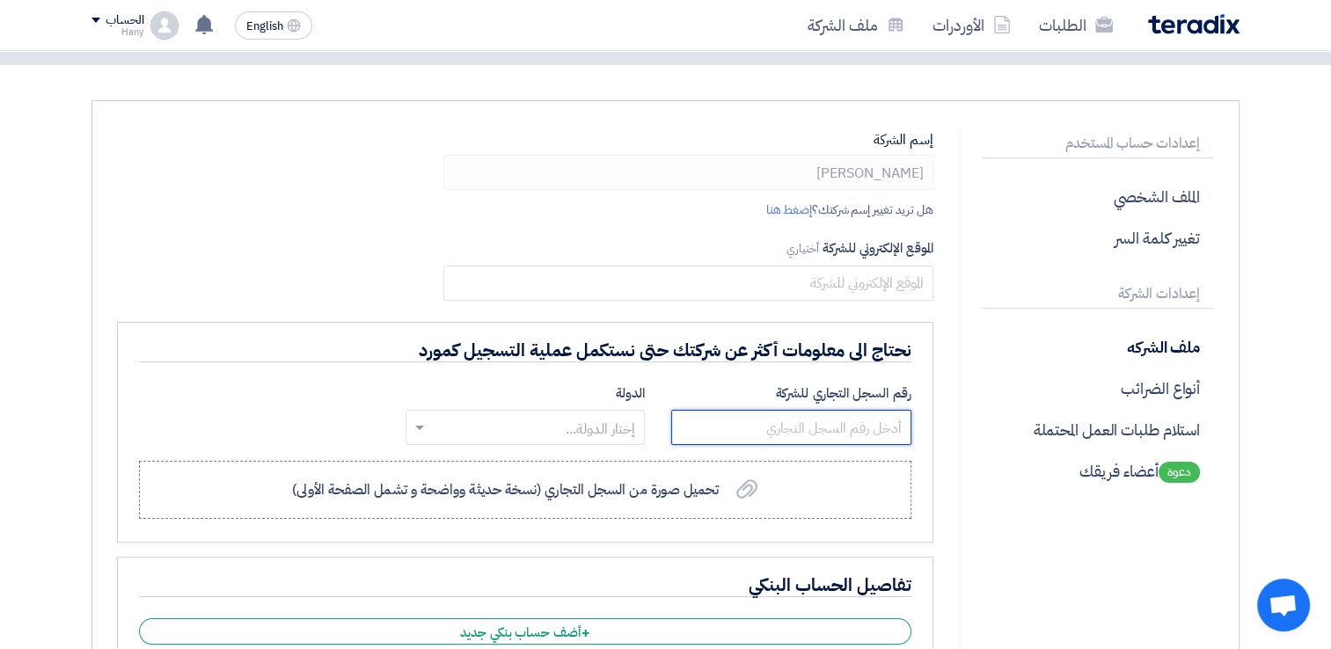
click at [845, 421] on input "text" at bounding box center [791, 427] width 240 height 35
click at [584, 428] on input "text" at bounding box center [535, 429] width 205 height 29
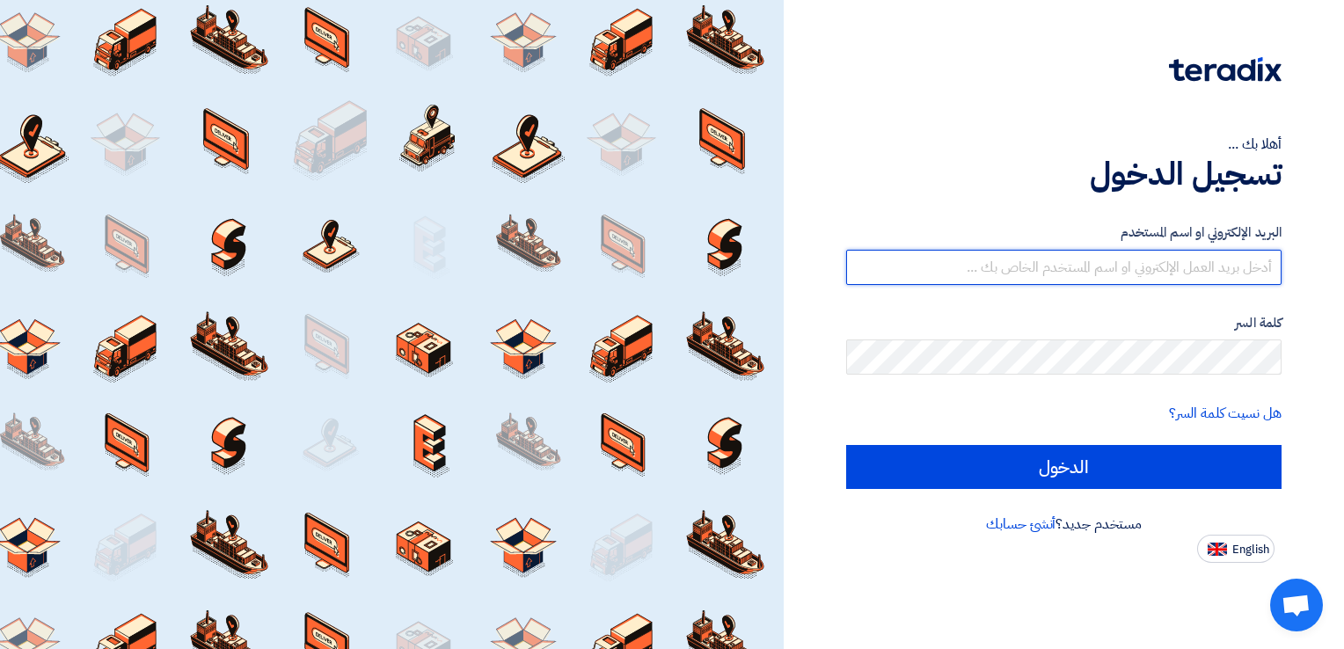
click at [1232, 267] on input "text" at bounding box center [1063, 267] width 435 height 35
type input "info@ecomaster-eg.com"
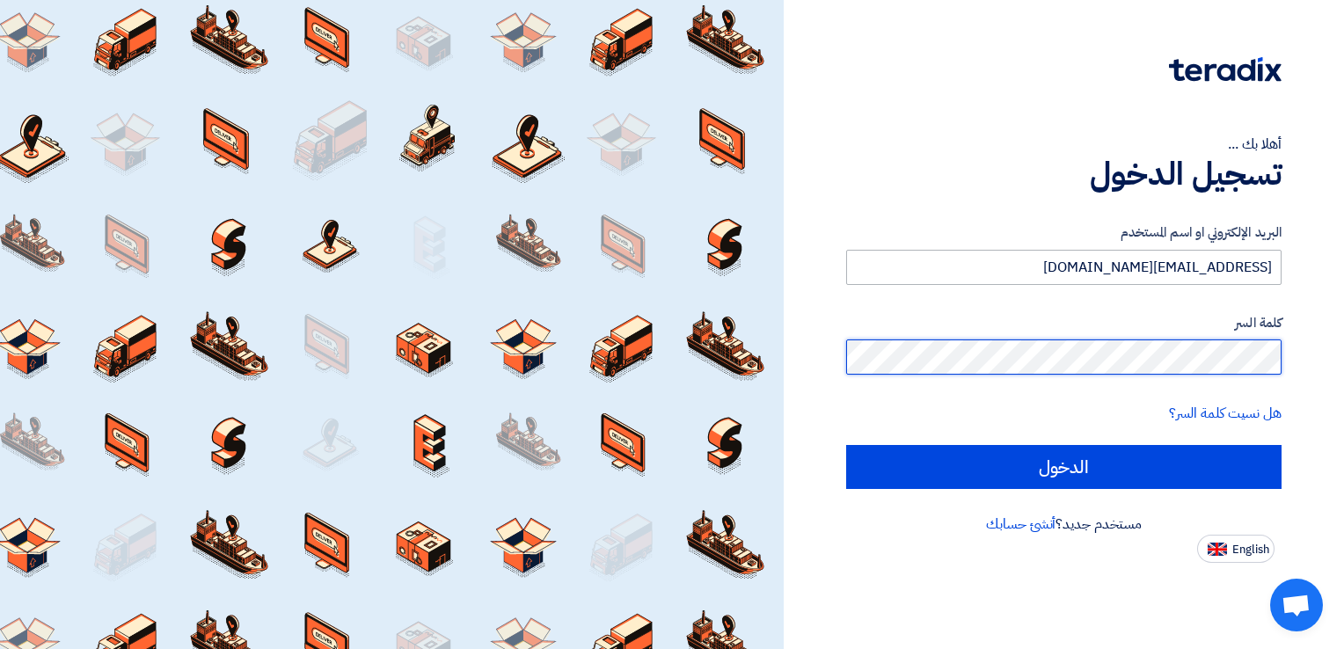
click at [846, 445] on input "الدخول" at bounding box center [1063, 467] width 435 height 44
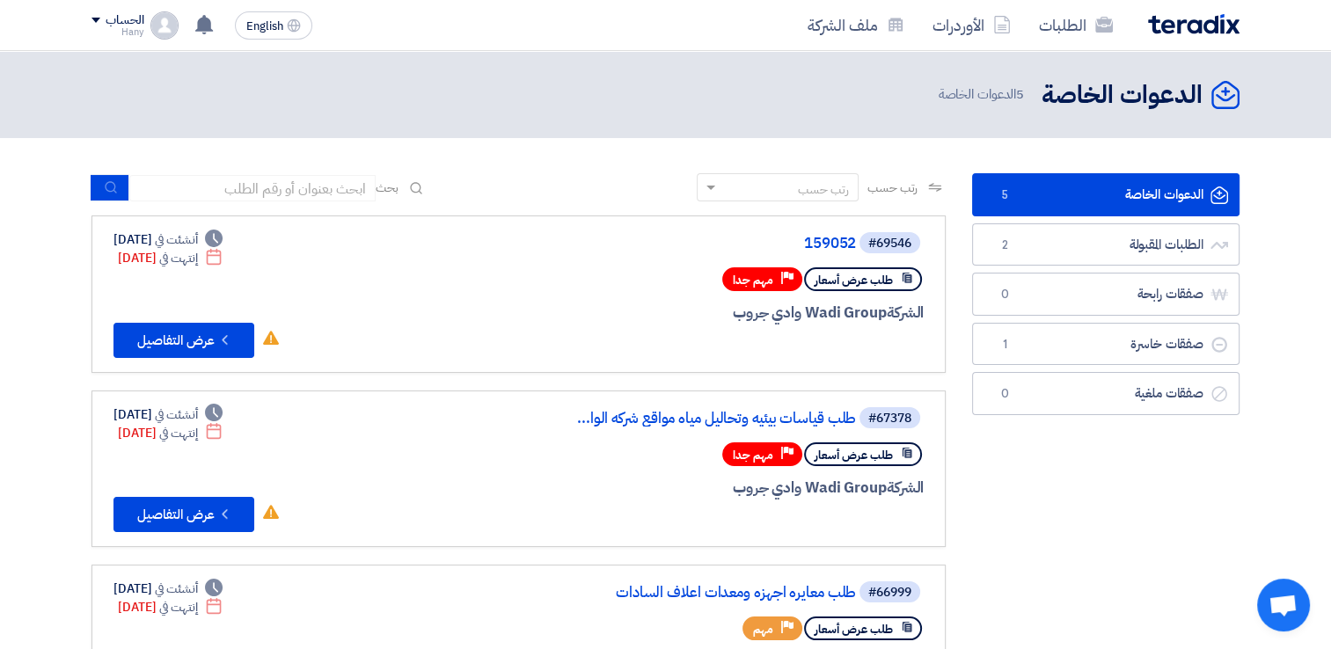
click at [95, 26] on div "الحساب" at bounding box center [117, 20] width 52 height 15
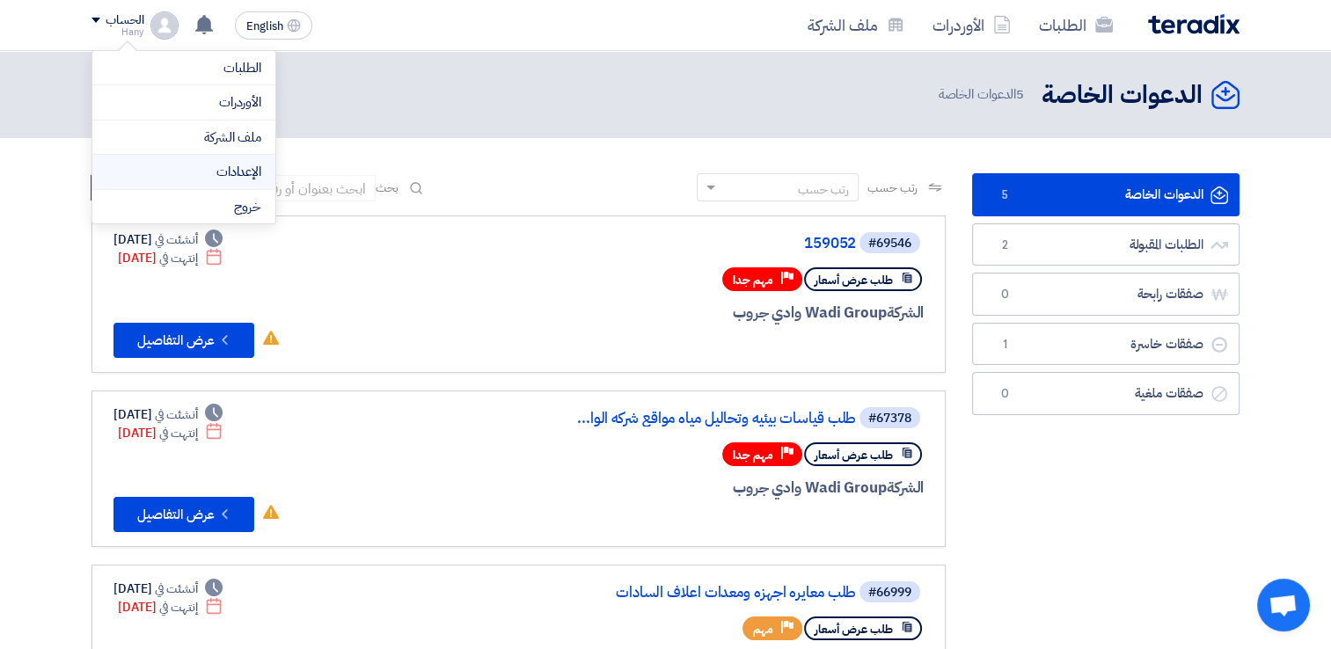
click at [235, 166] on link "الإعدادات" at bounding box center [183, 172] width 155 height 20
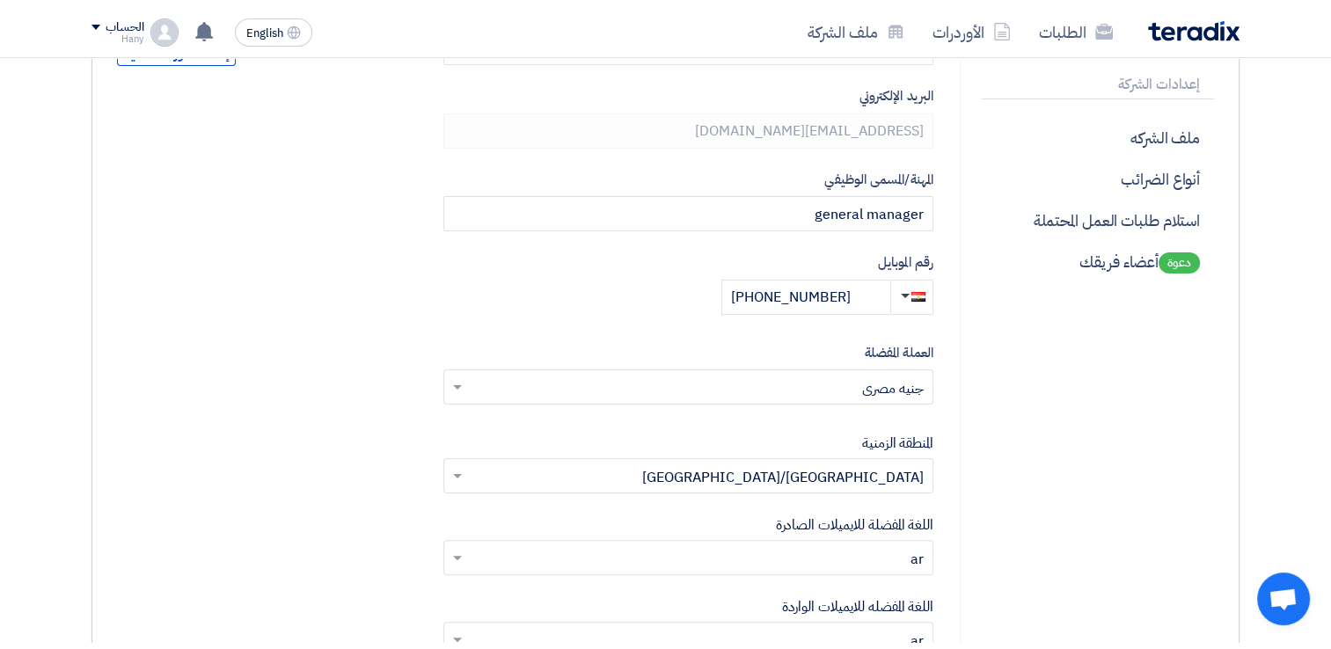
scroll to position [352, 0]
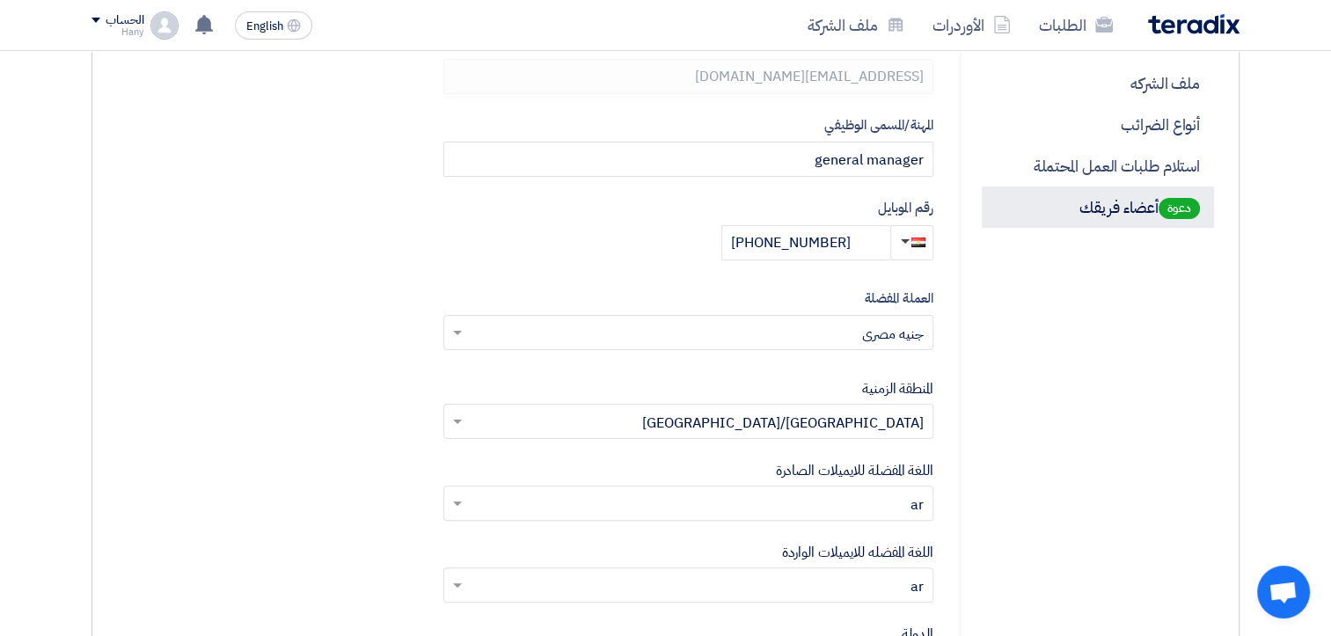
click at [1161, 219] on p "دعوة أعضاء فريقك" at bounding box center [1098, 207] width 232 height 41
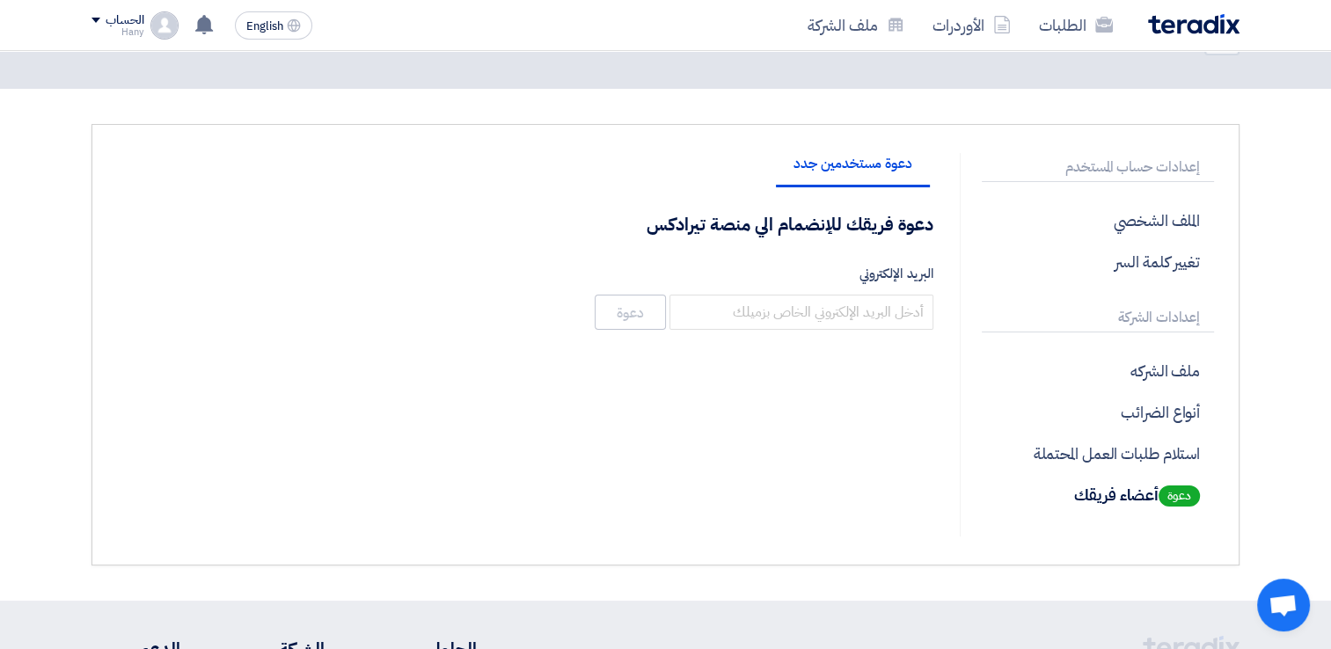
scroll to position [88, 0]
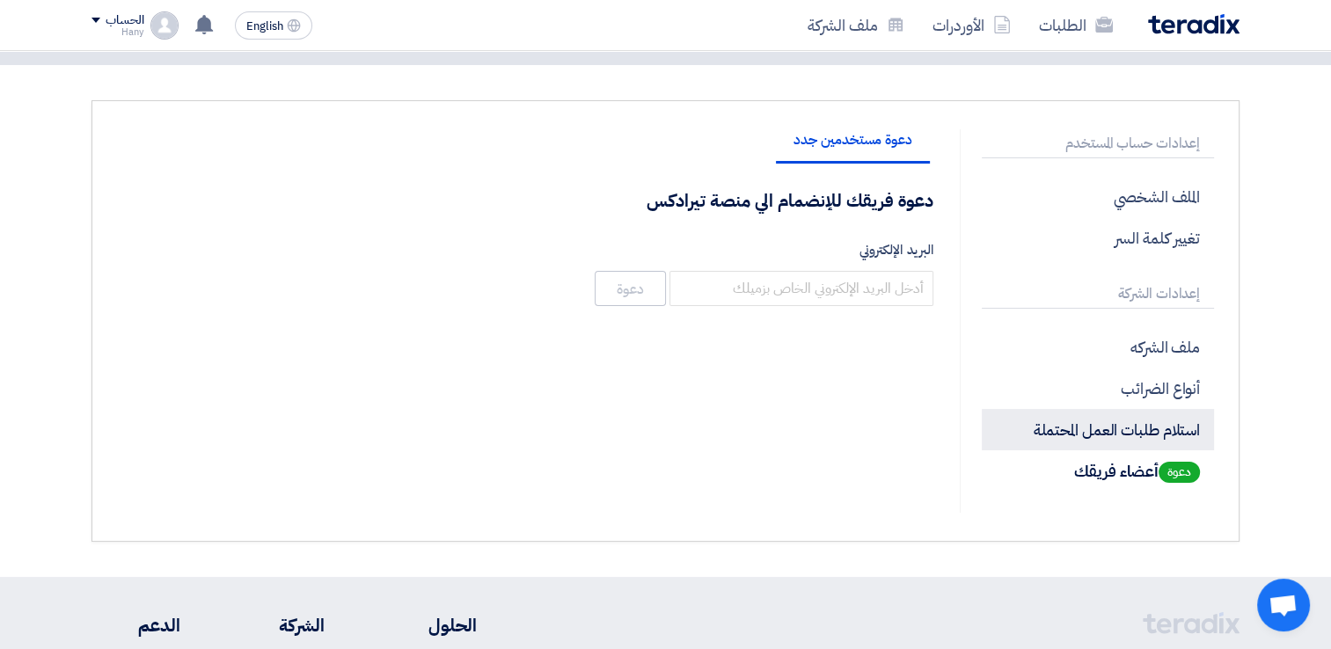
click at [1135, 415] on p "استلام طلبات العمل المحتملة" at bounding box center [1098, 429] width 232 height 41
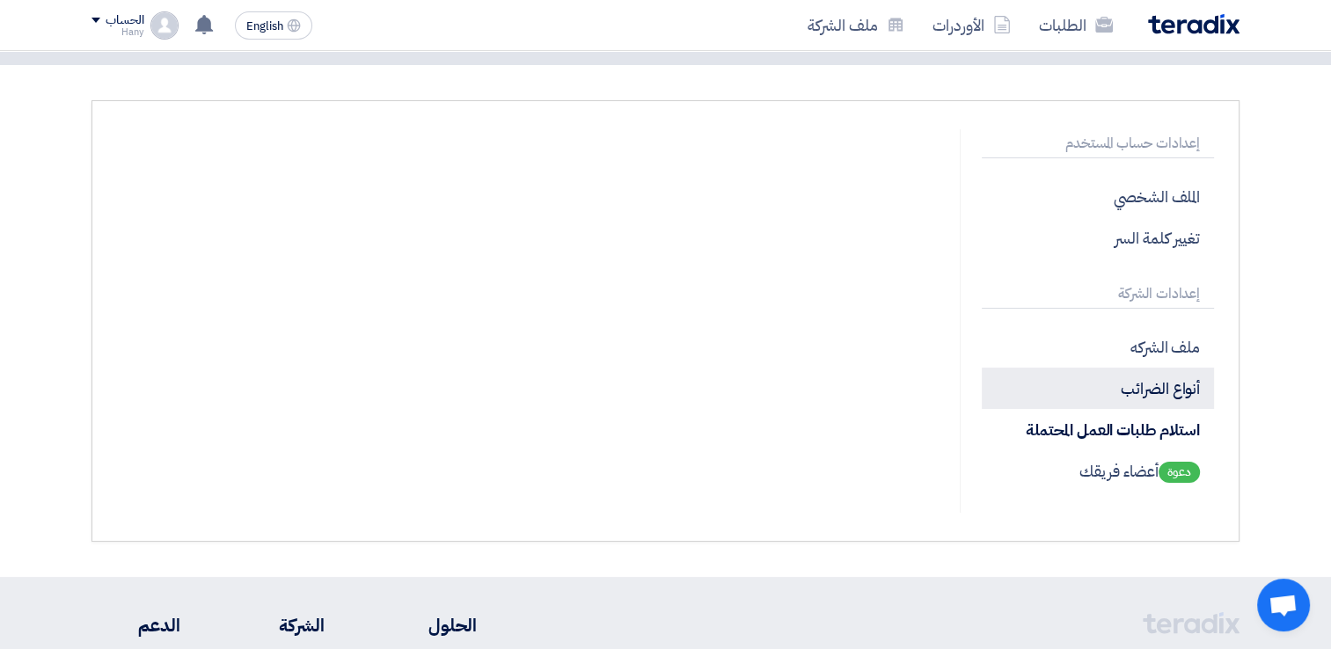
click at [1140, 378] on p "أنواع الضرائب" at bounding box center [1098, 388] width 232 height 41
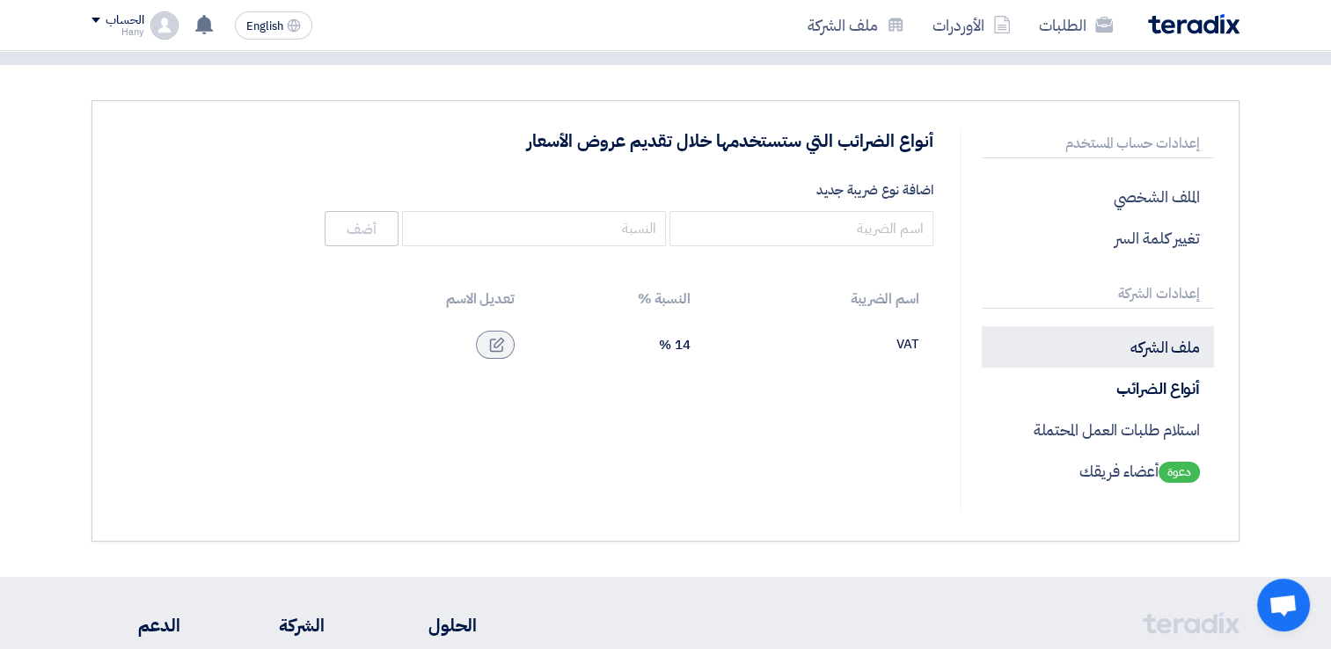
click at [1143, 355] on p "ملف الشركه" at bounding box center [1098, 346] width 232 height 41
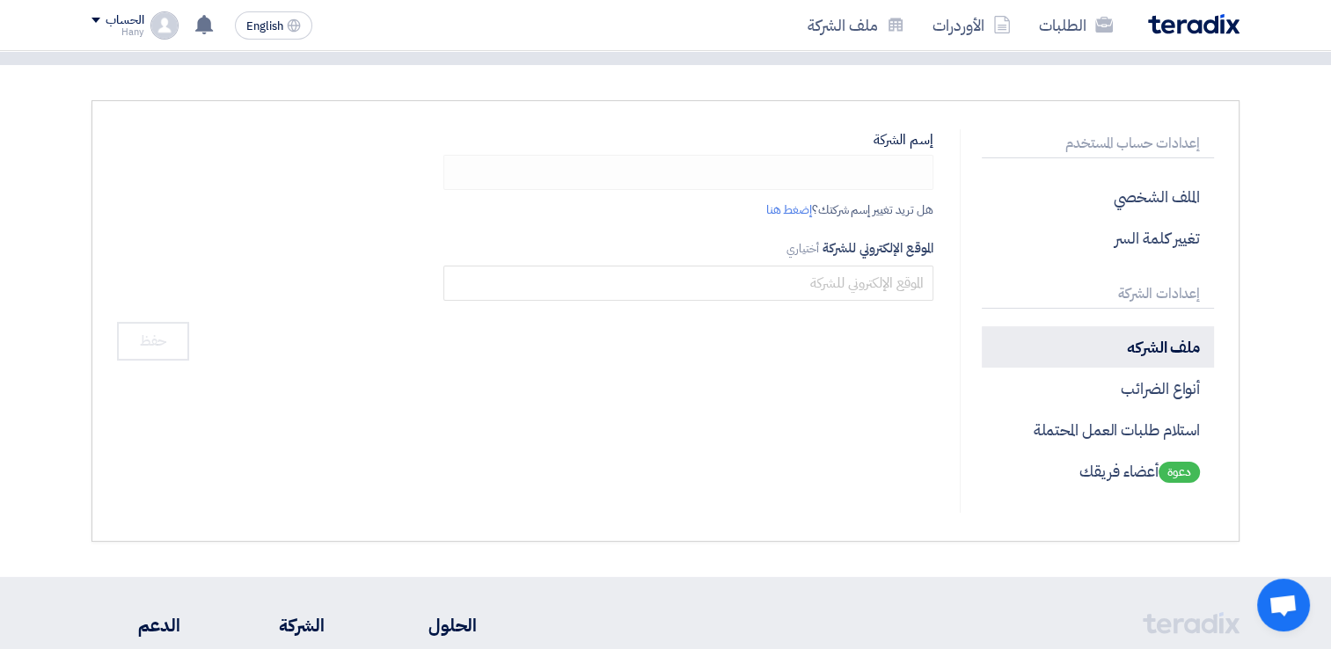
type input "ايكو ماستر"
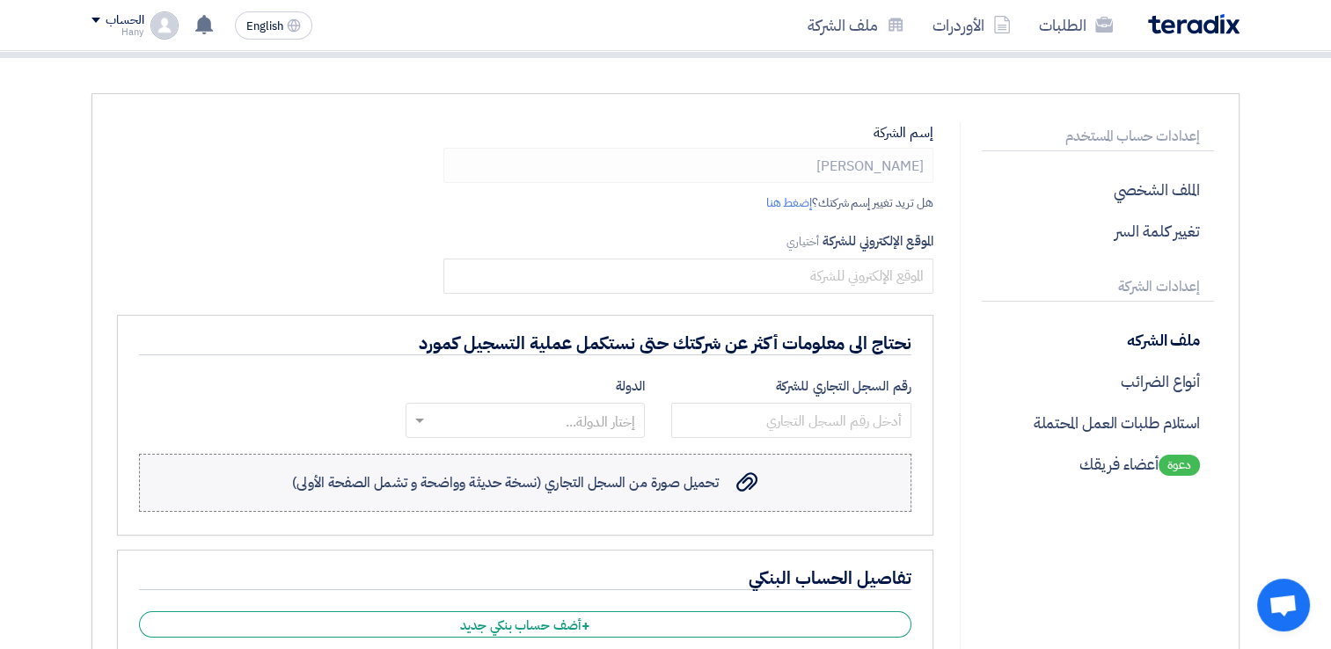
scroll to position [88, 0]
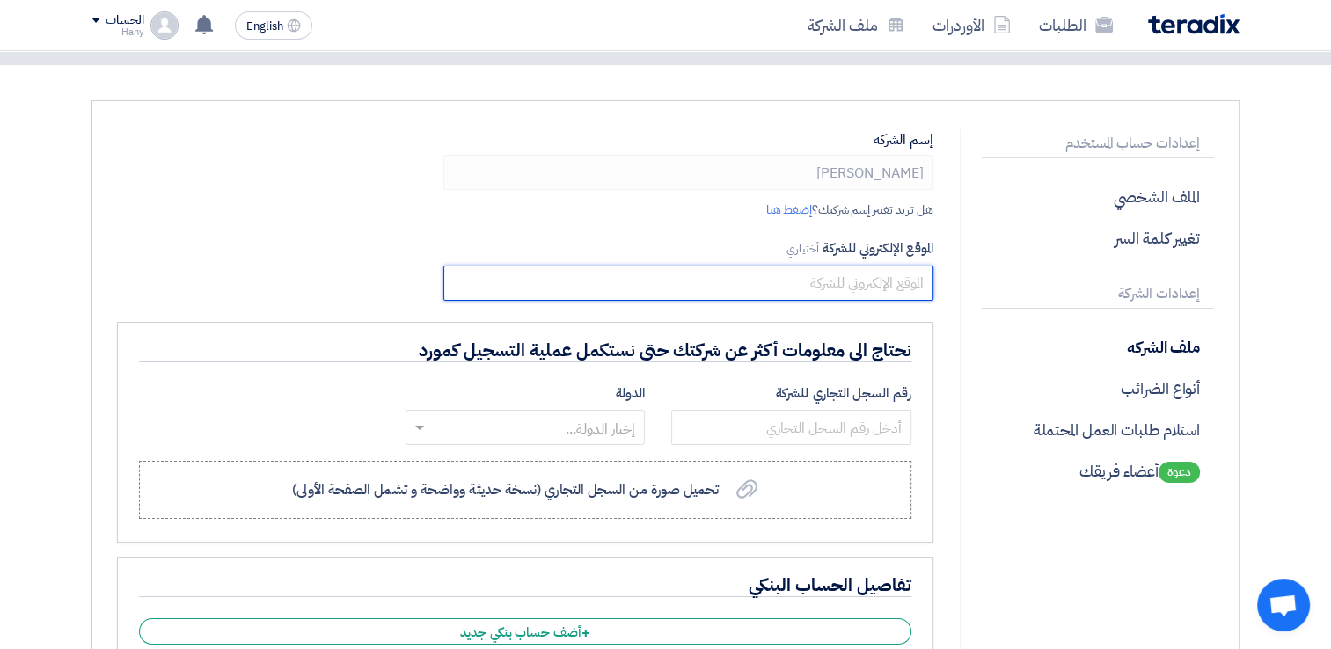
click at [841, 280] on input "text" at bounding box center [688, 283] width 490 height 35
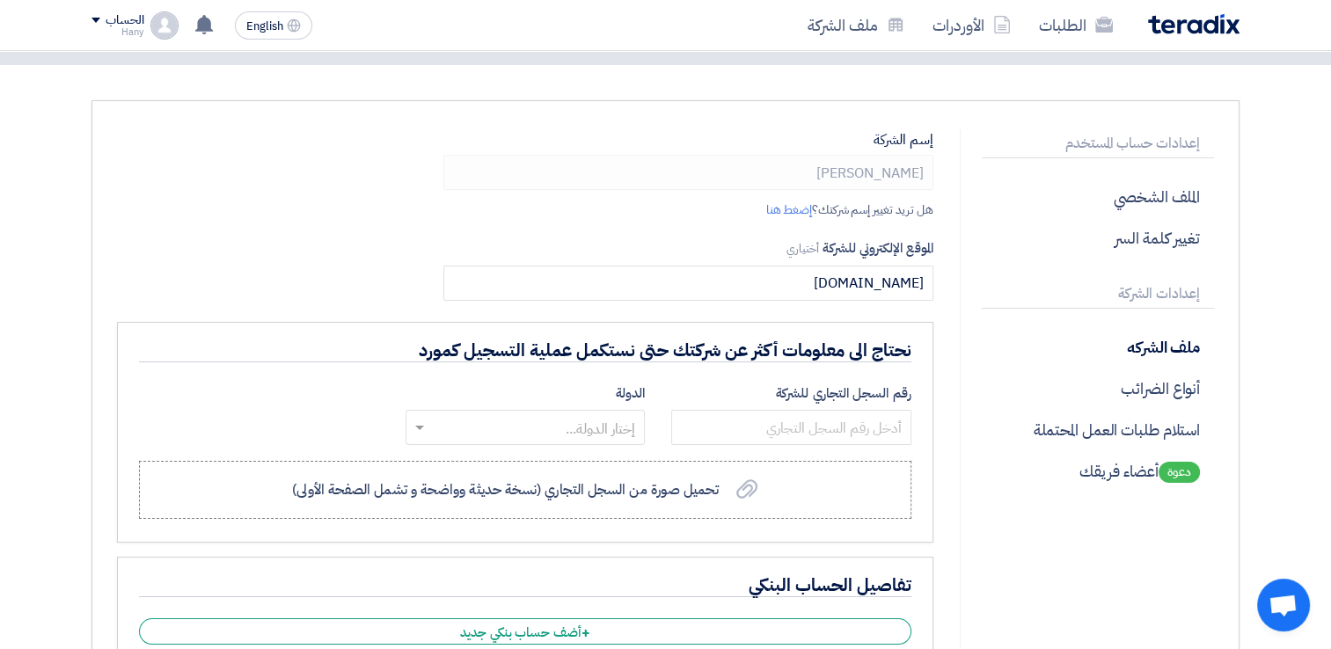
type input "ecomaster-eg.com"
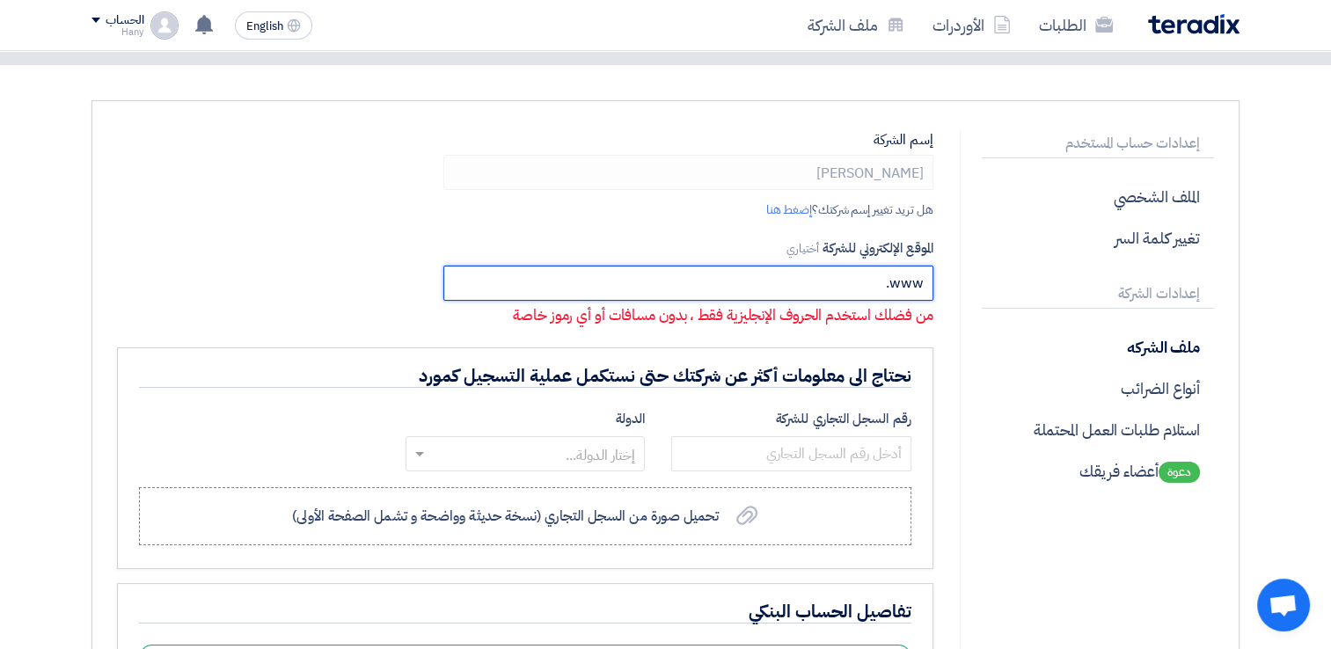
paste input "ecomaster-eg.com"
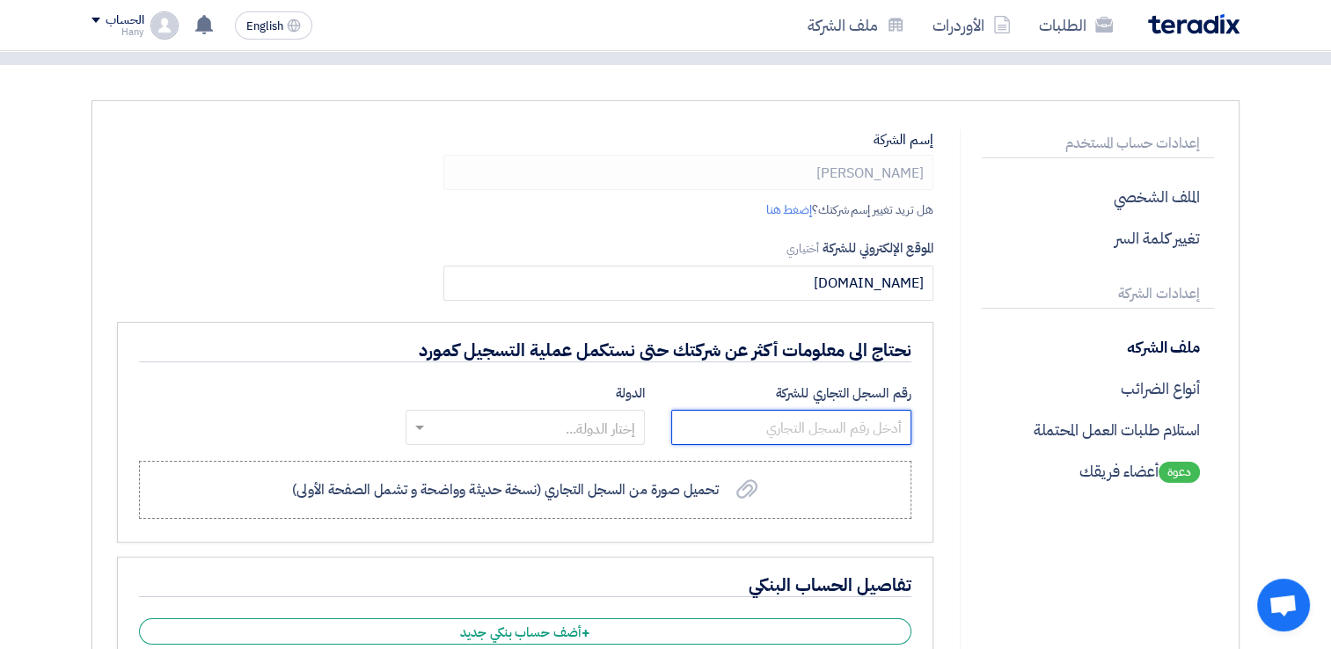
type input "ecomaster-eg.com"
click at [859, 425] on input "text" at bounding box center [791, 427] width 240 height 35
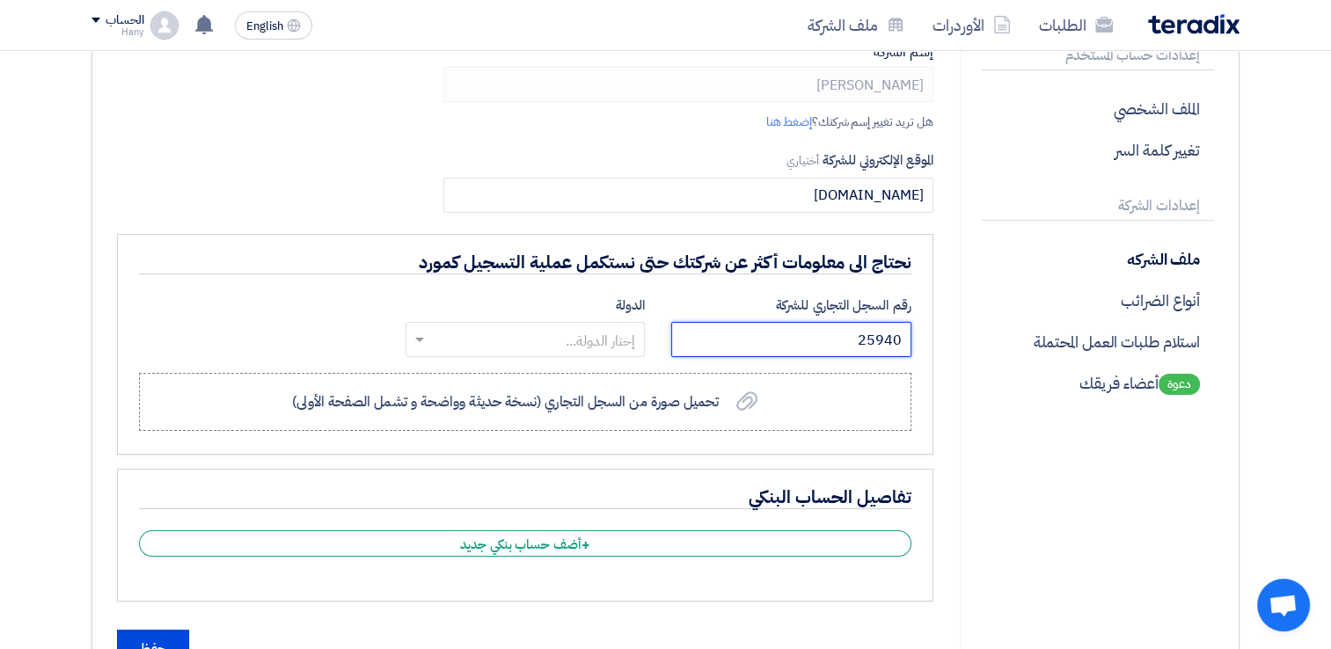
type input "25940"
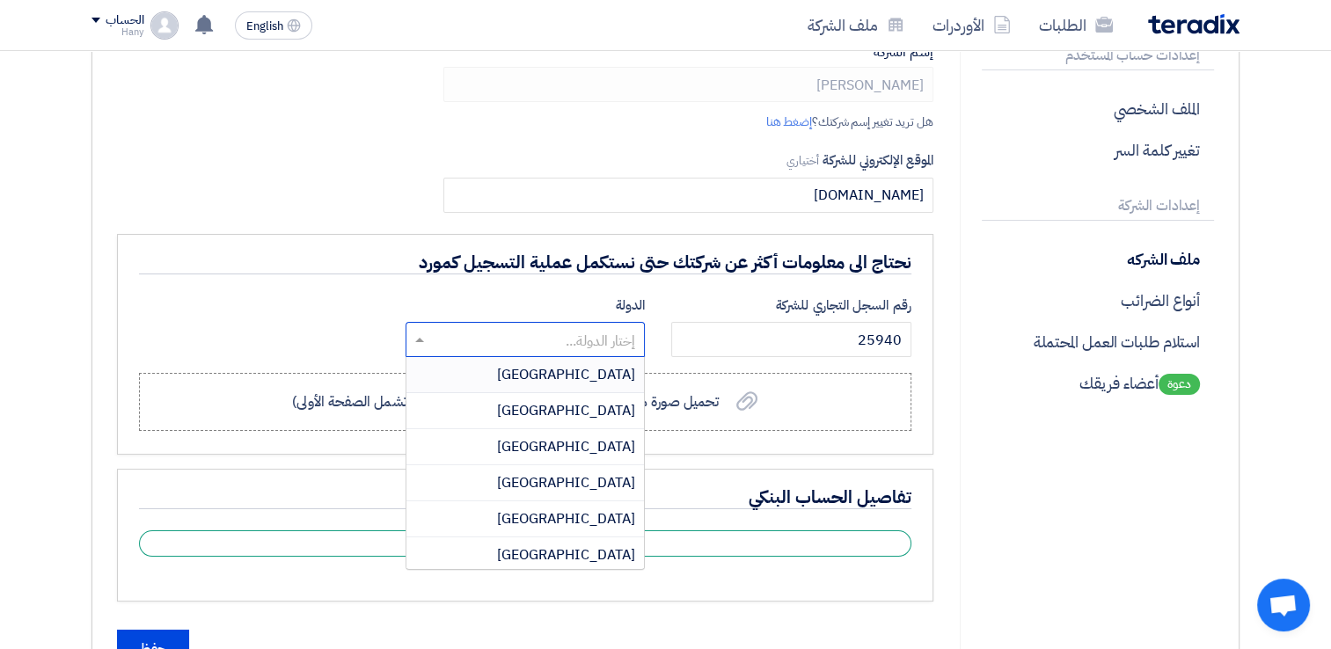
click at [557, 340] on input "text" at bounding box center [535, 341] width 205 height 29
type input "eg"
click at [610, 421] on div "Egypt" at bounding box center [525, 411] width 238 height 36
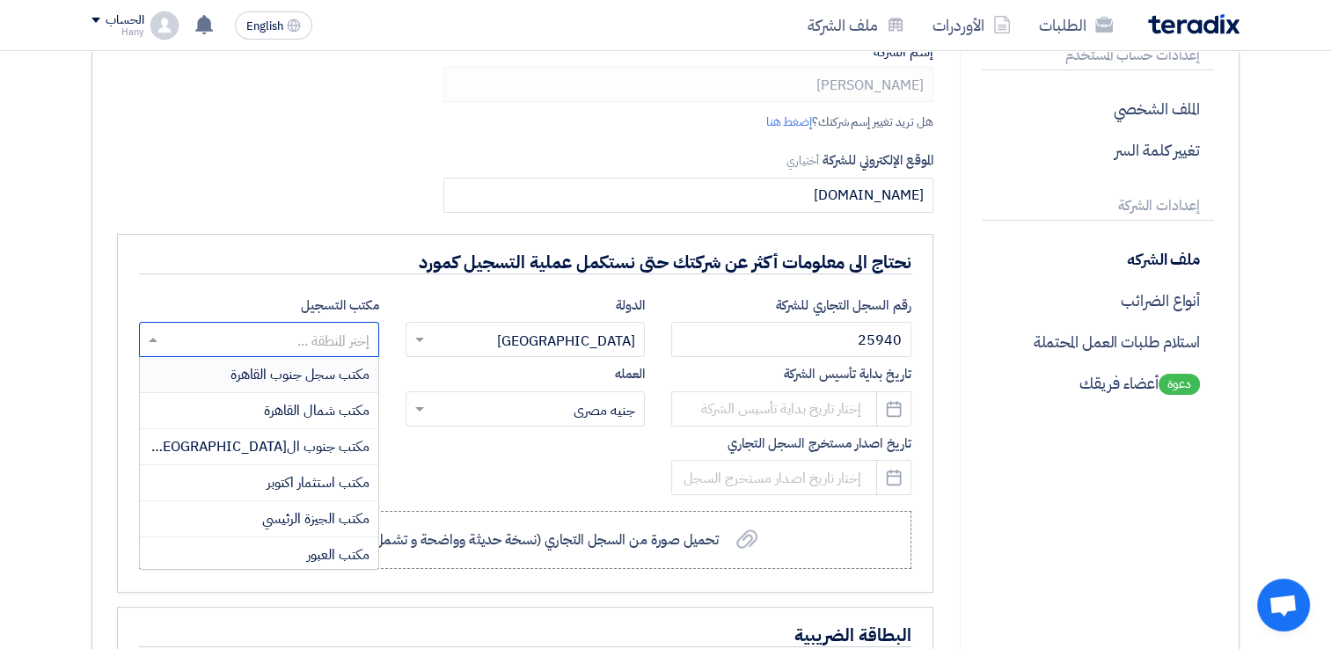
click at [315, 338] on input "text" at bounding box center [268, 341] width 205 height 29
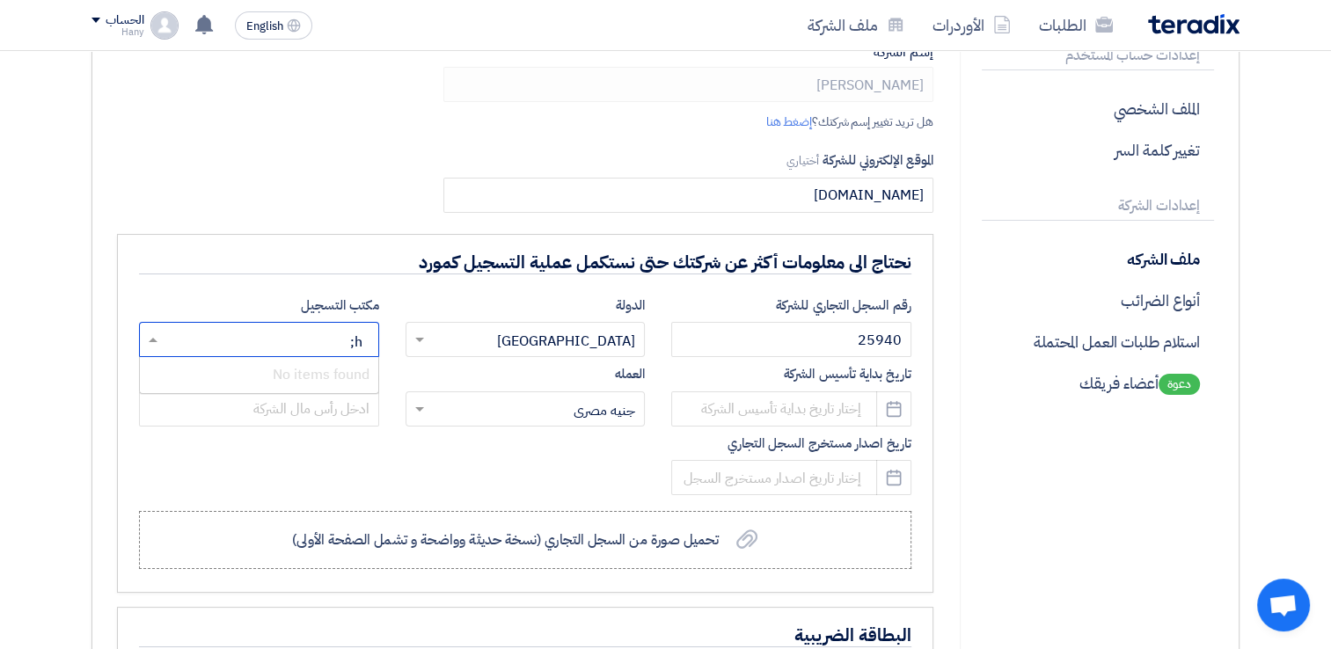
type input "h"
type input "اكت"
click at [315, 381] on span "مكتب استثمار اكتوبر" at bounding box center [318, 374] width 103 height 21
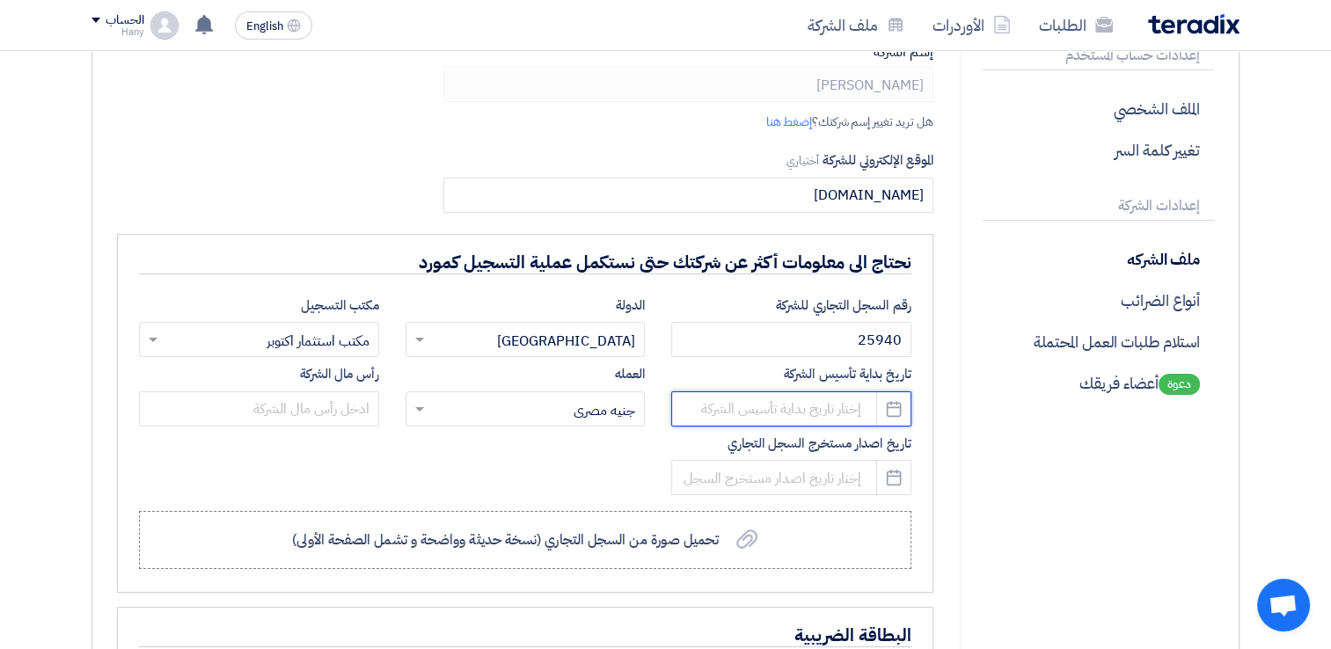
click at [827, 395] on input at bounding box center [791, 408] width 240 height 35
select select "9"
select select "2025"
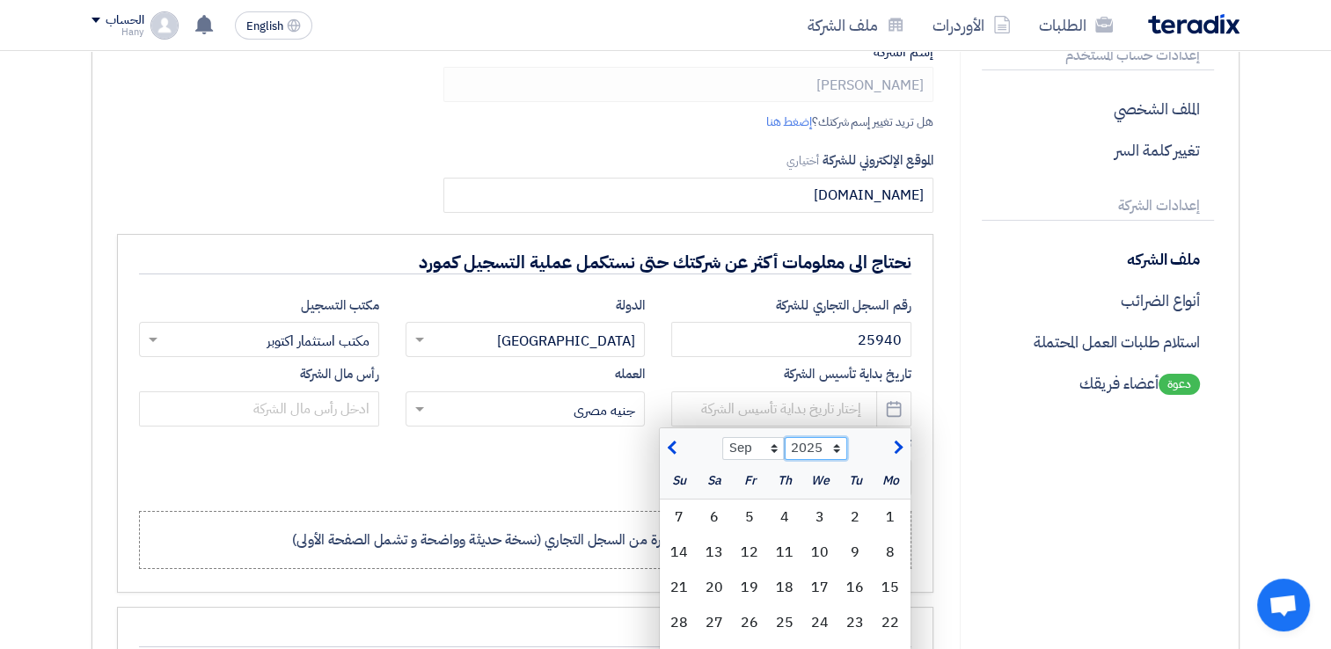
click at [835, 455] on select "2015 2016 2017 2018 2019 2020 2021 2022 2023 2024 2025 2026 2027 2028 2029 2030…" at bounding box center [816, 448] width 62 height 23
click at [567, 480] on div "رقم السجل التجاري للشركة 25940 الدولة إختار الدولة... × Egypt × مكتب التسجيل إخ…" at bounding box center [525, 400] width 799 height 208
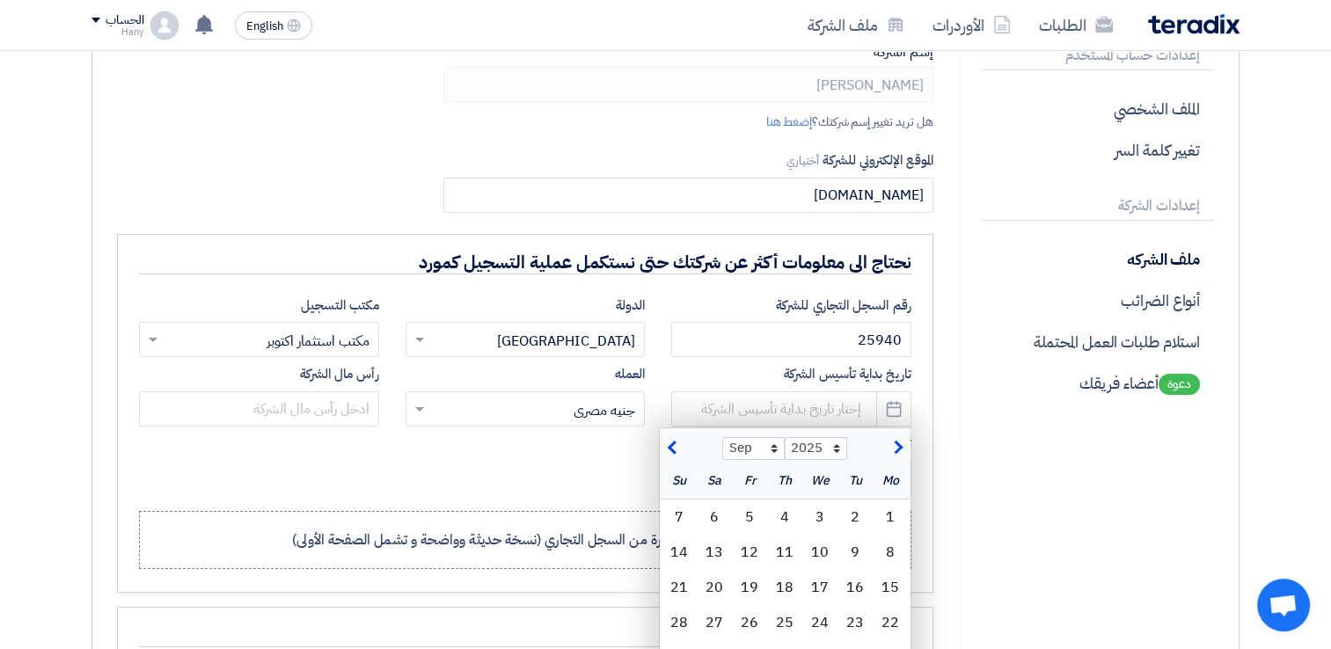
click at [567, 479] on div "رقم السجل التجاري للشركة 25940 الدولة إختار الدولة... × Egypt × مكتب التسجيل إخ…" at bounding box center [525, 400] width 799 height 208
click at [322, 161] on form "إسم الشركة ايكو ماستر هل تريد تغيير إسم شركتك؟ إضغط هنا الموقع الإلكتروني للشرك…" at bounding box center [525, 659] width 816 height 1236
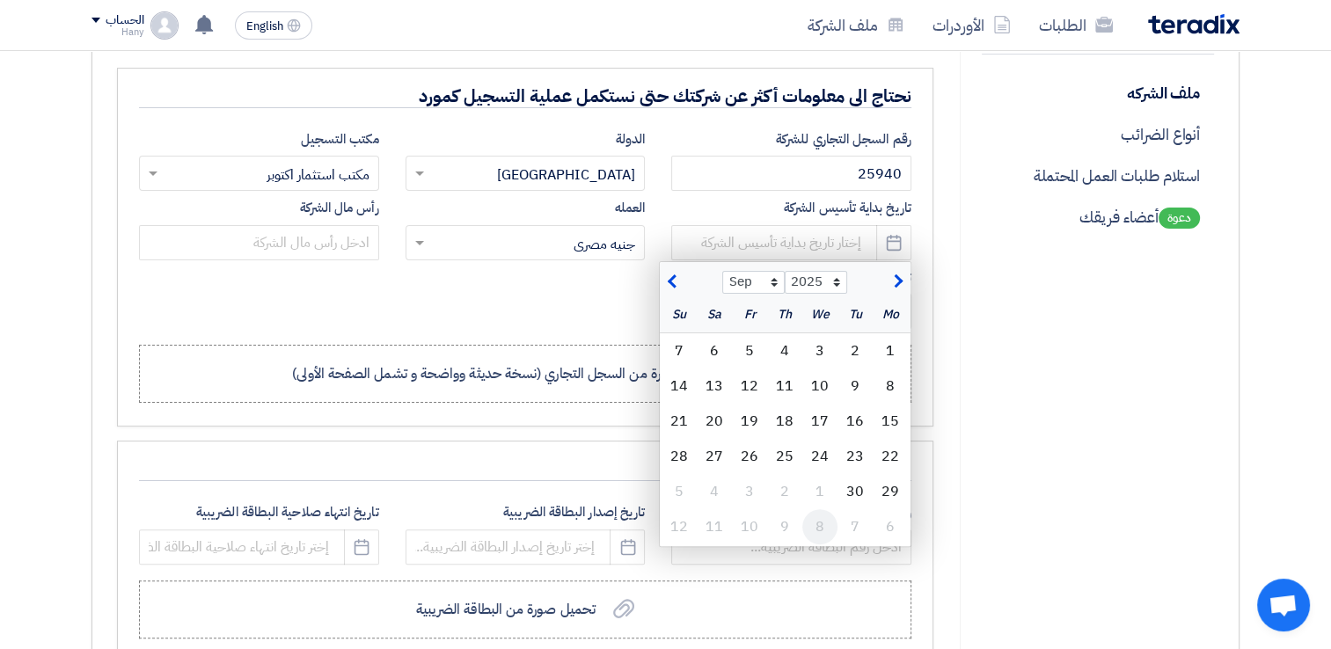
scroll to position [352, 0]
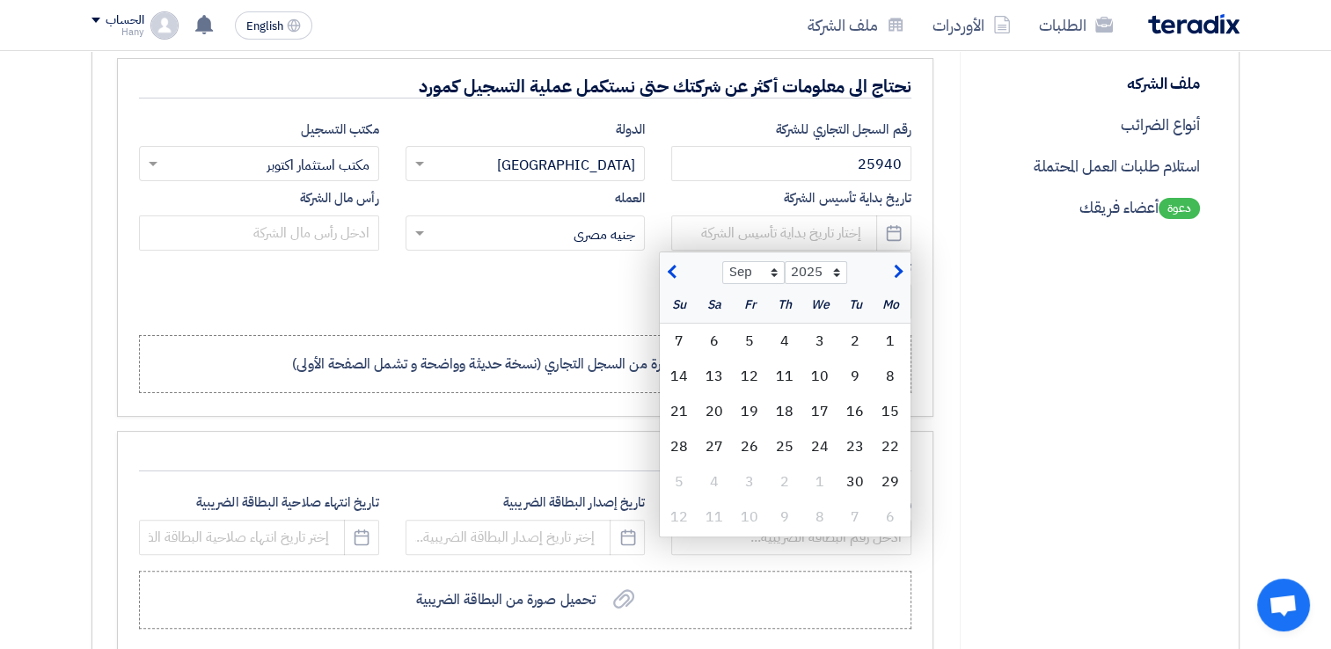
click at [413, 413] on div "نحتاج الى معلومات أكثر عن شركتك حتى نستكمل عملية التسجيل كمورد رقم السجل التجار…" at bounding box center [525, 238] width 816 height 360
click at [606, 231] on input "text" at bounding box center [535, 234] width 205 height 29
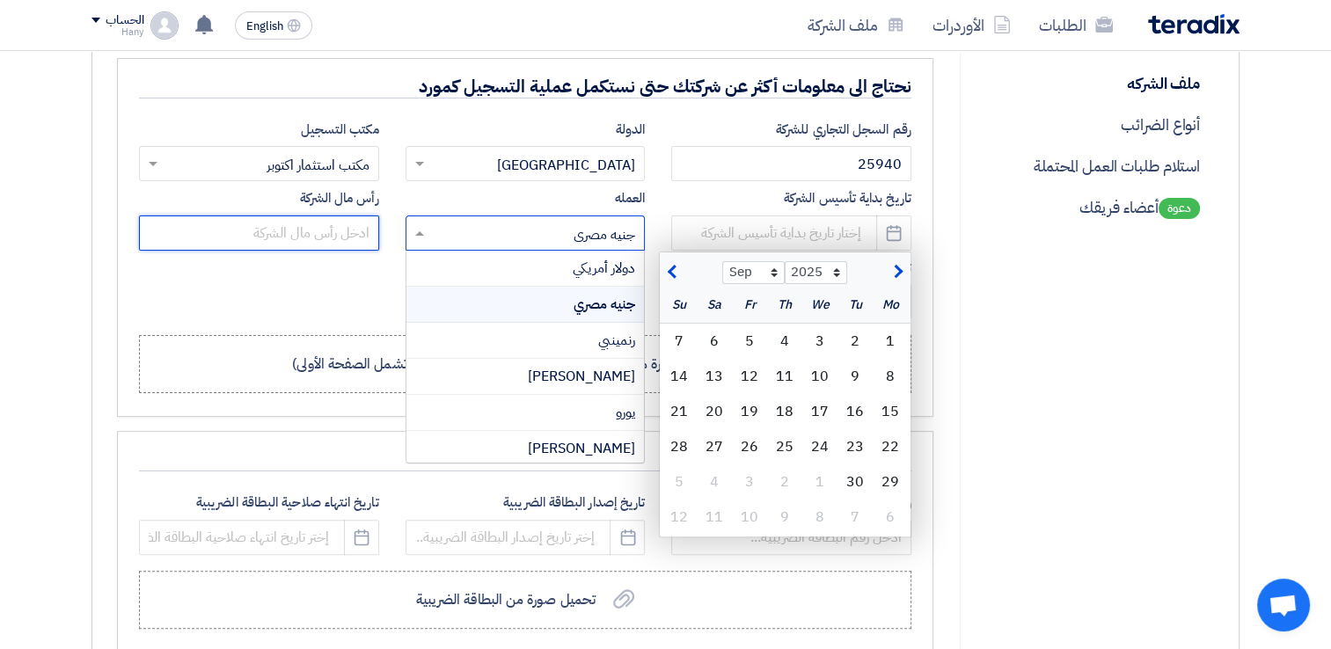
click at [338, 231] on input "text" at bounding box center [259, 233] width 240 height 35
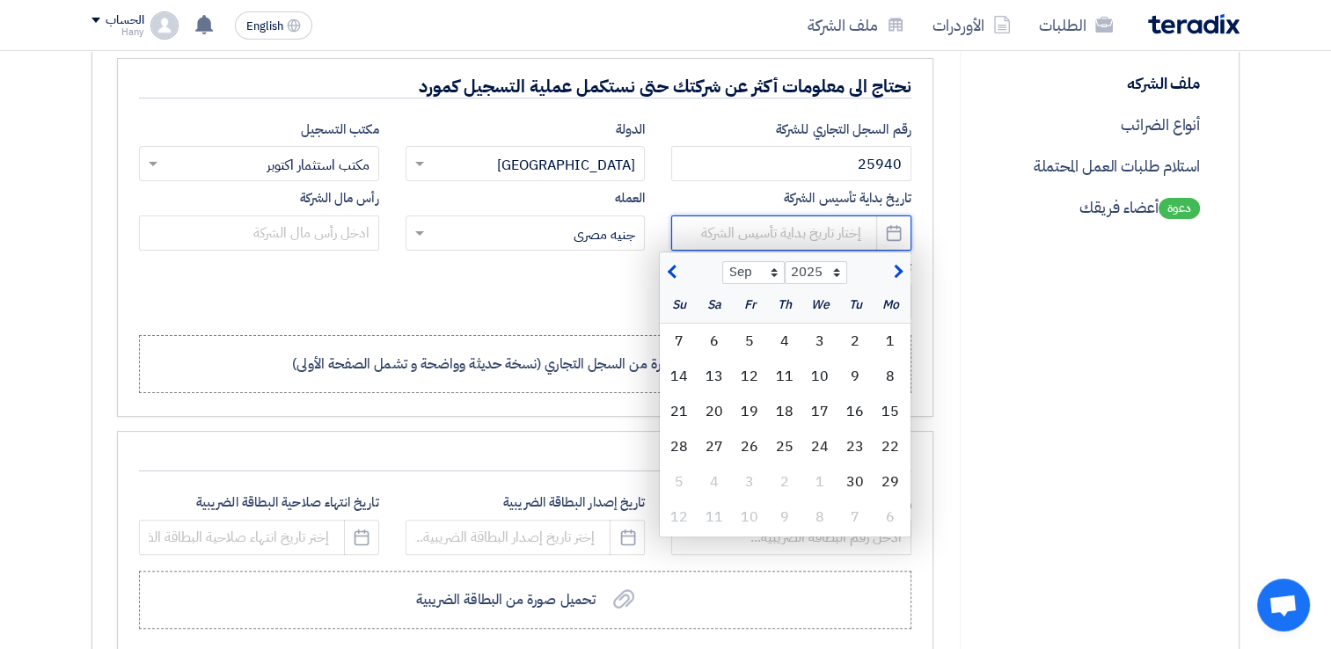
click at [738, 233] on input at bounding box center [791, 233] width 240 height 35
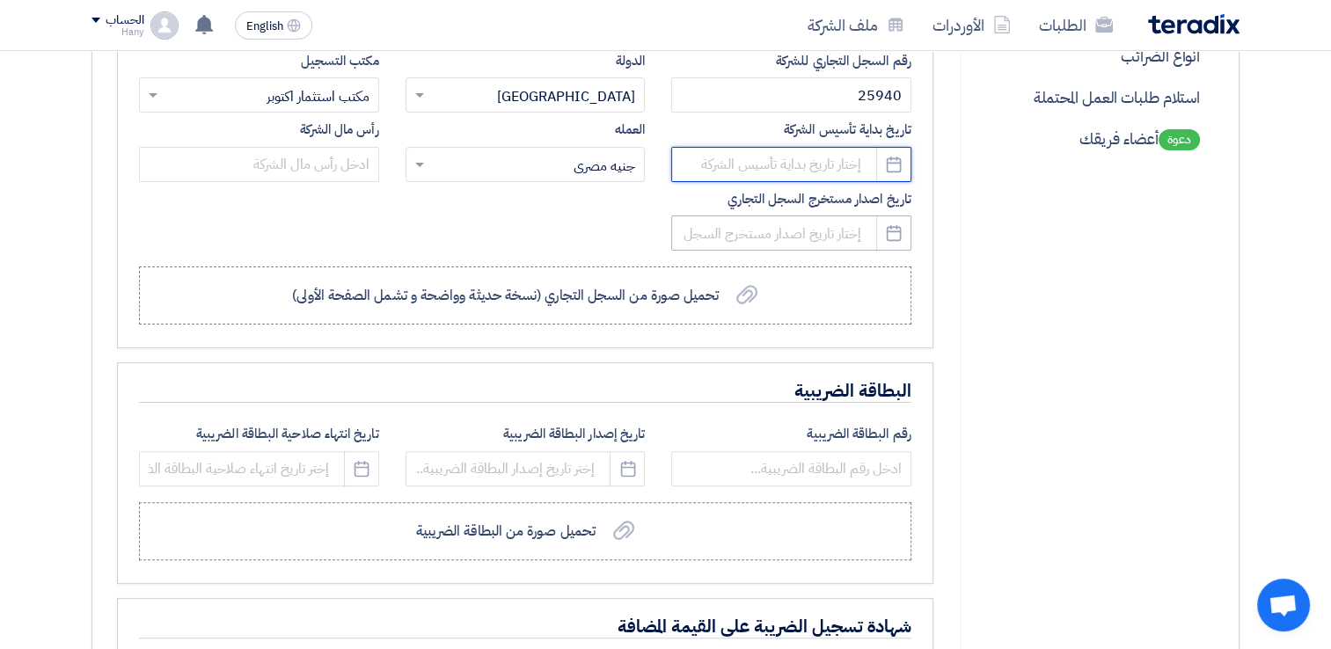
scroll to position [528, 0]
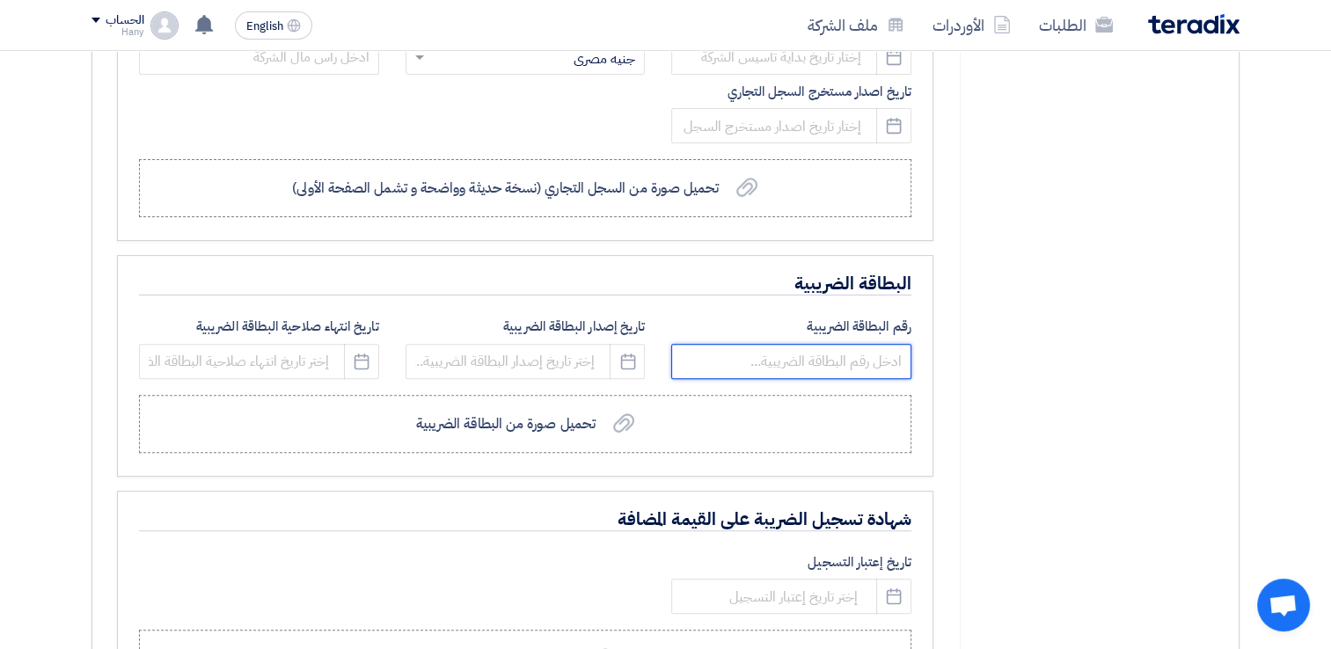
click at [773, 362] on input "text" at bounding box center [791, 361] width 240 height 35
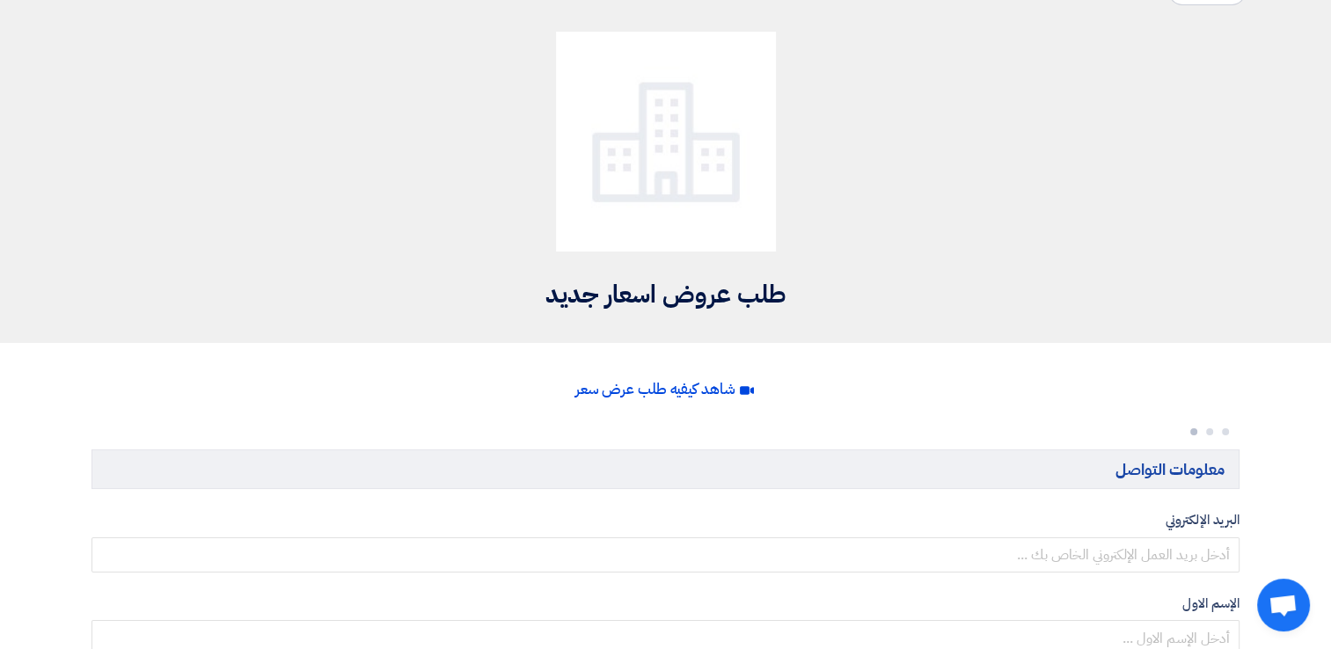
scroll to position [4, 0]
